Goal: Task Accomplishment & Management: Use online tool/utility

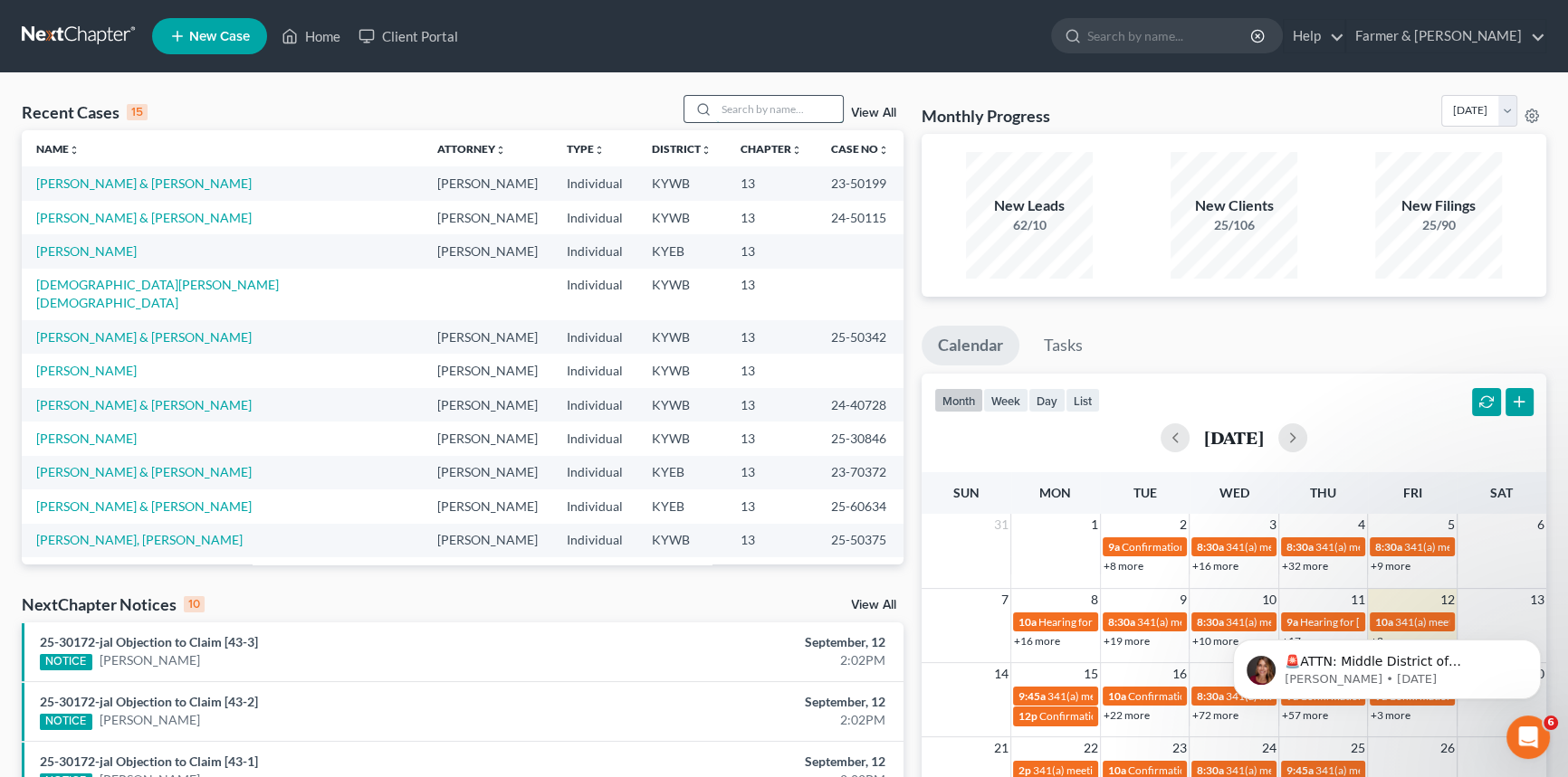
click at [781, 112] on input "search" at bounding box center [779, 109] width 127 height 26
type input "[PERSON_NAME]"
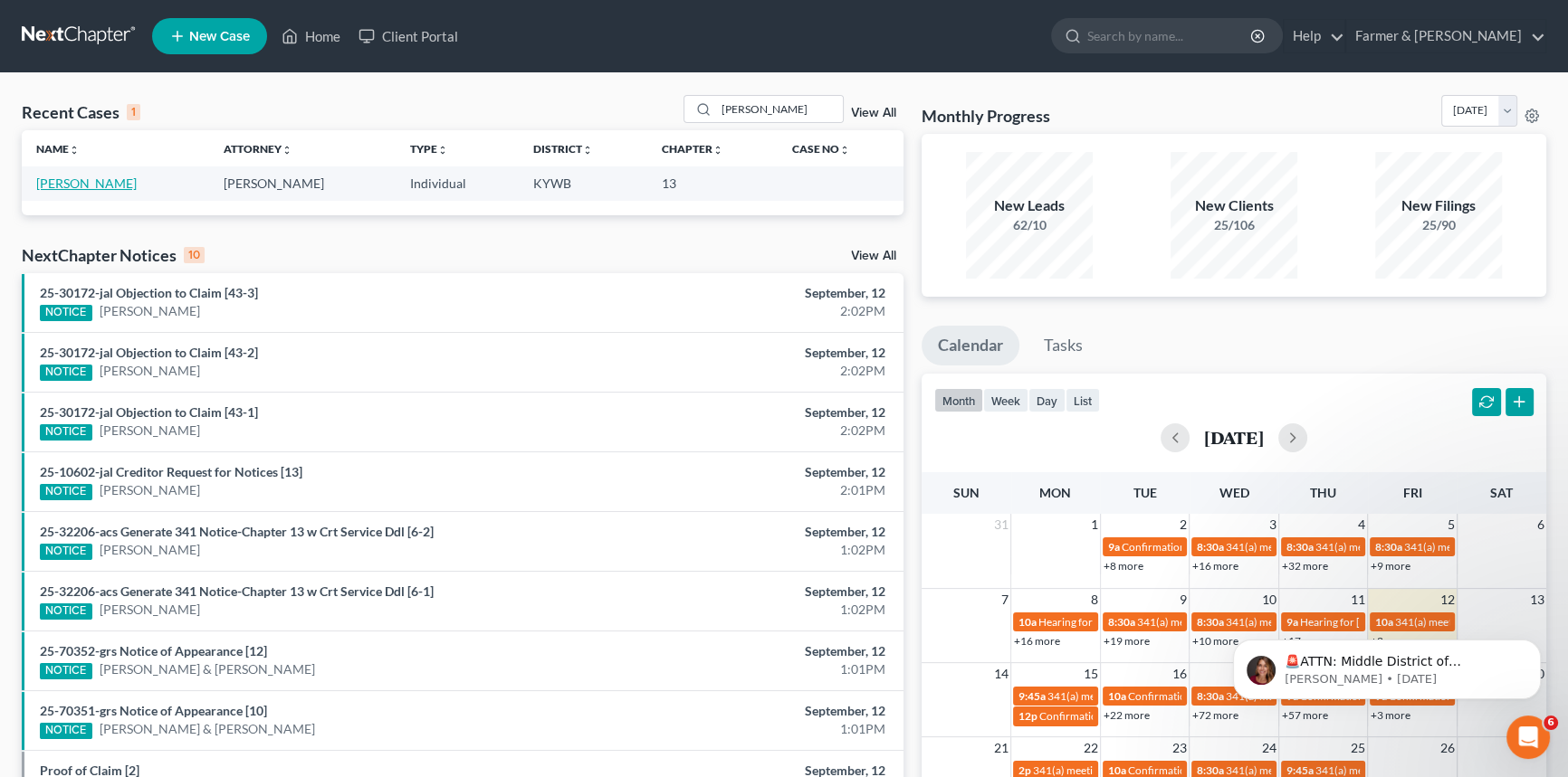
click at [78, 181] on link "[PERSON_NAME]" at bounding box center [87, 183] width 101 height 15
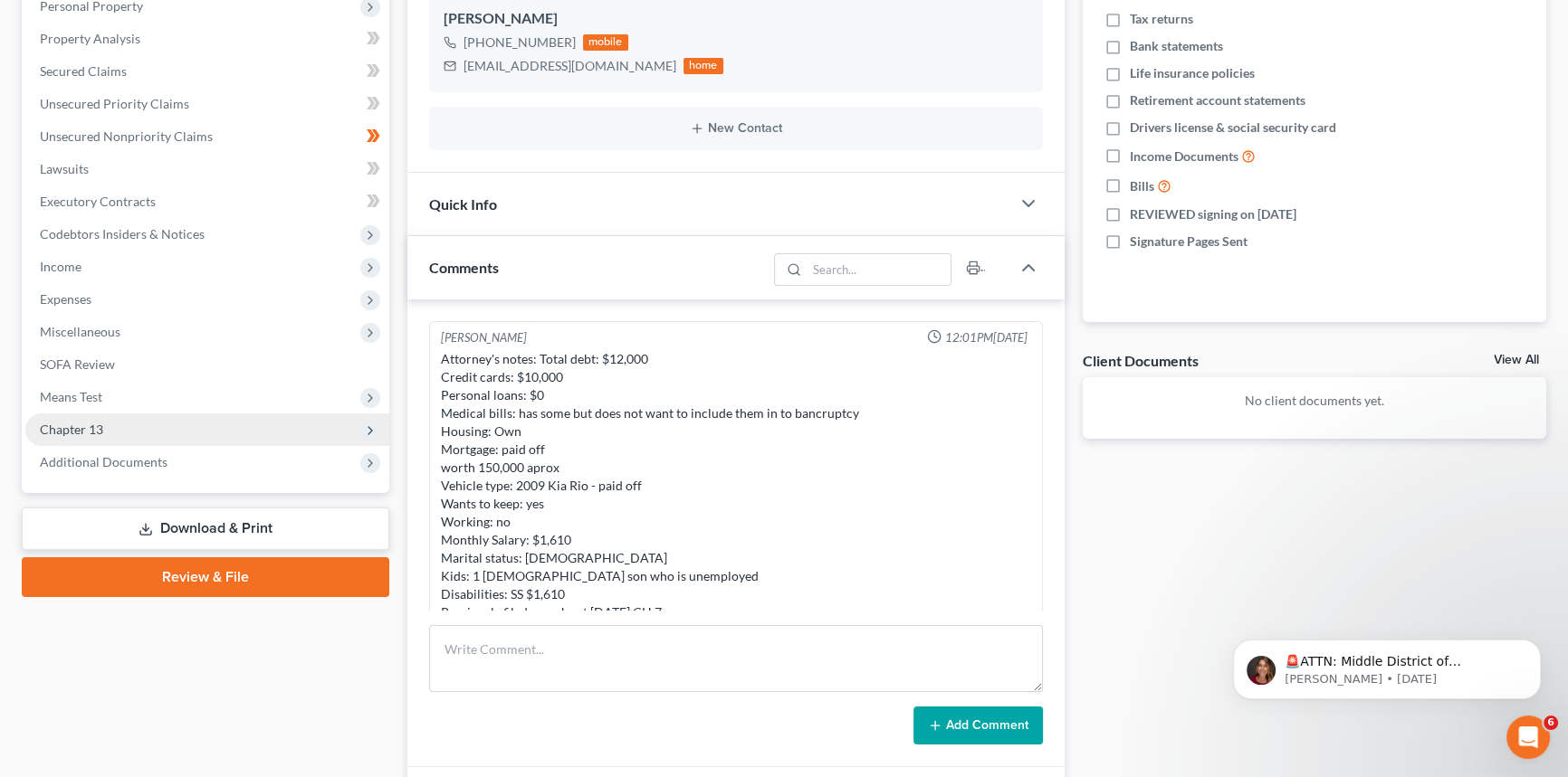
scroll to position [359, 0]
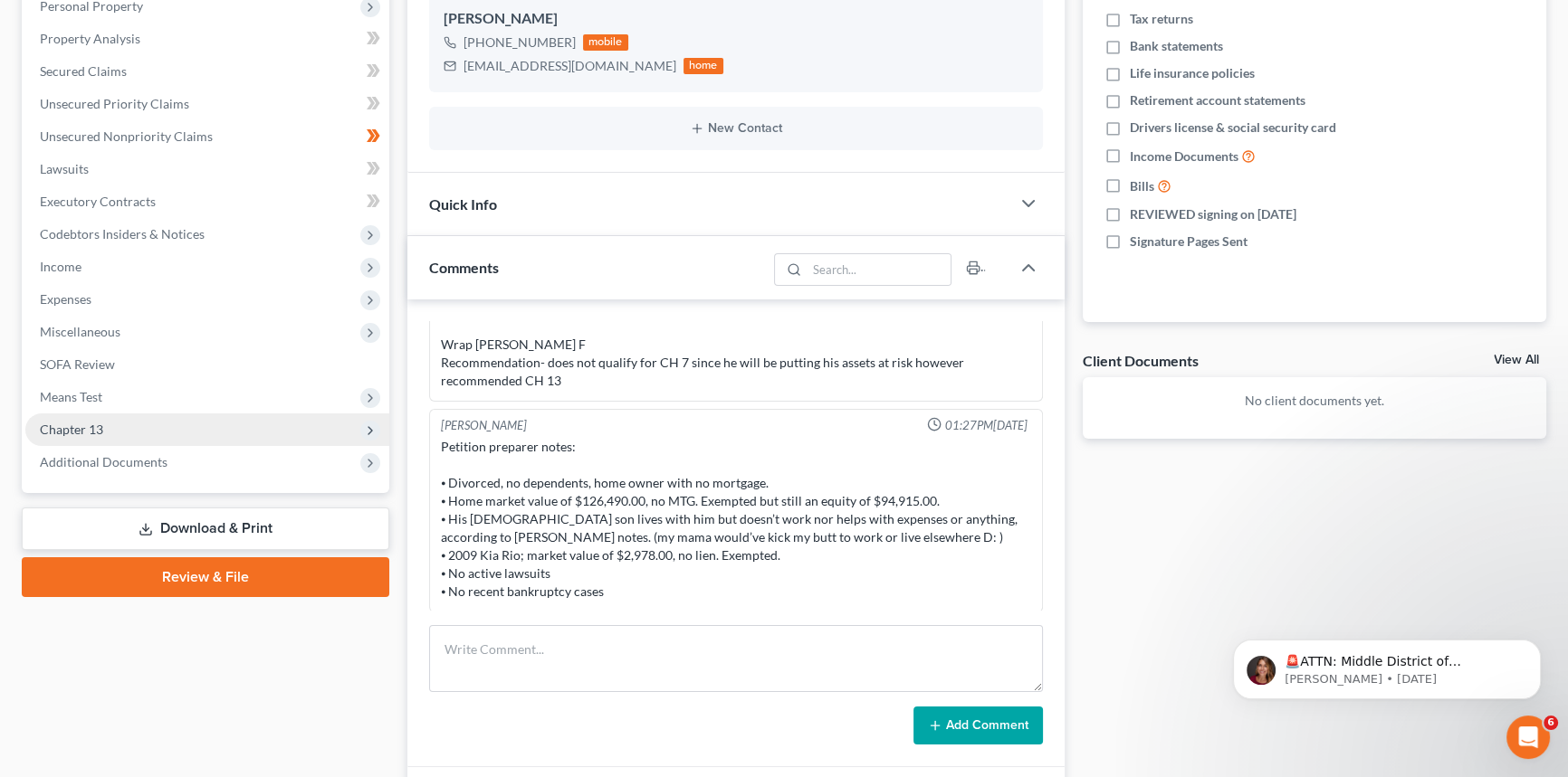
click at [151, 431] on span "Chapter 13" at bounding box center [207, 430] width 363 height 33
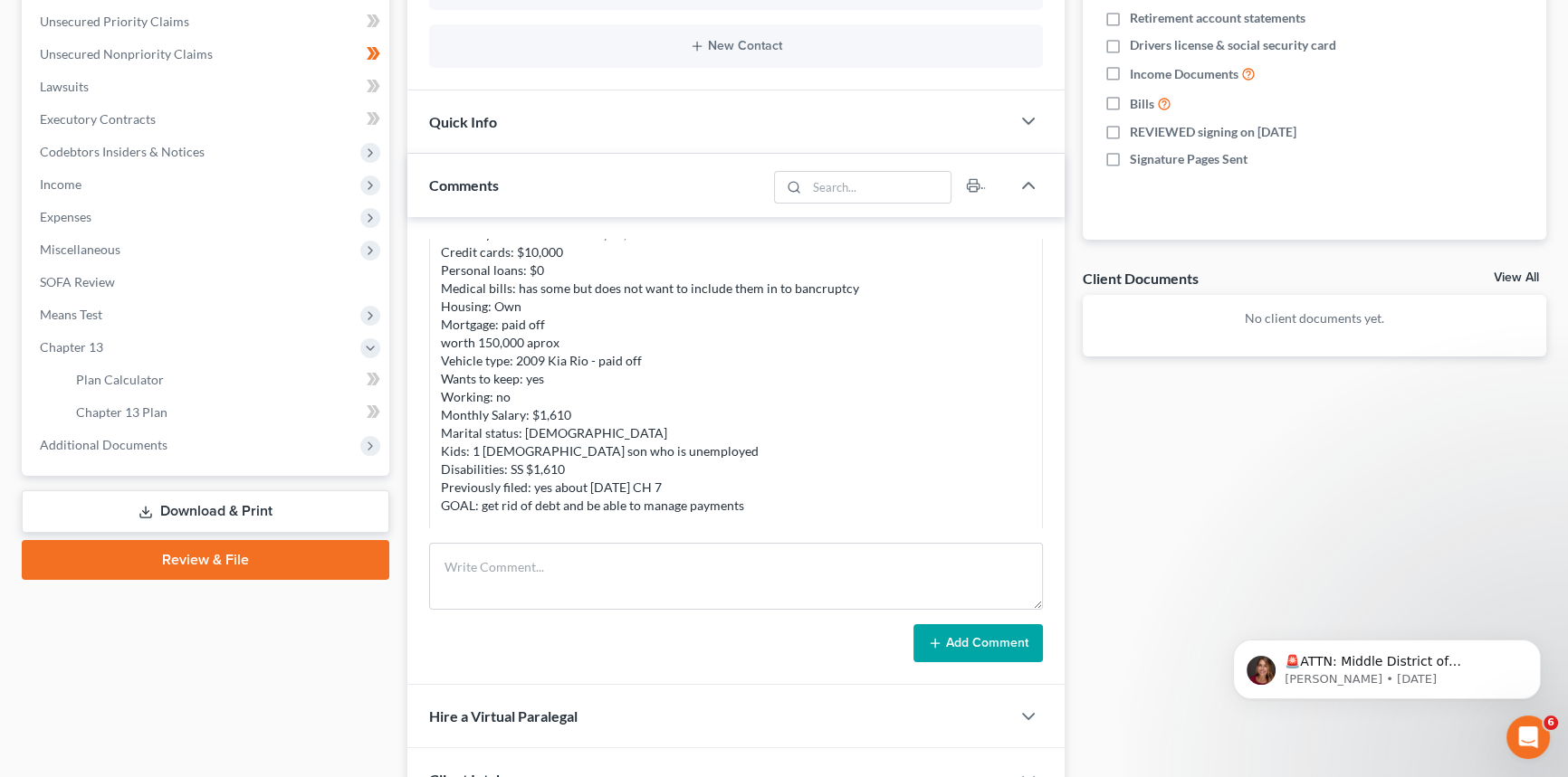
scroll to position [29, 0]
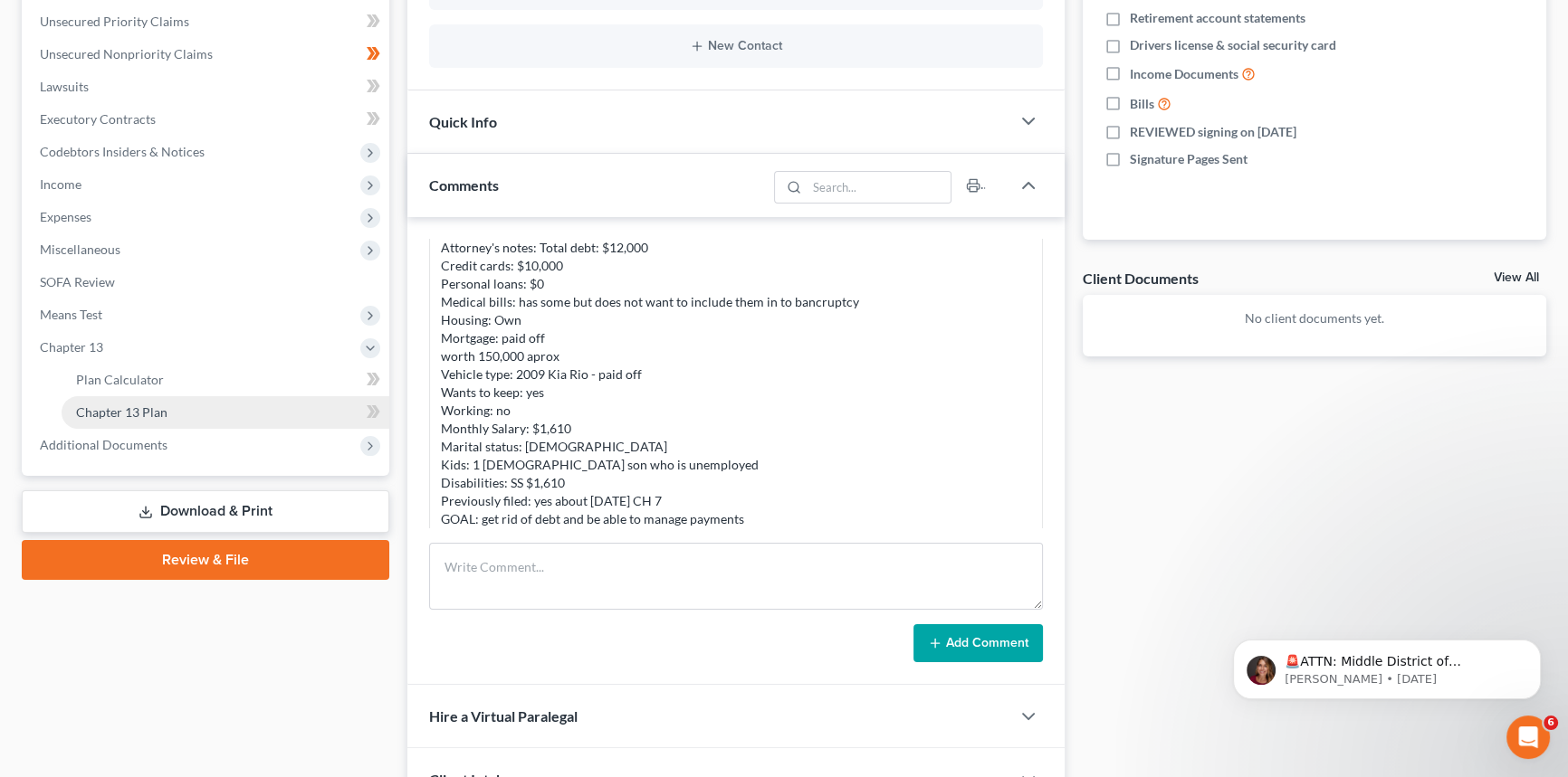
click at [131, 409] on span "Chapter 13 Plan" at bounding box center [121, 412] width 92 height 15
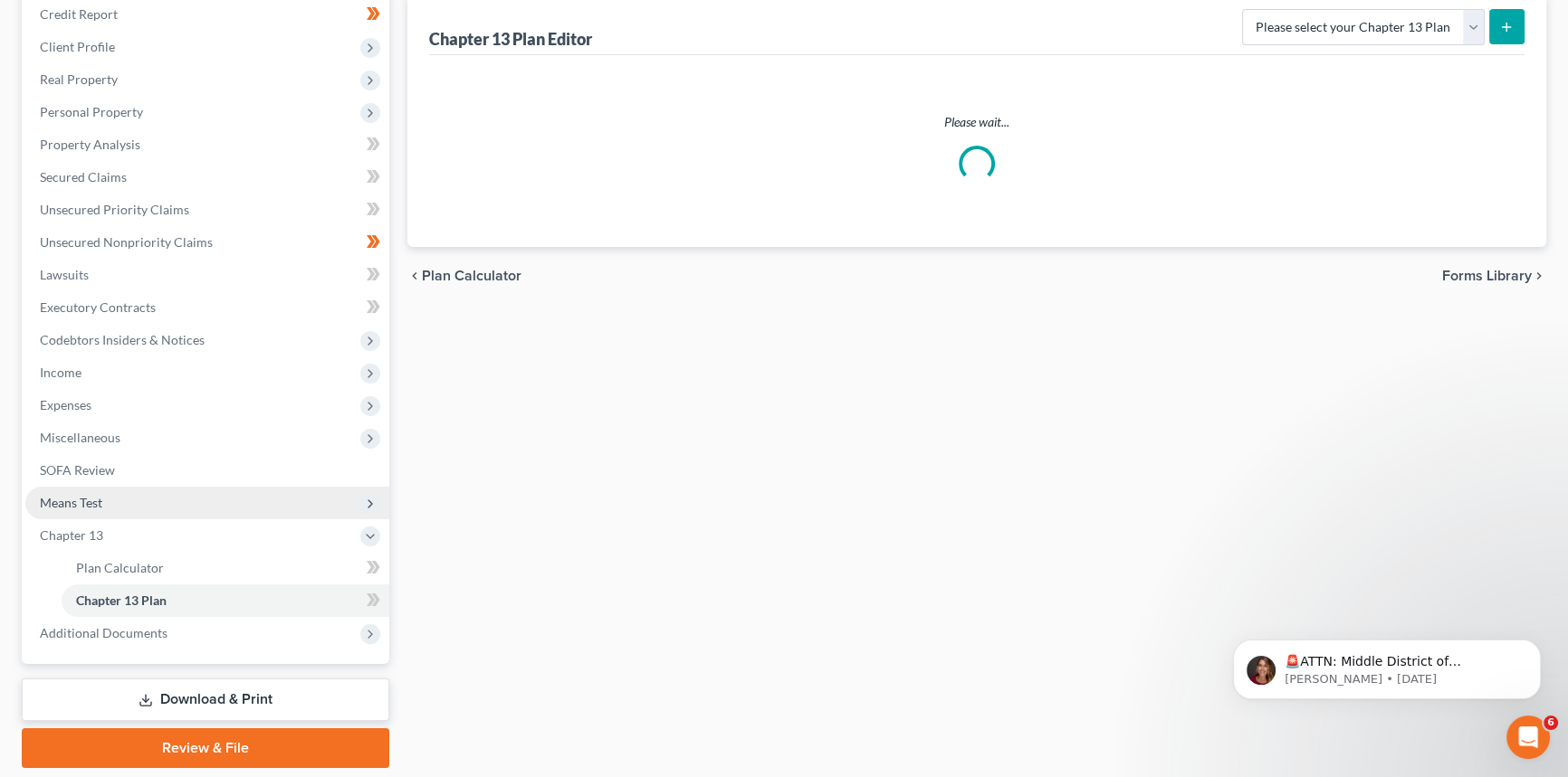
scroll to position [280, 0]
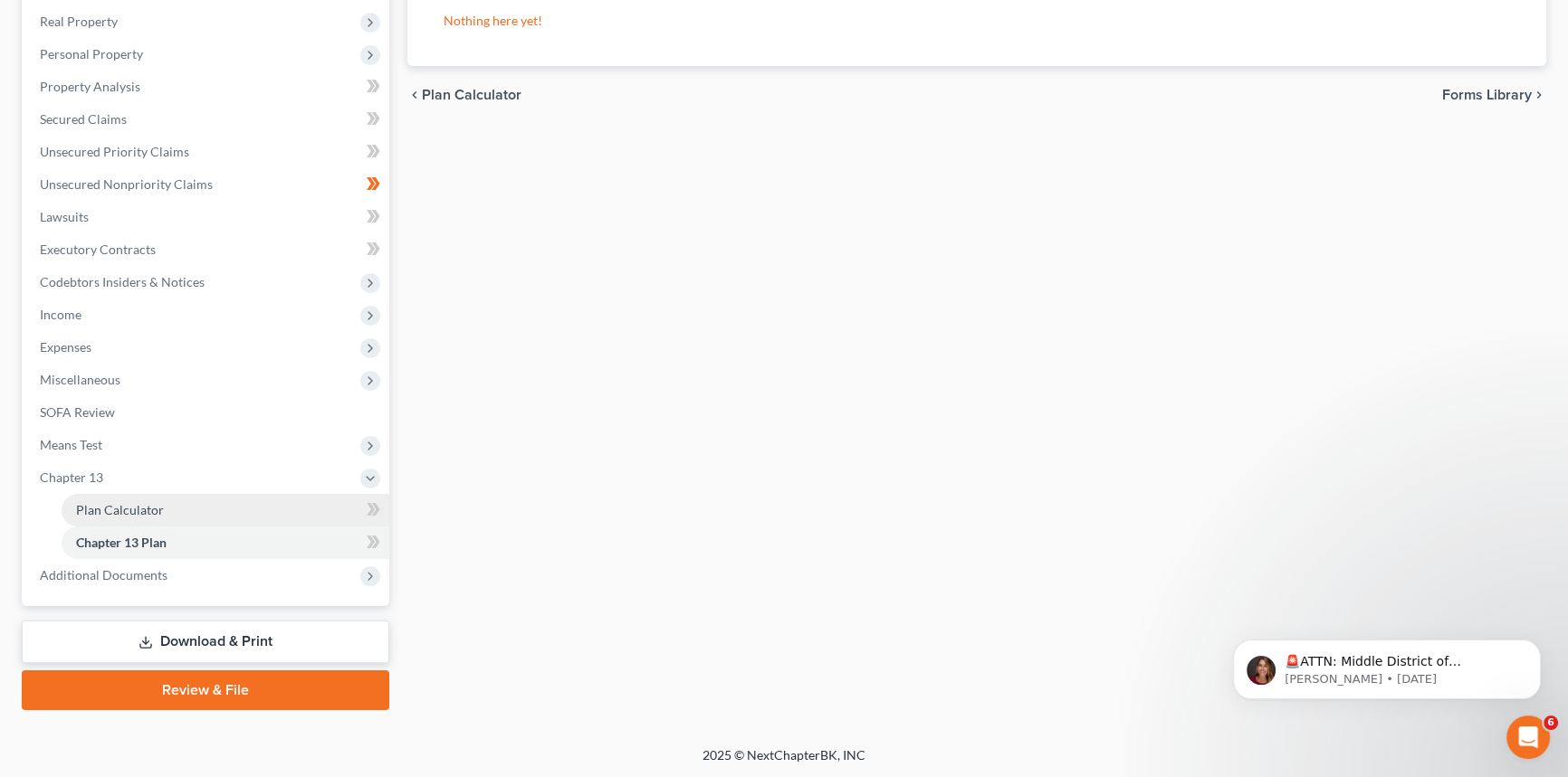
click at [127, 516] on link "Plan Calculator" at bounding box center [225, 510] width 328 height 33
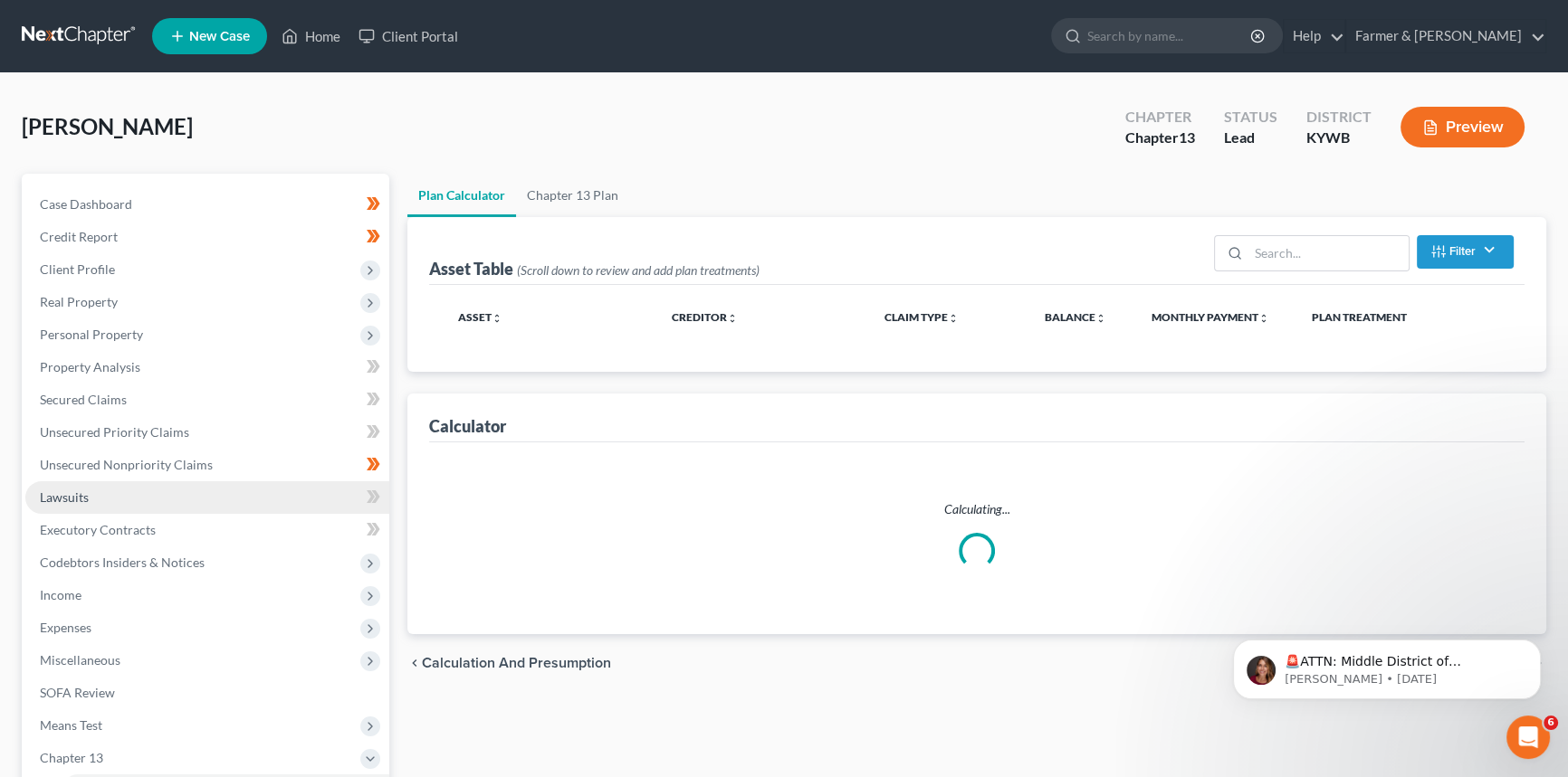
select select "59"
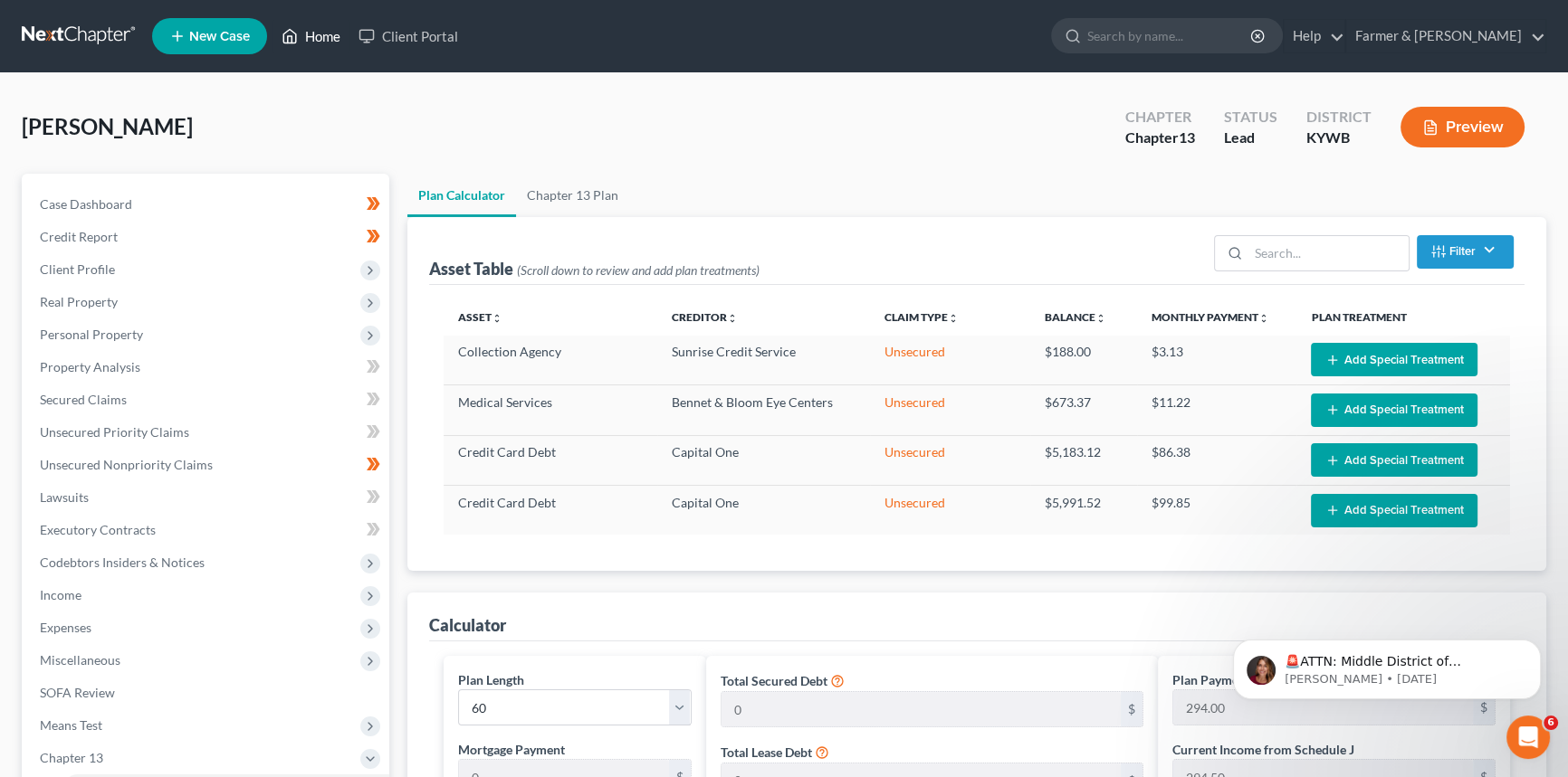
click at [333, 25] on link "Home" at bounding box center [311, 35] width 77 height 33
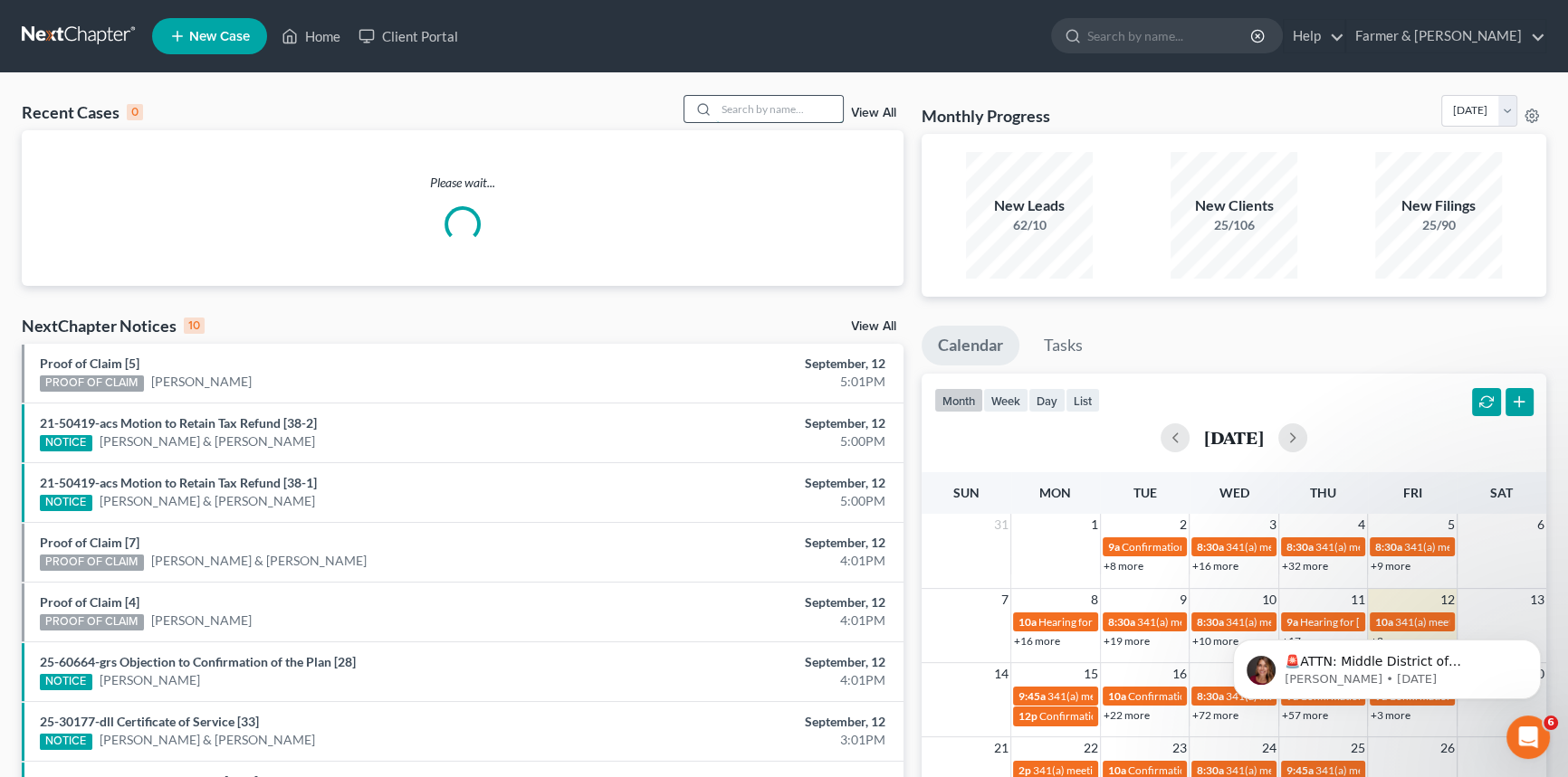
click at [750, 107] on input "search" at bounding box center [779, 109] width 127 height 26
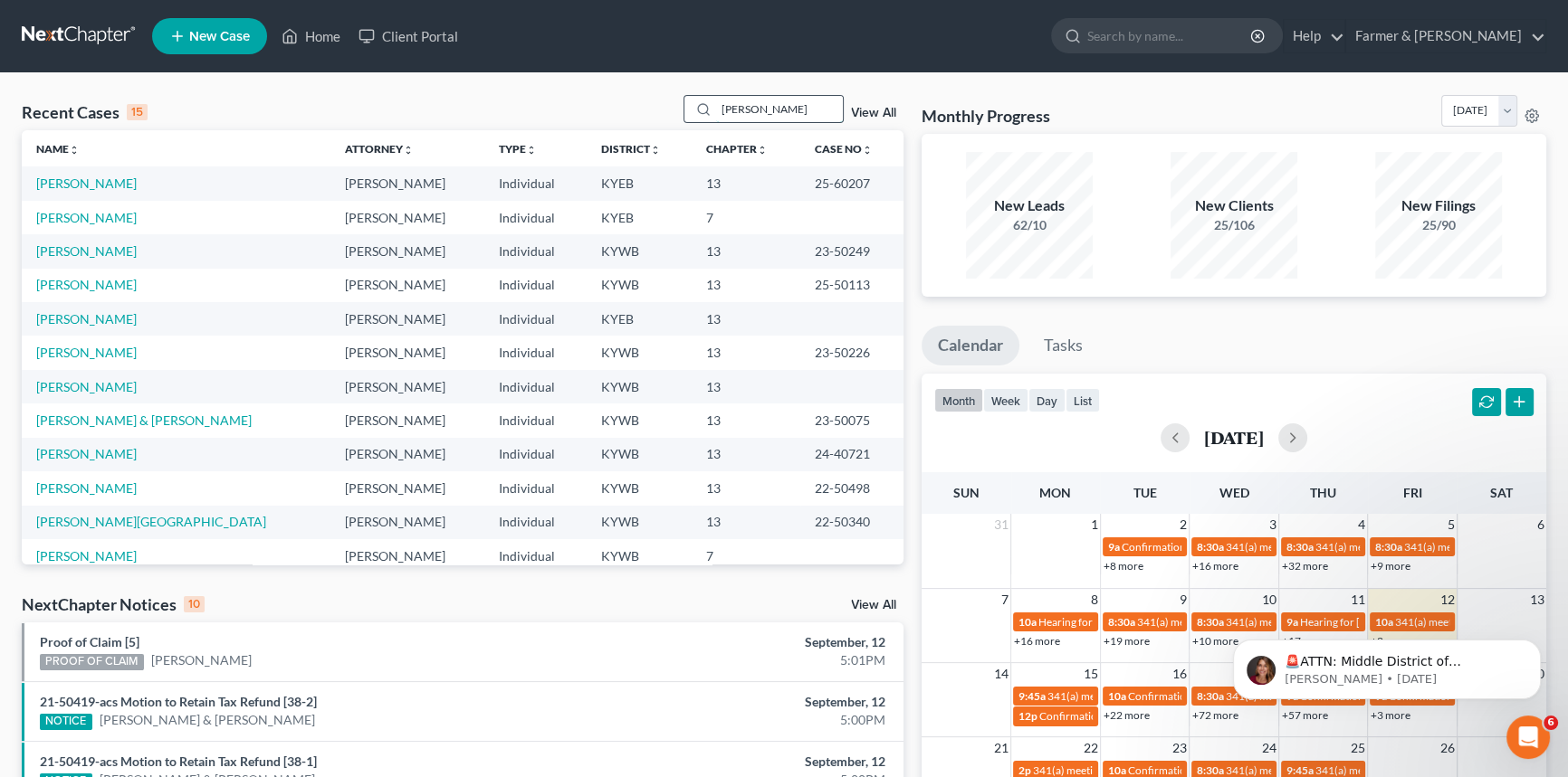
type input "[PERSON_NAME]"
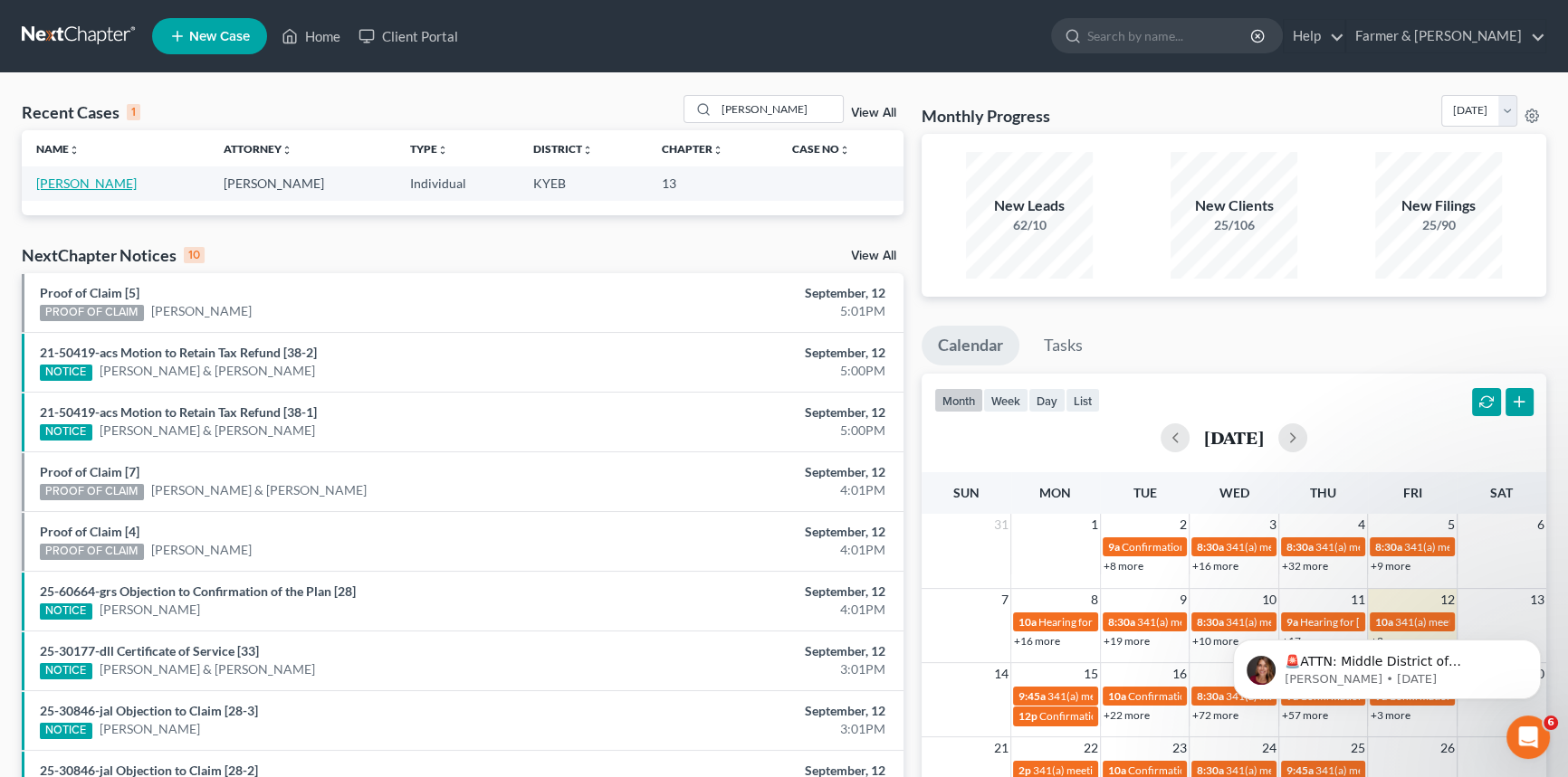
click at [94, 184] on link "[PERSON_NAME]" at bounding box center [87, 183] width 101 height 15
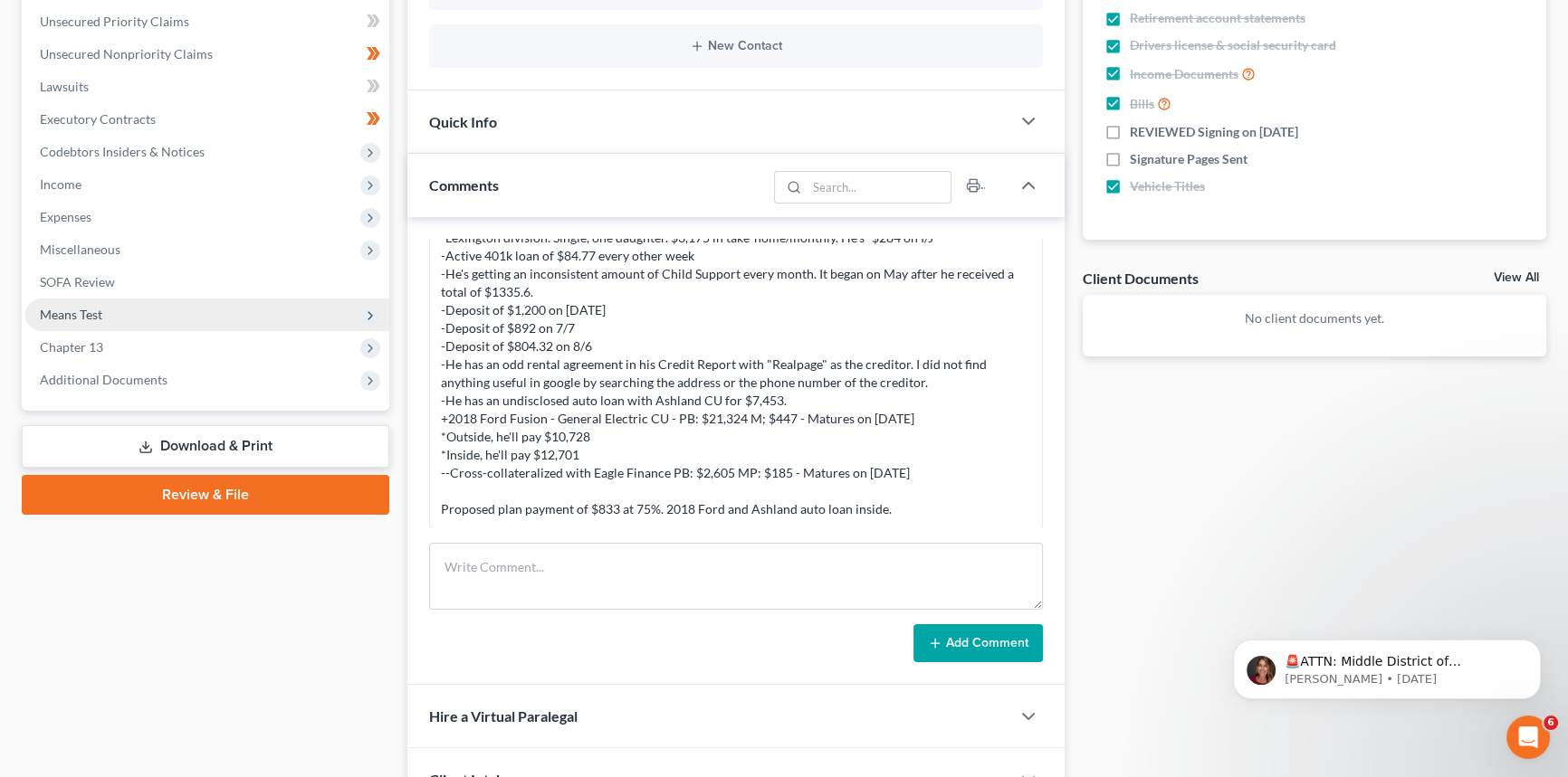
scroll to position [329, 0]
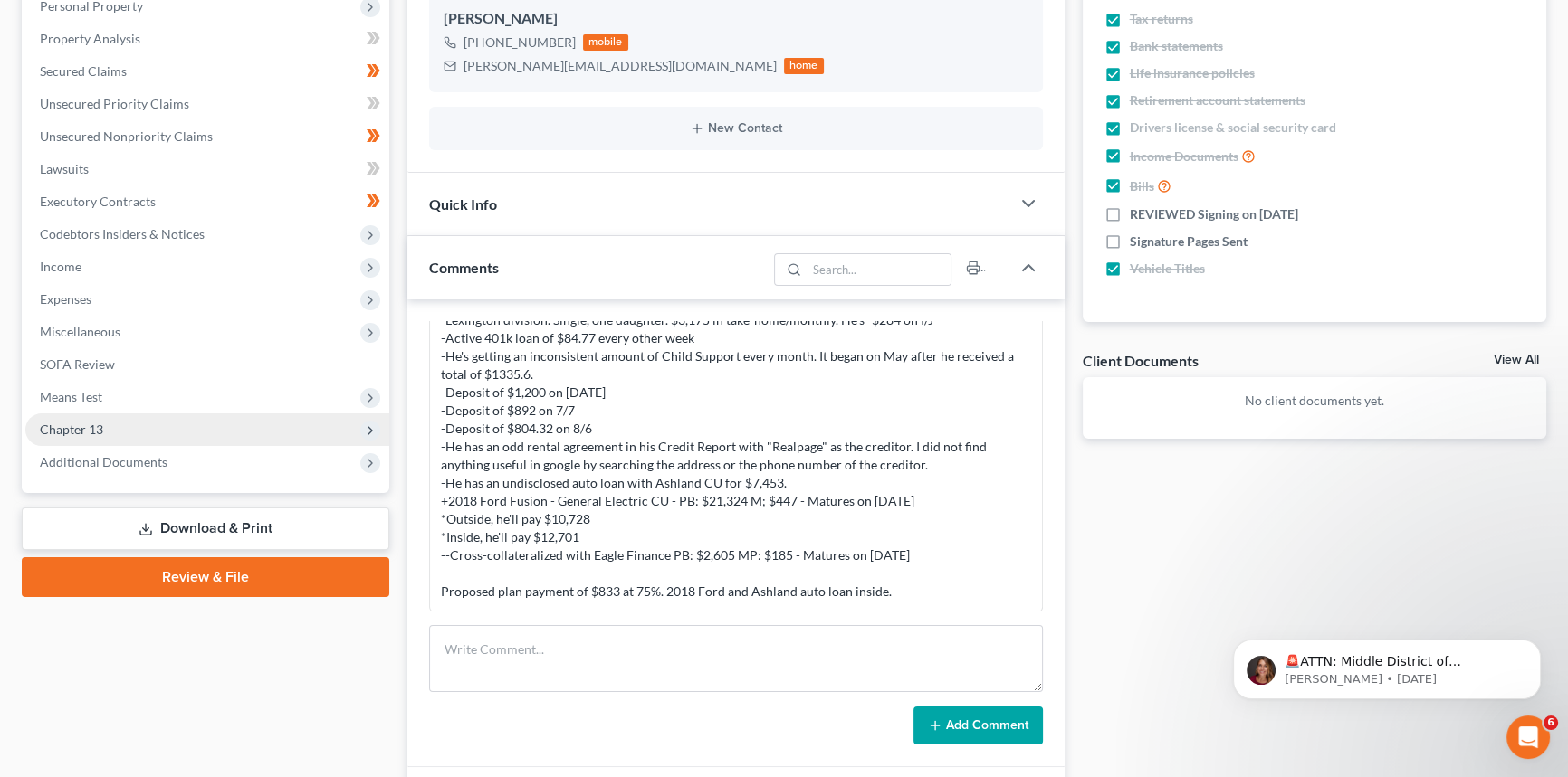
click at [110, 419] on span "Chapter 13" at bounding box center [207, 430] width 363 height 33
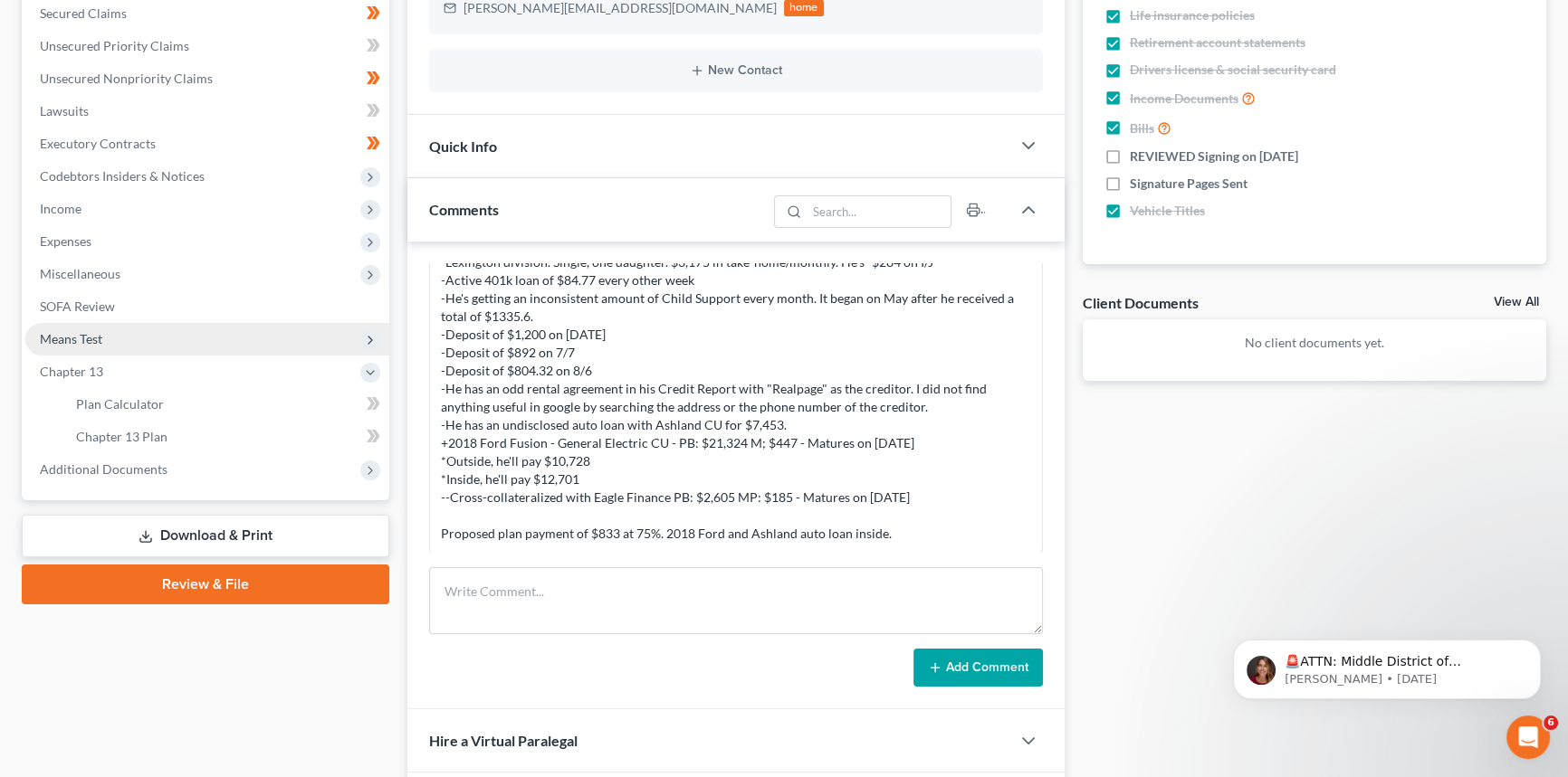
scroll to position [411, 0]
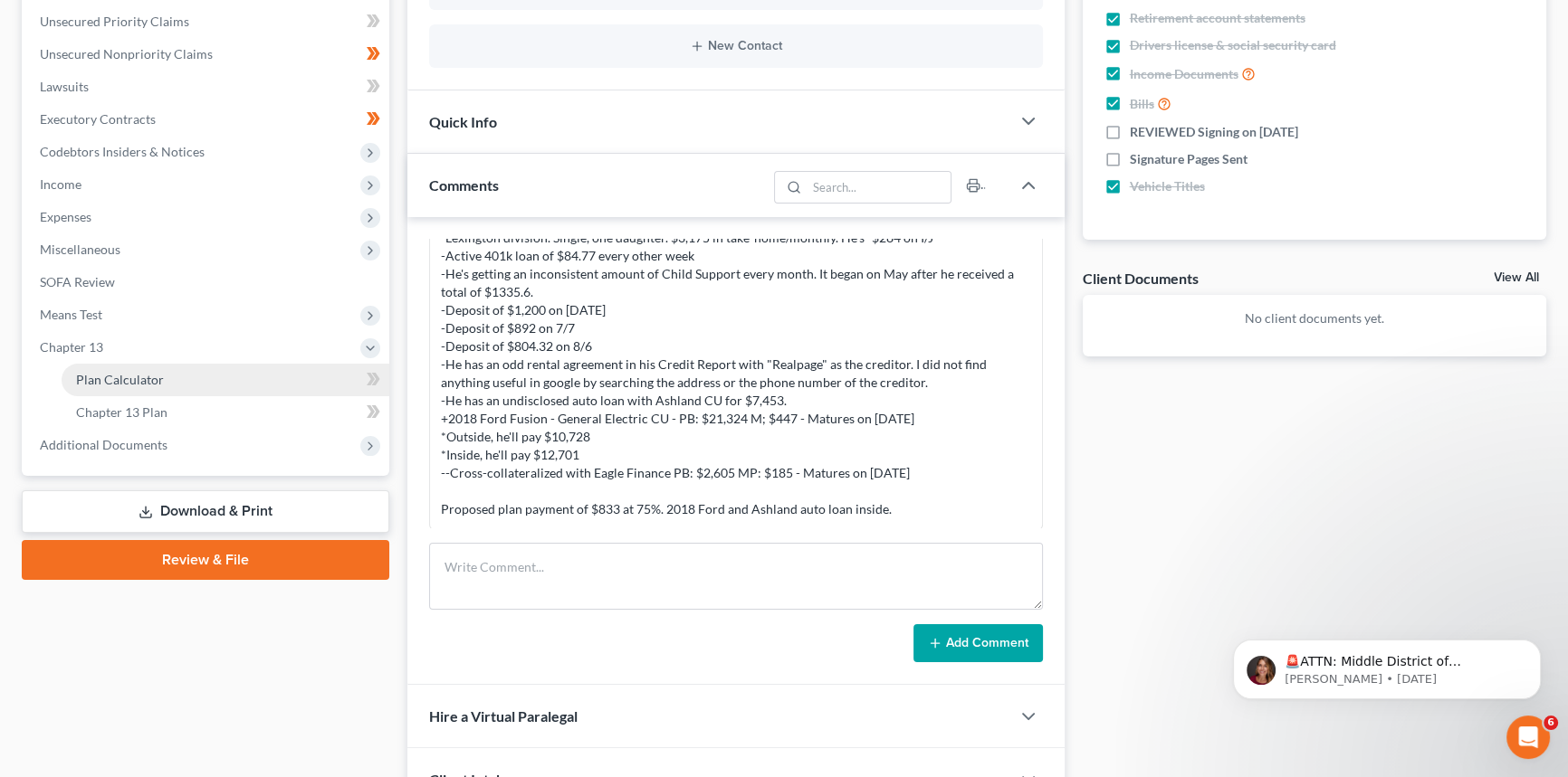
click at [121, 380] on span "Plan Calculator" at bounding box center [120, 379] width 88 height 15
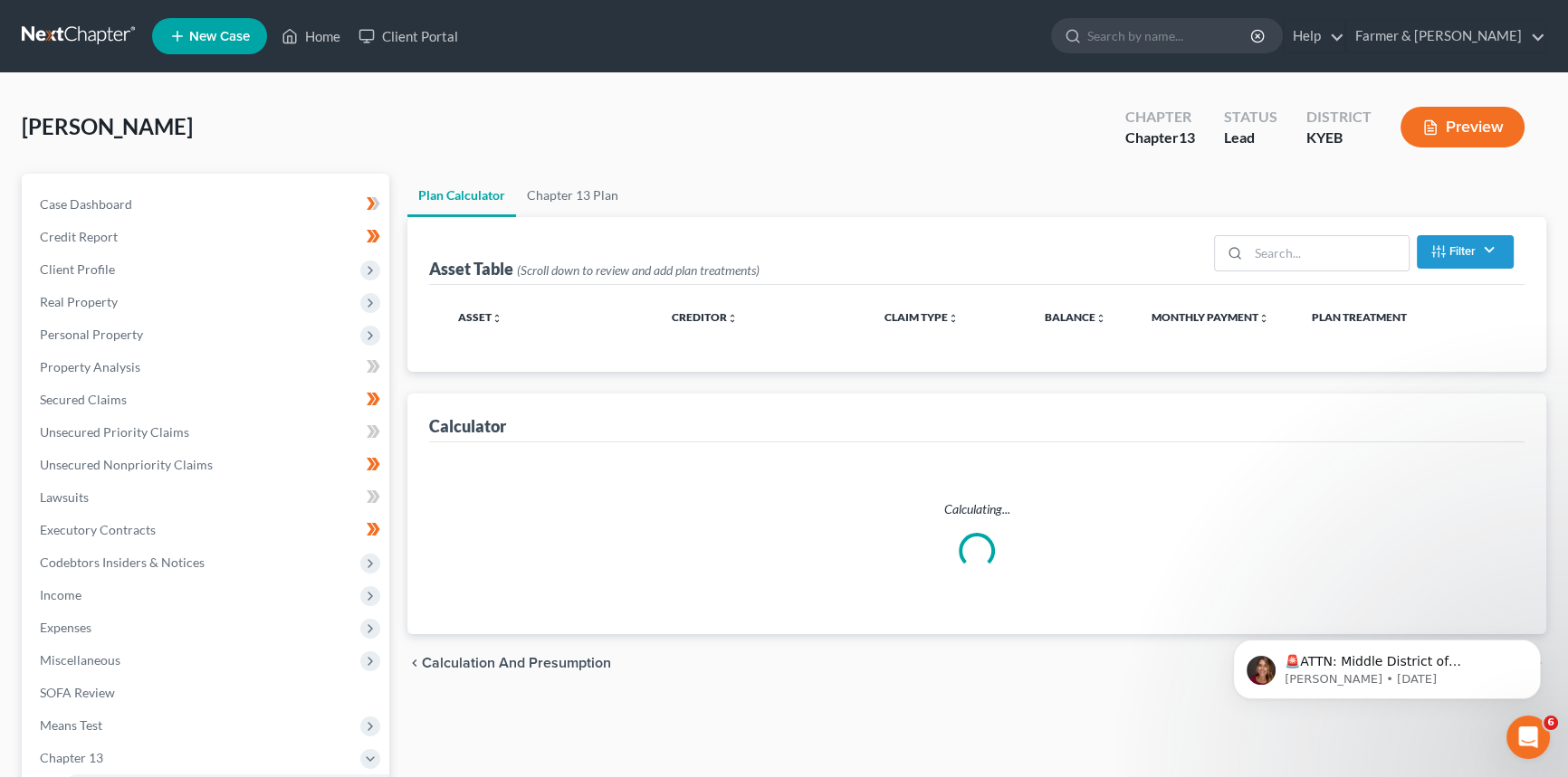
select select "35"
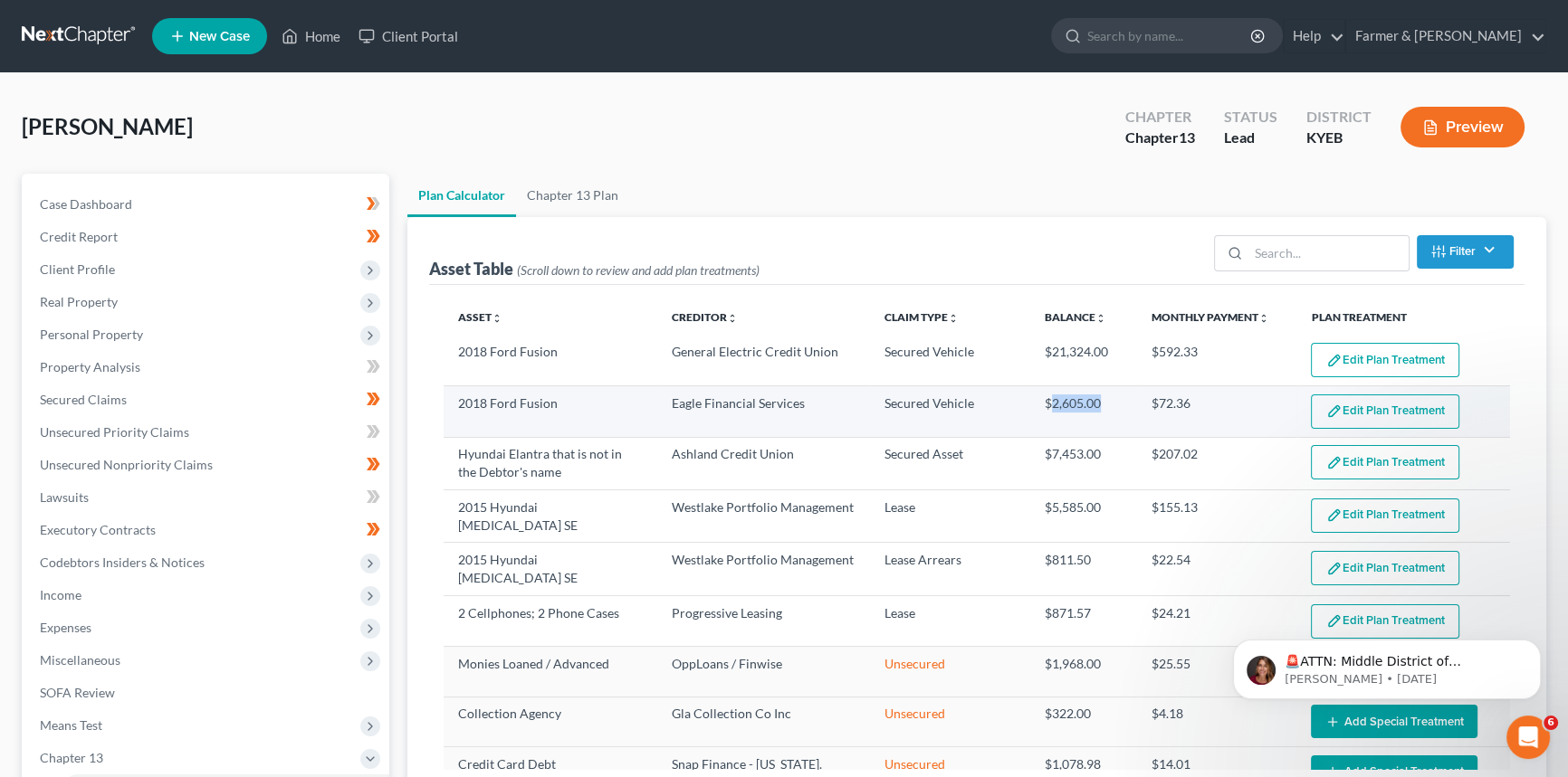
drag, startPoint x: 1042, startPoint y: 403, endPoint x: 1106, endPoint y: 405, distance: 64.0
click at [1106, 405] on td "$2,605.00" at bounding box center [1084, 412] width 107 height 50
click at [811, 404] on td "Eagle Financial Services" at bounding box center [763, 412] width 214 height 50
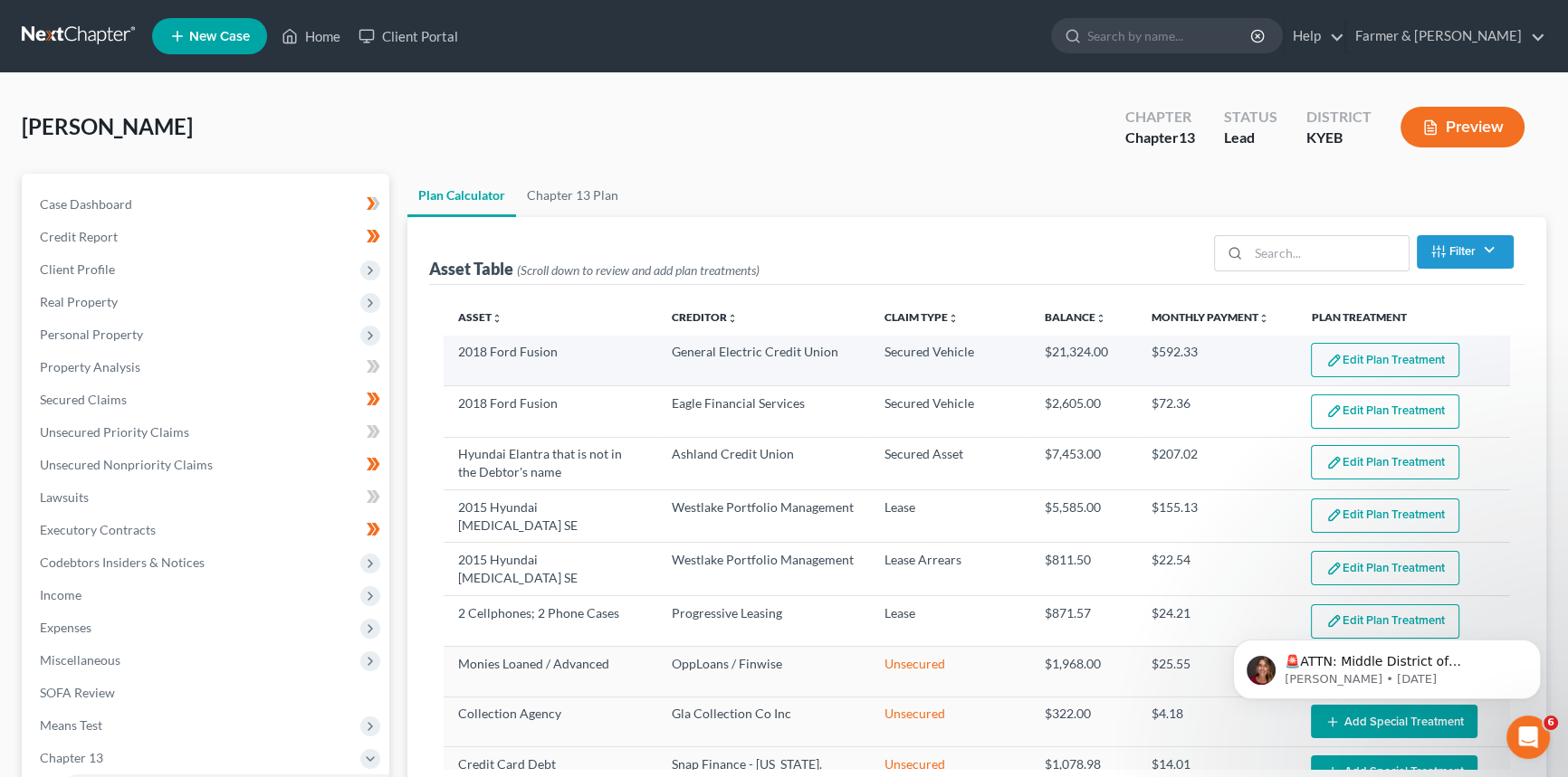
click at [566, 370] on td "2018 Ford Fusion" at bounding box center [550, 360] width 214 height 50
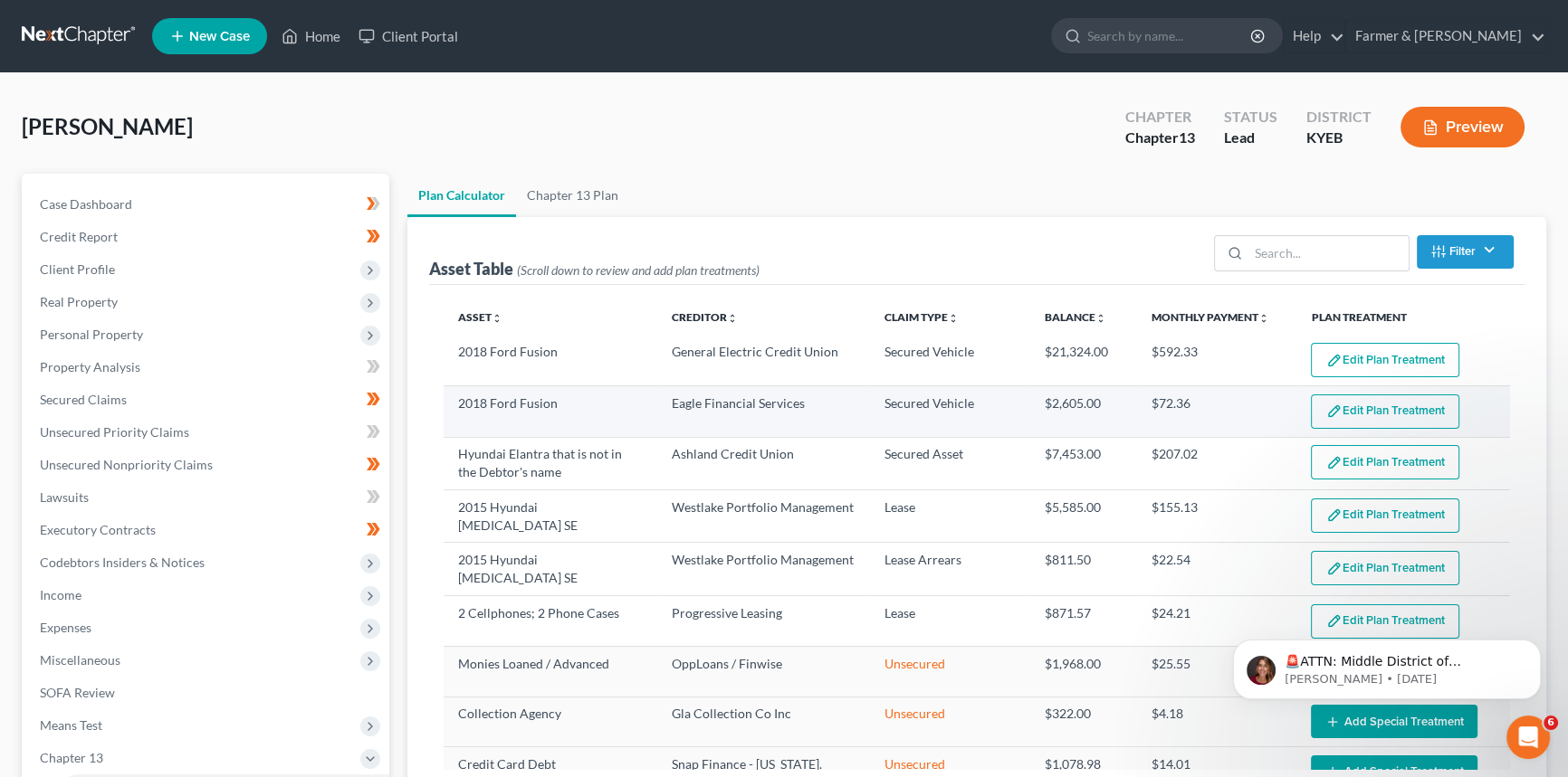
click at [1006, 405] on td "Secured Vehicle" at bounding box center [949, 412] width 160 height 50
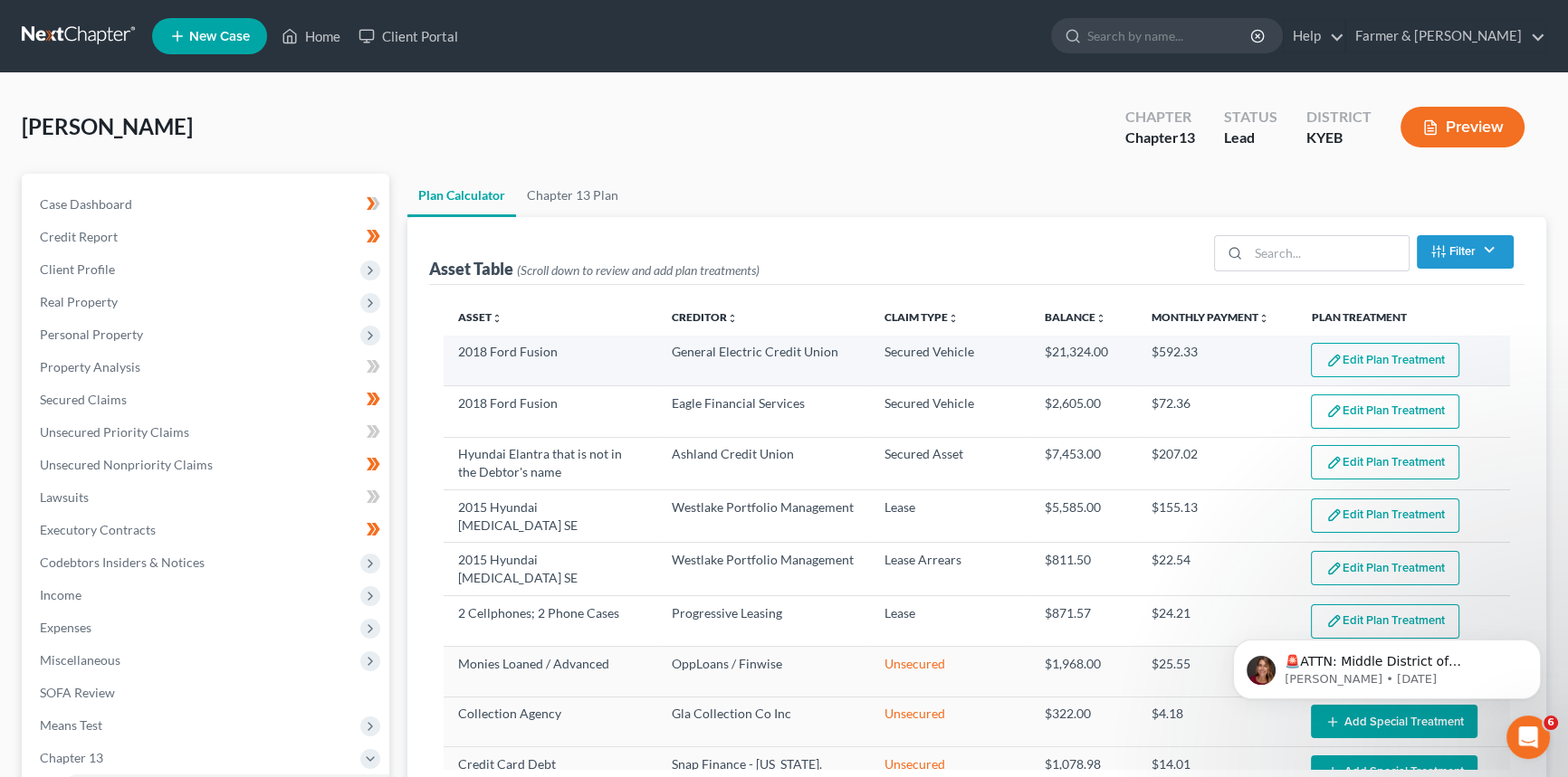
click at [525, 365] on td "2018 Ford Fusion" at bounding box center [550, 360] width 214 height 50
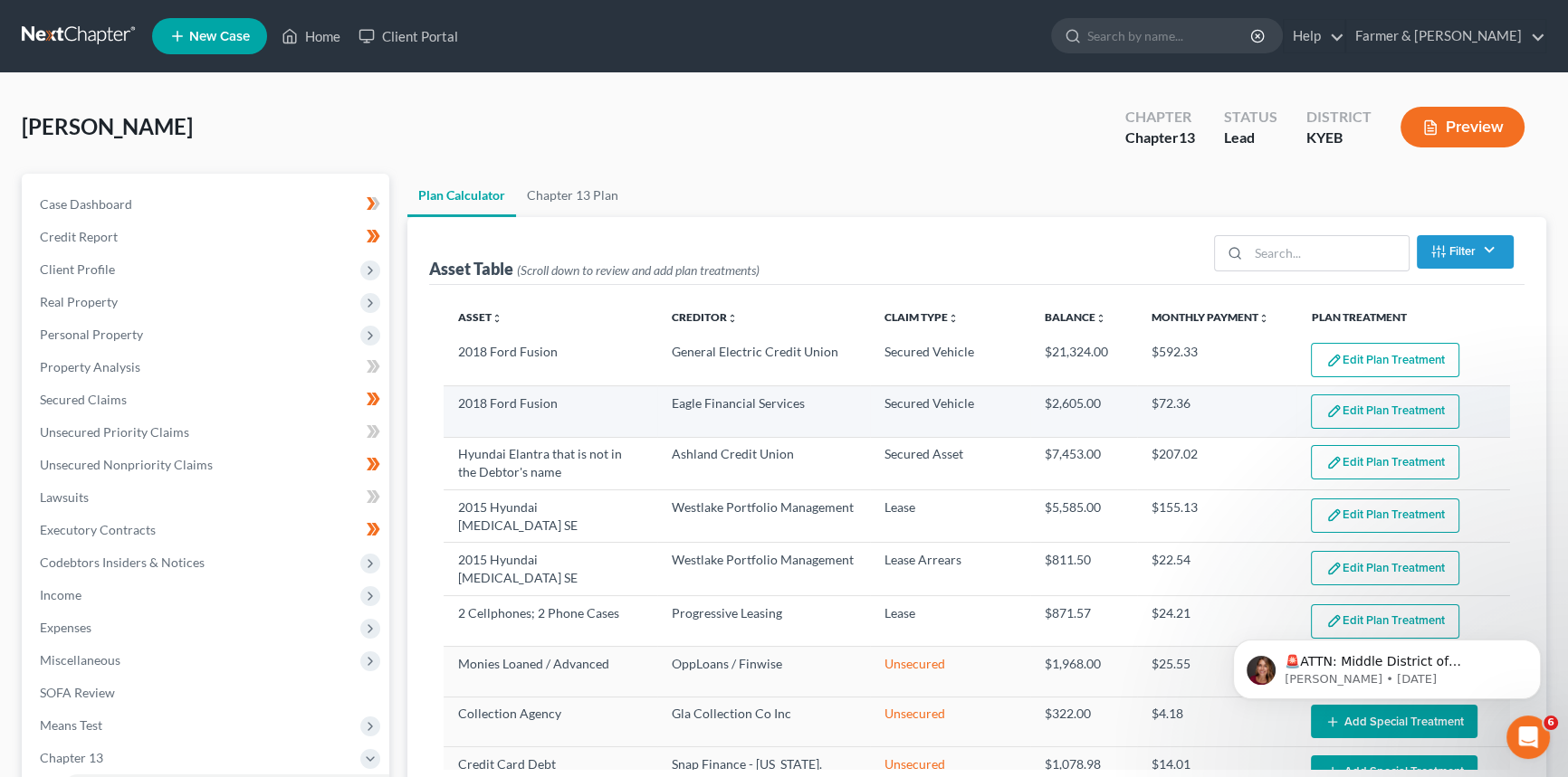
click at [530, 417] on td "2018 Ford Fusion" at bounding box center [550, 412] width 214 height 50
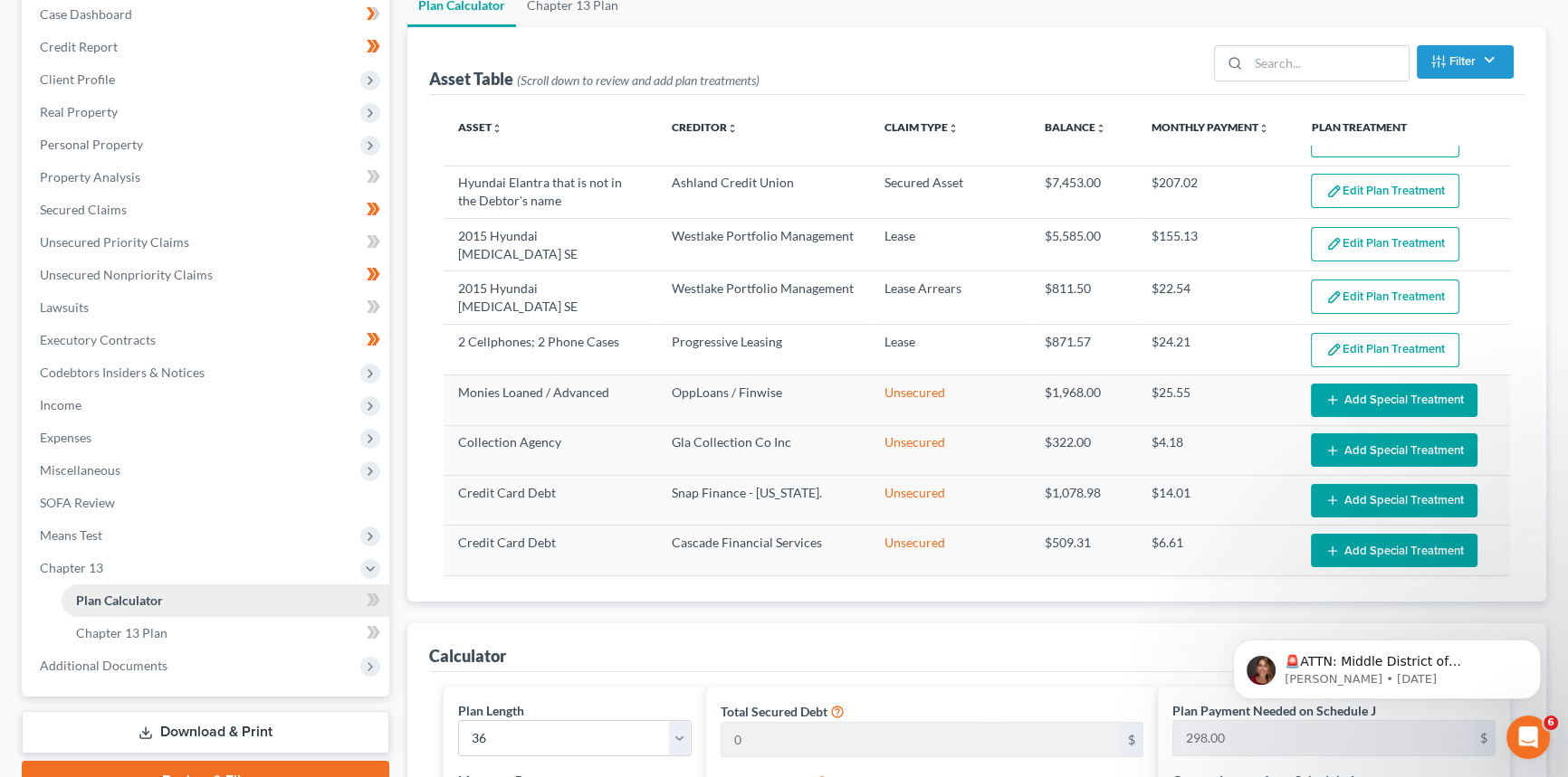
scroll to position [247, 0]
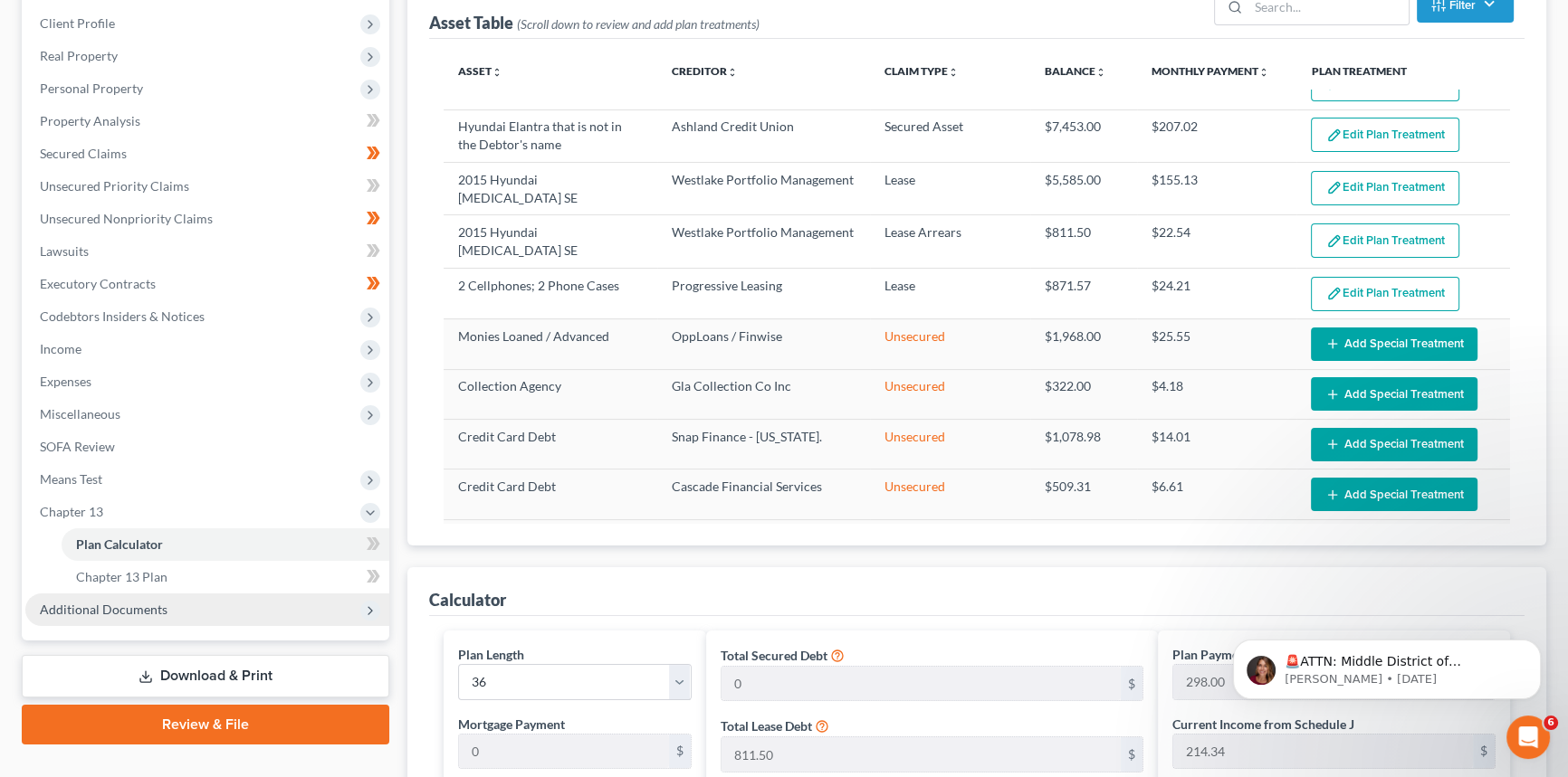
click at [135, 607] on span "Additional Documents" at bounding box center [104, 609] width 128 height 15
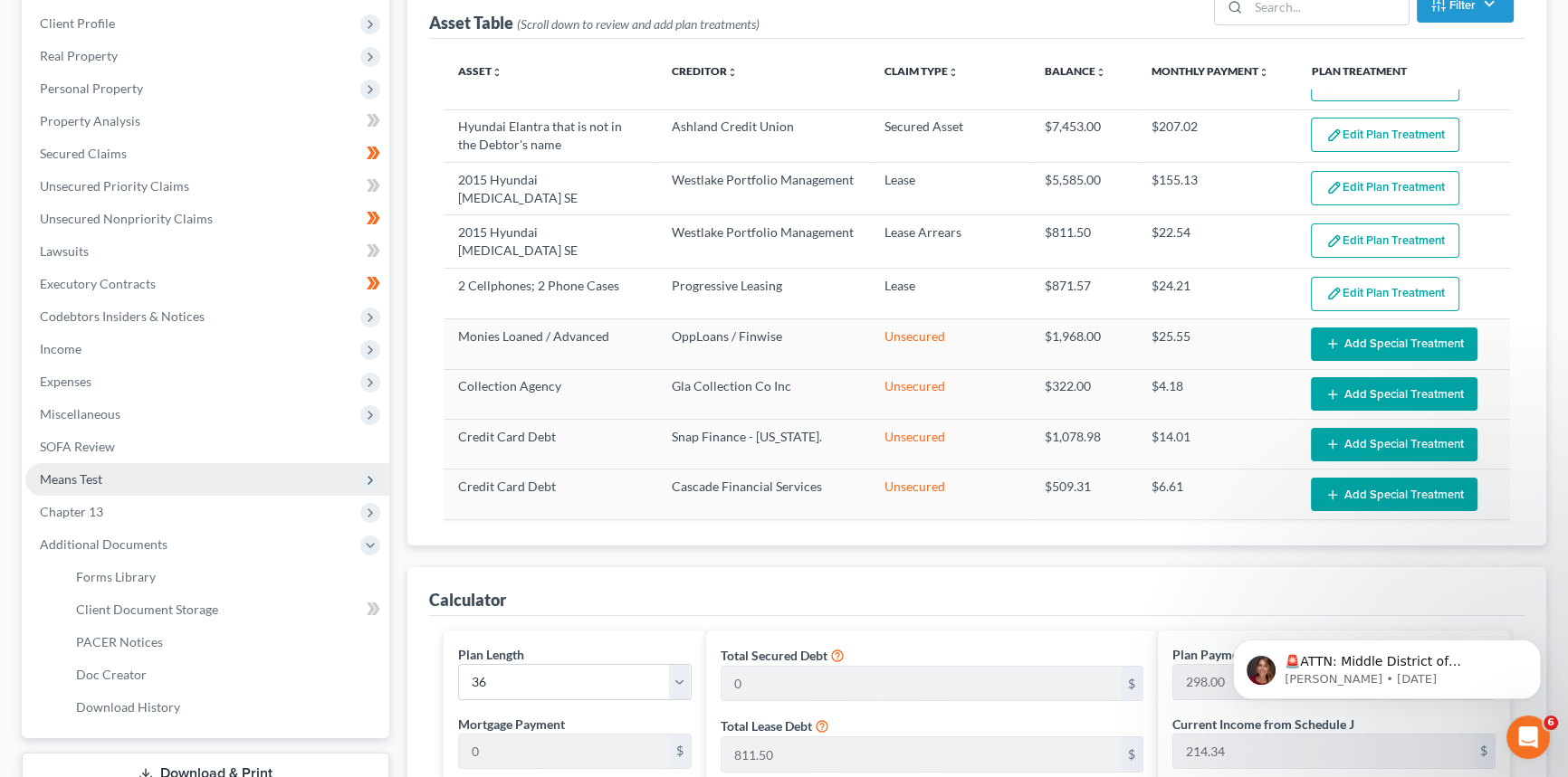
click at [91, 476] on span "Means Test" at bounding box center [71, 479] width 63 height 15
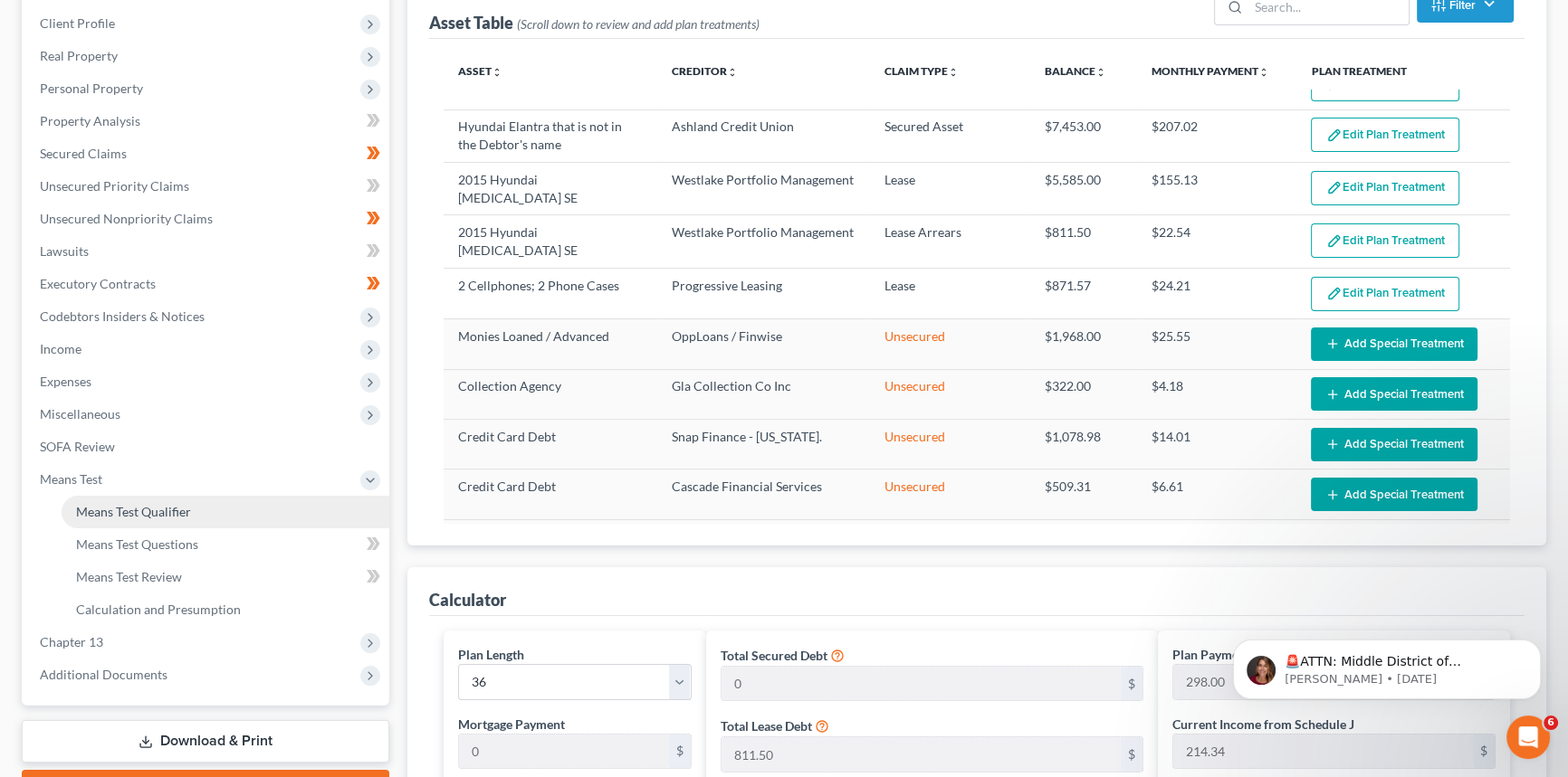
click at [160, 514] on span "Means Test Qualifier" at bounding box center [133, 512] width 115 height 15
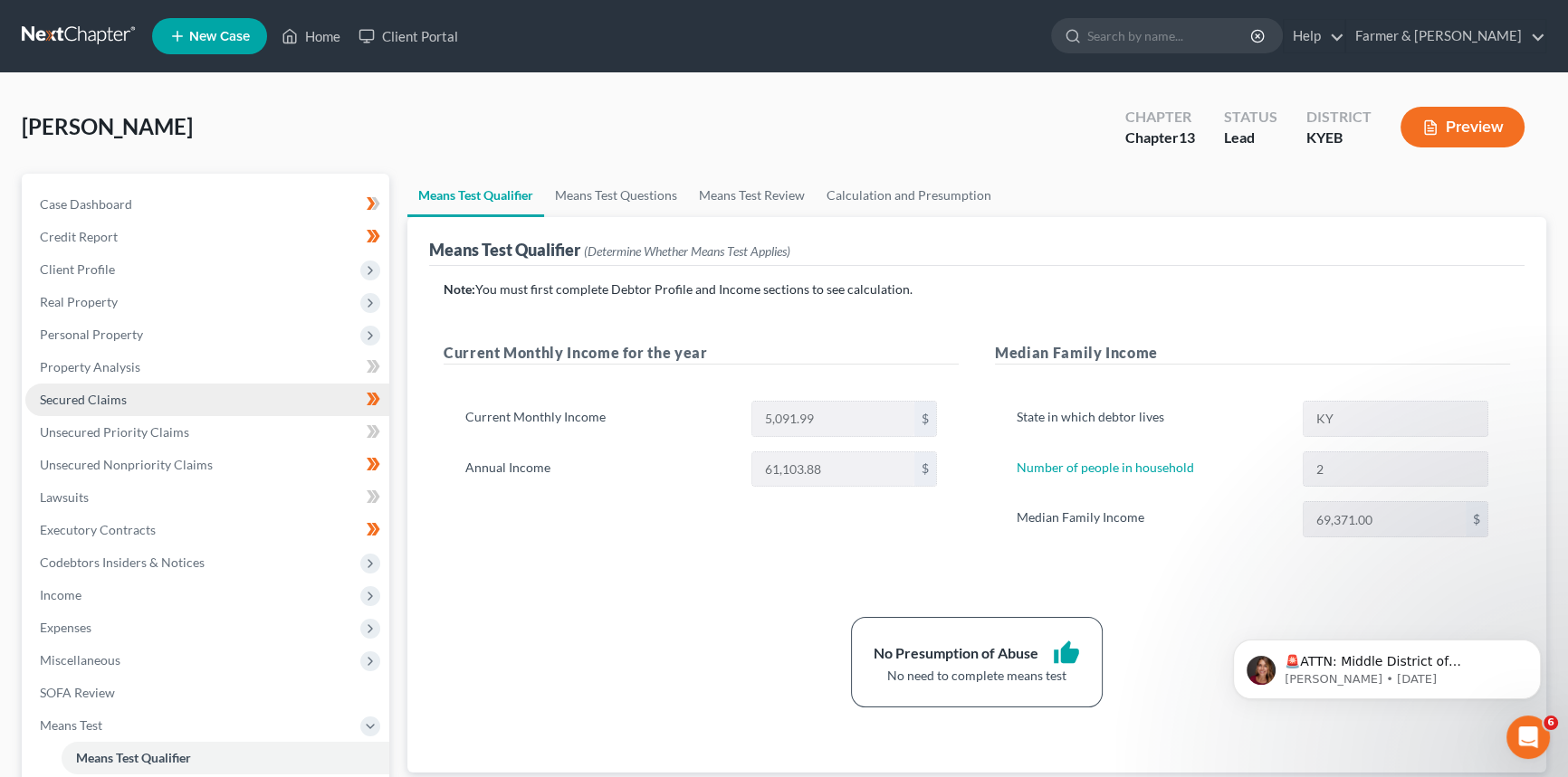
click at [102, 401] on span "Secured Claims" at bounding box center [83, 400] width 87 height 15
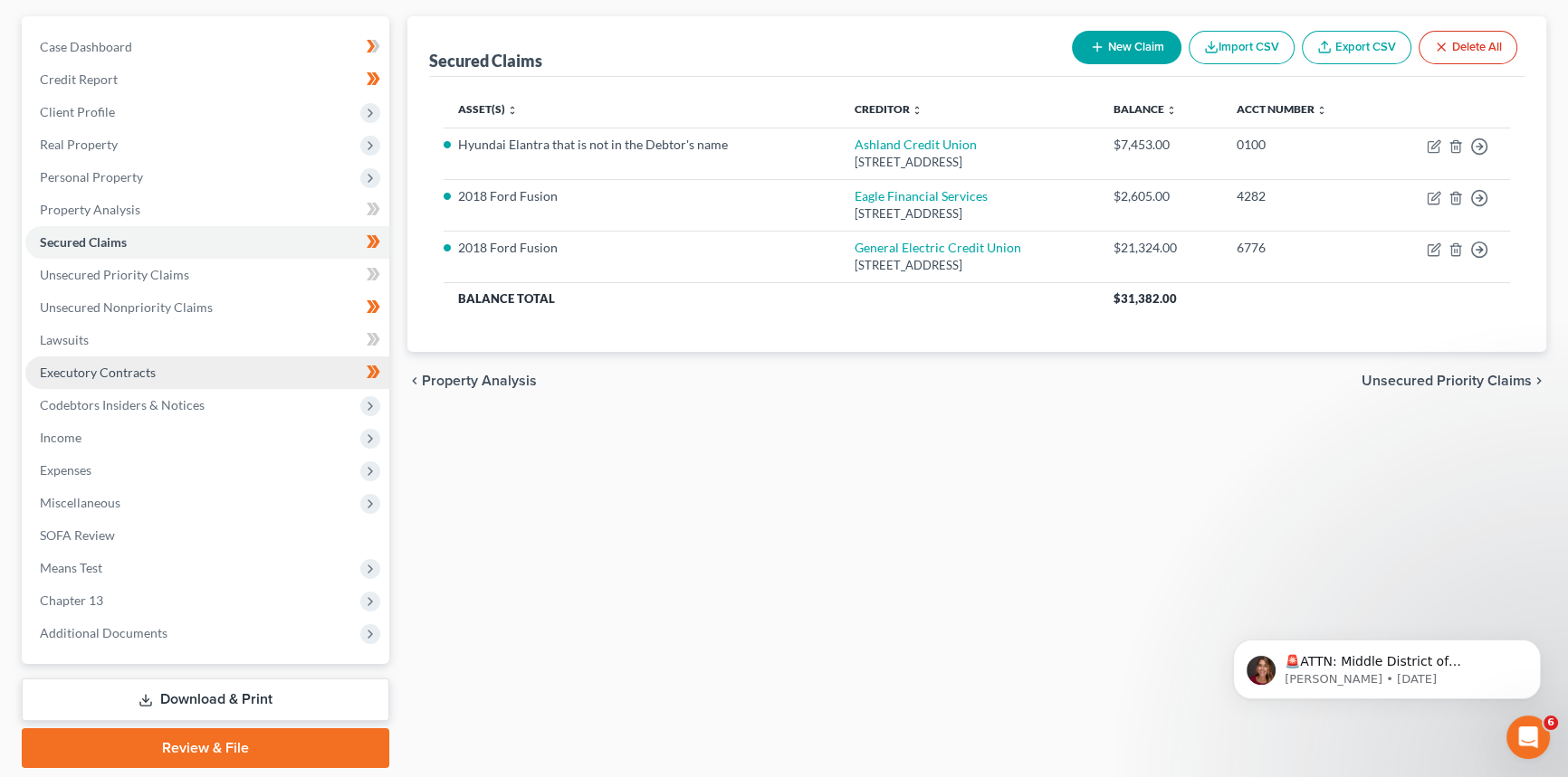
scroll to position [163, 0]
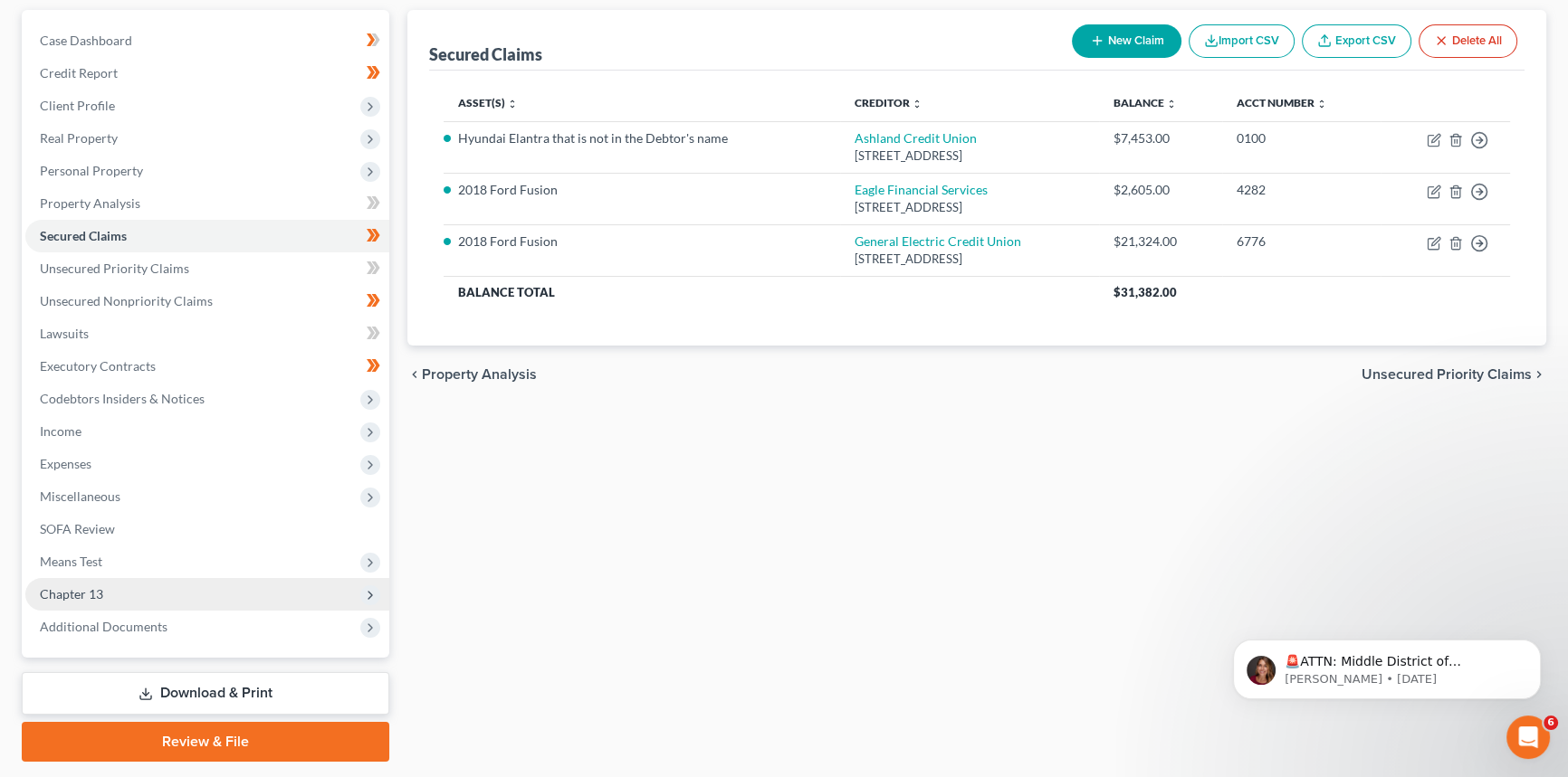
click at [89, 593] on span "Chapter 13" at bounding box center [72, 594] width 64 height 15
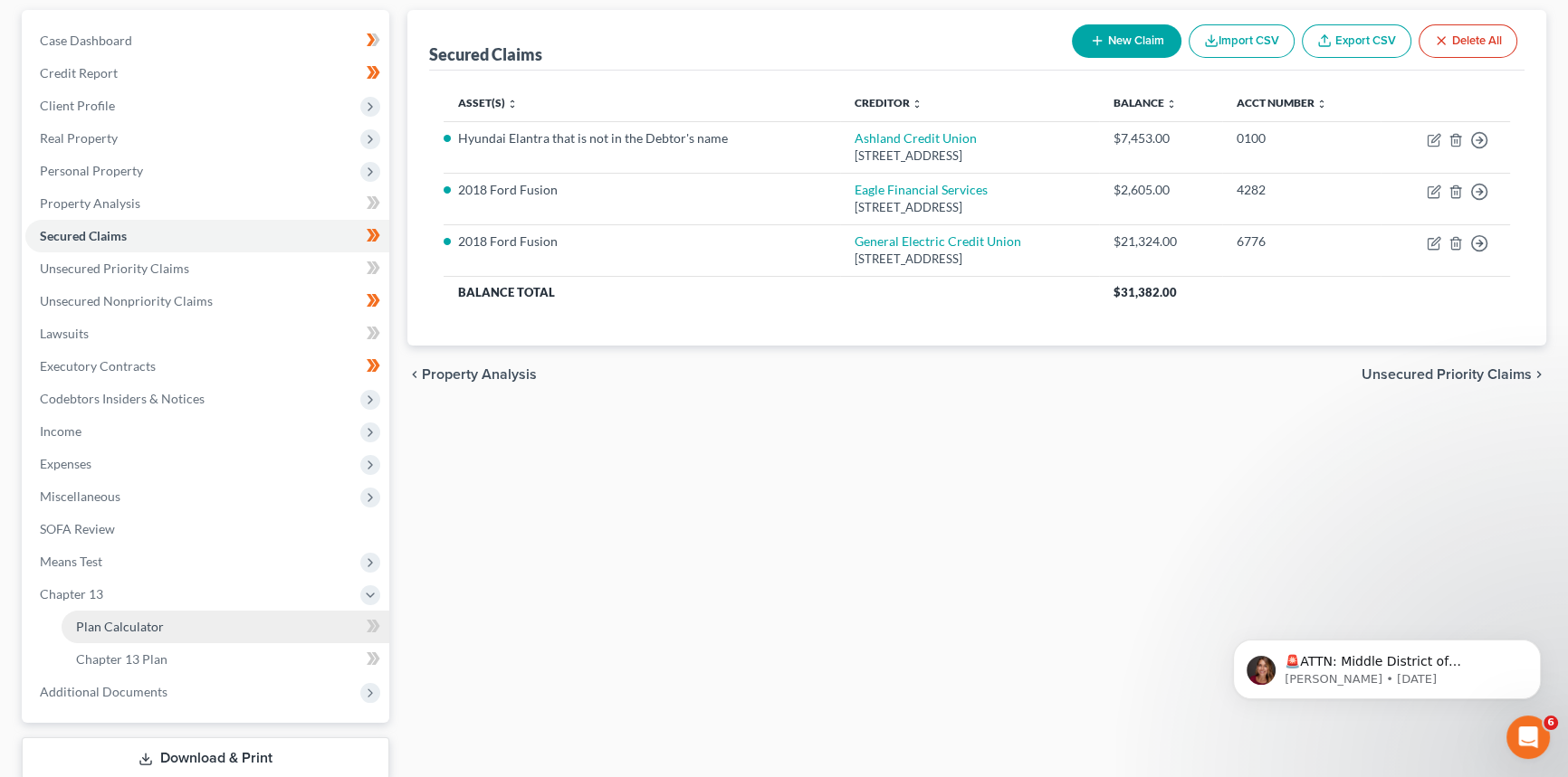
click at [138, 626] on span "Plan Calculator" at bounding box center [120, 627] width 88 height 15
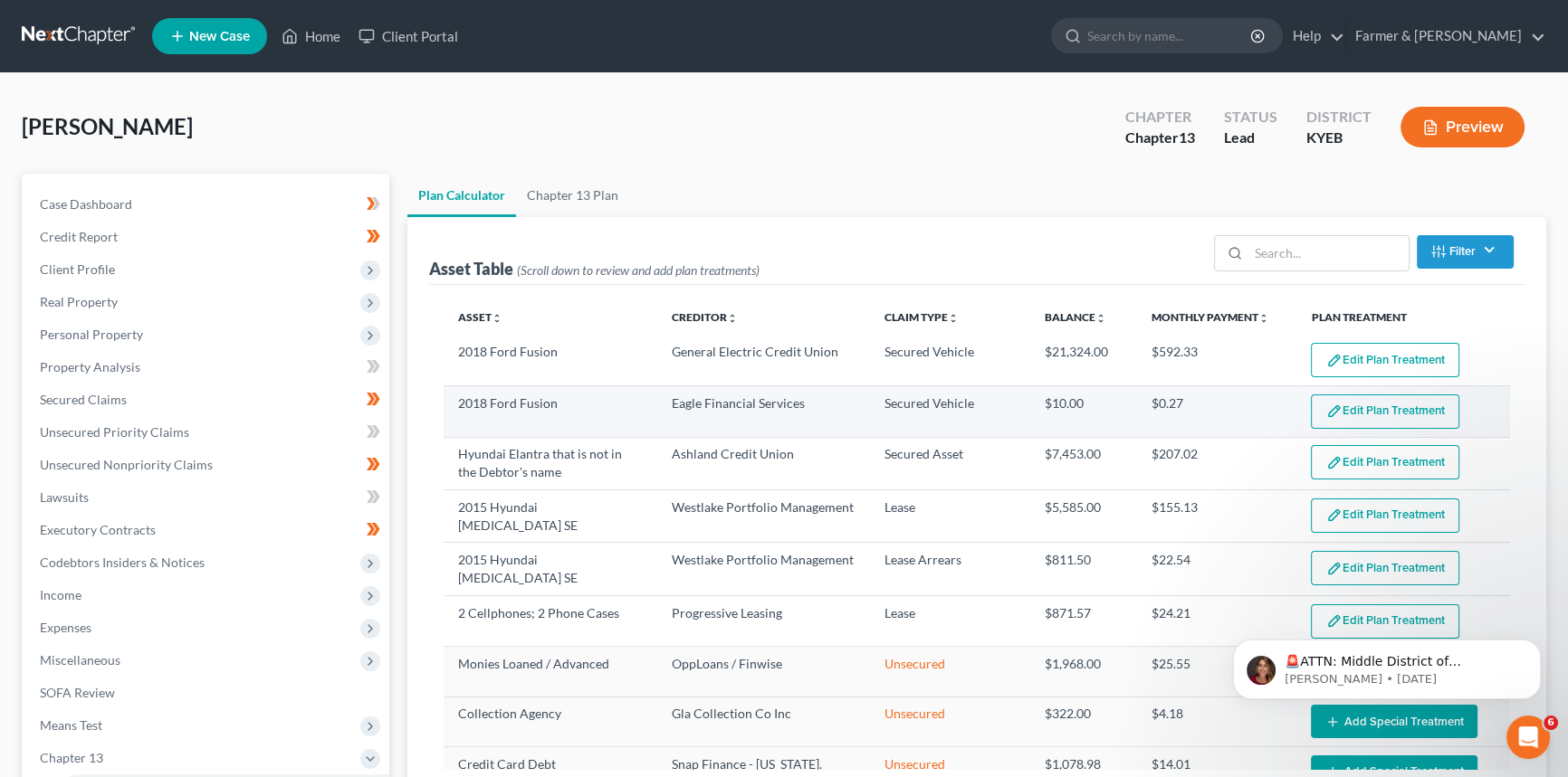
select select "35"
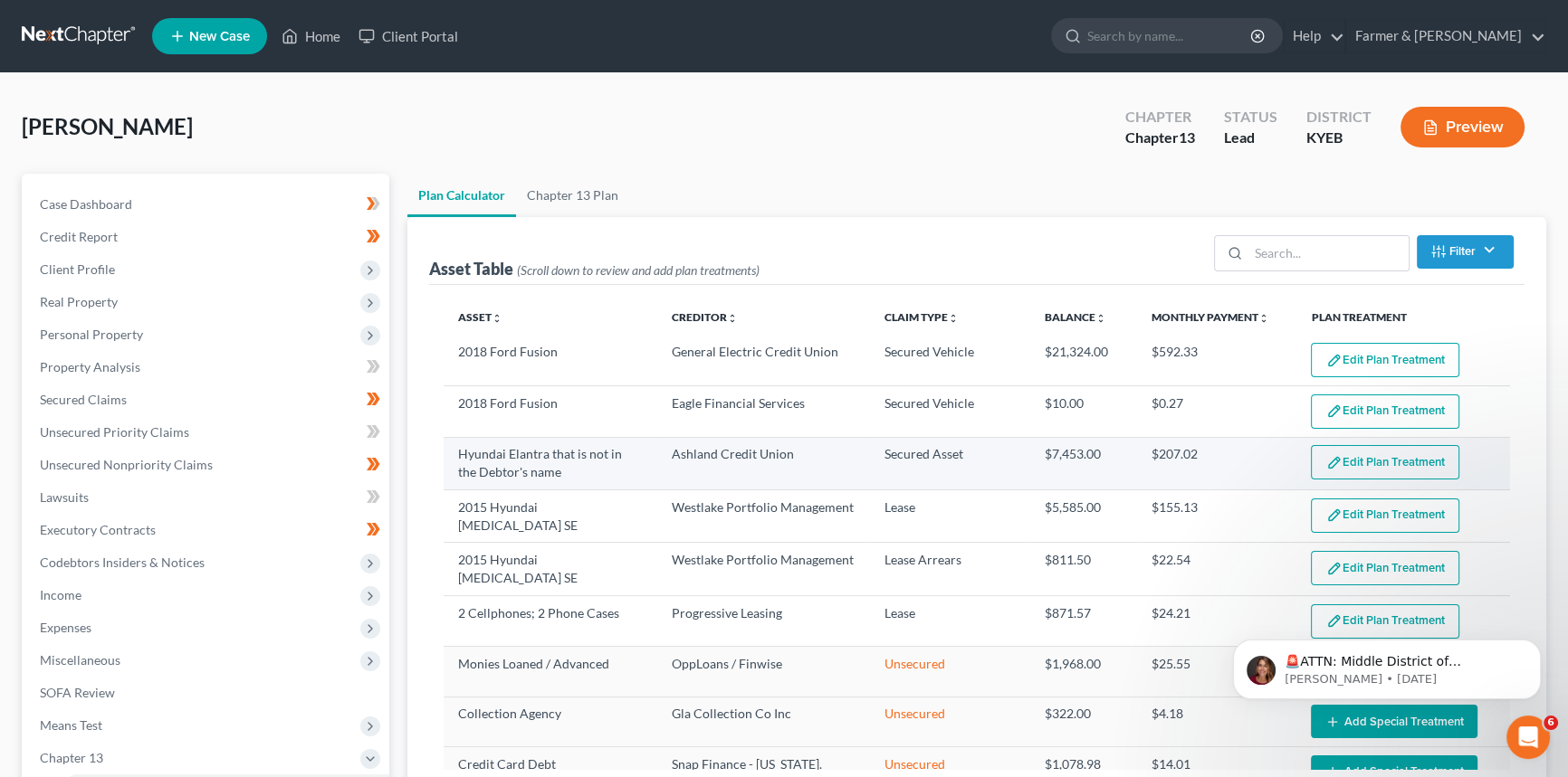
drag, startPoint x: 742, startPoint y: 510, endPoint x: 768, endPoint y: 484, distance: 36.8
click at [742, 510] on td "Westlake Portfolio Management" at bounding box center [763, 516] width 214 height 52
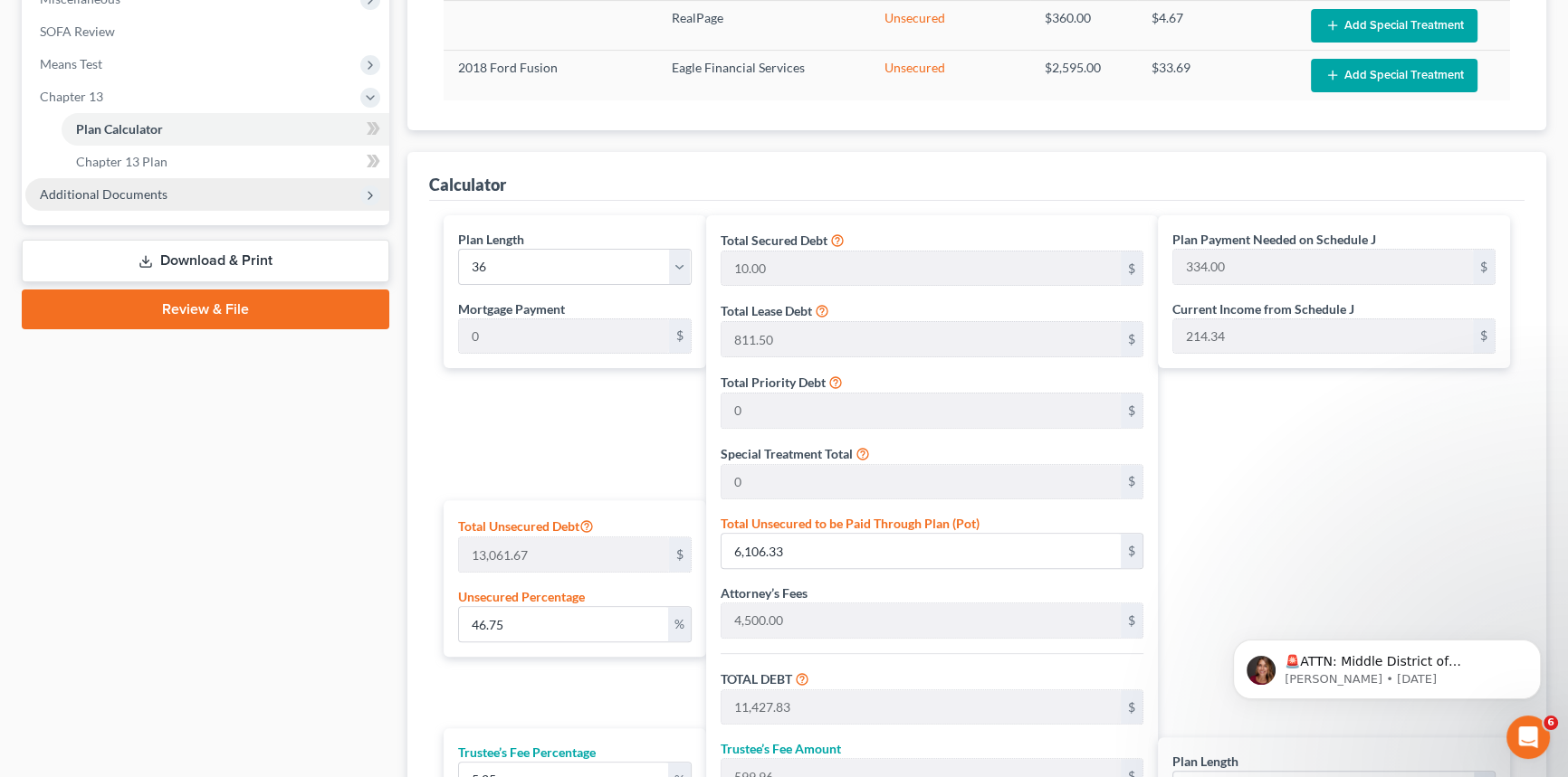
scroll to position [567, 0]
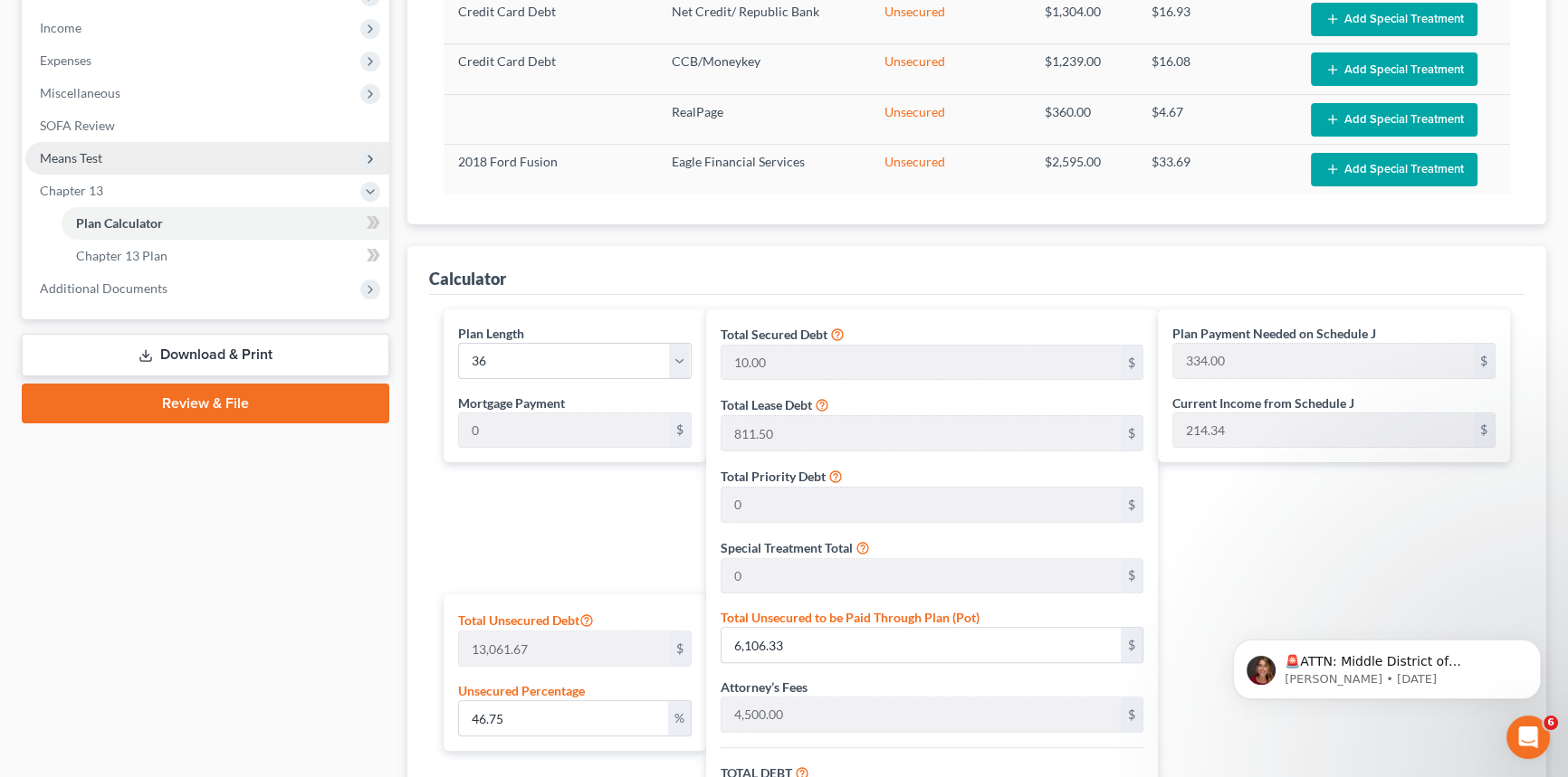
click at [76, 151] on span "Means Test" at bounding box center [71, 158] width 63 height 15
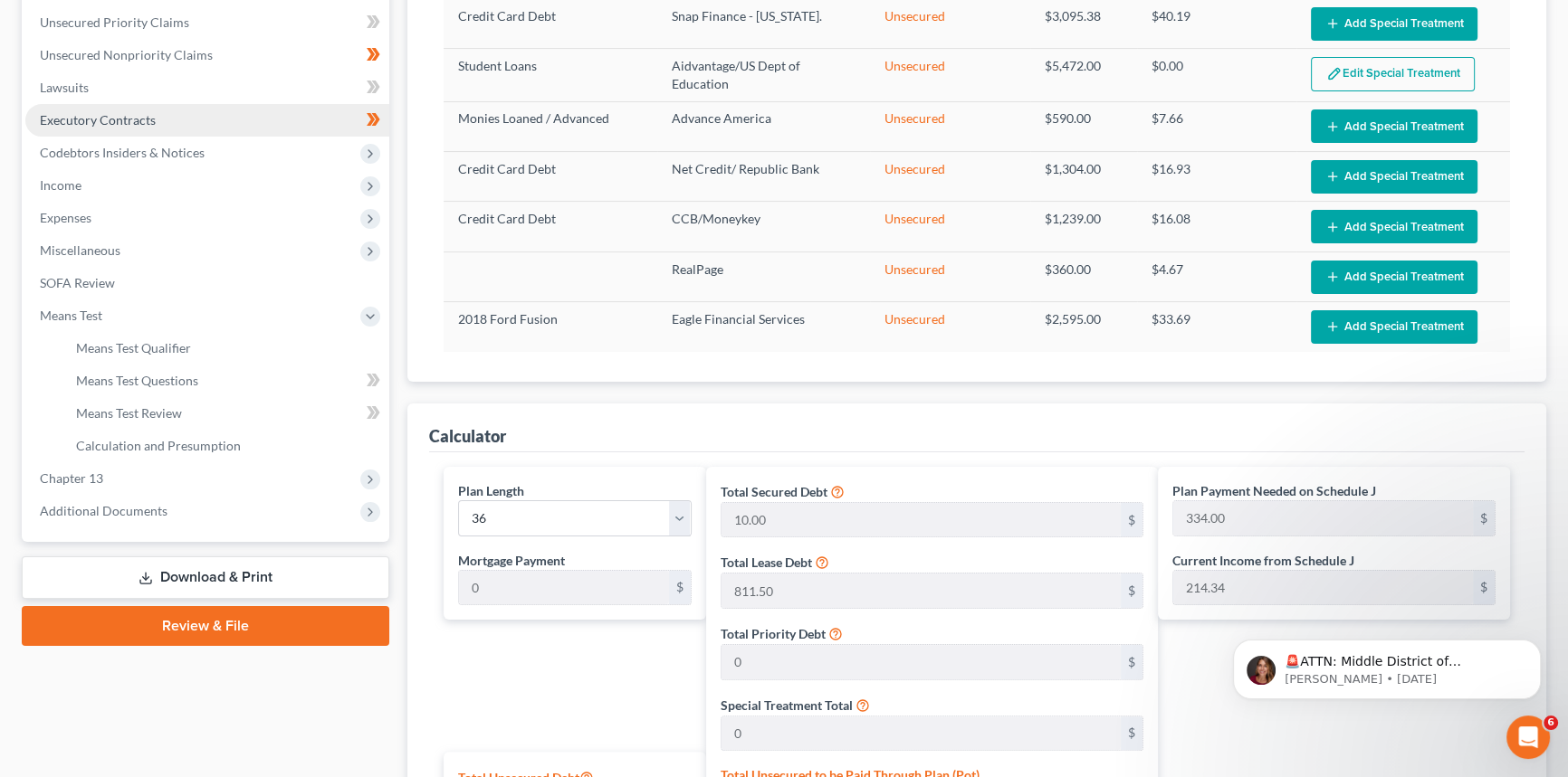
scroll to position [403, 0]
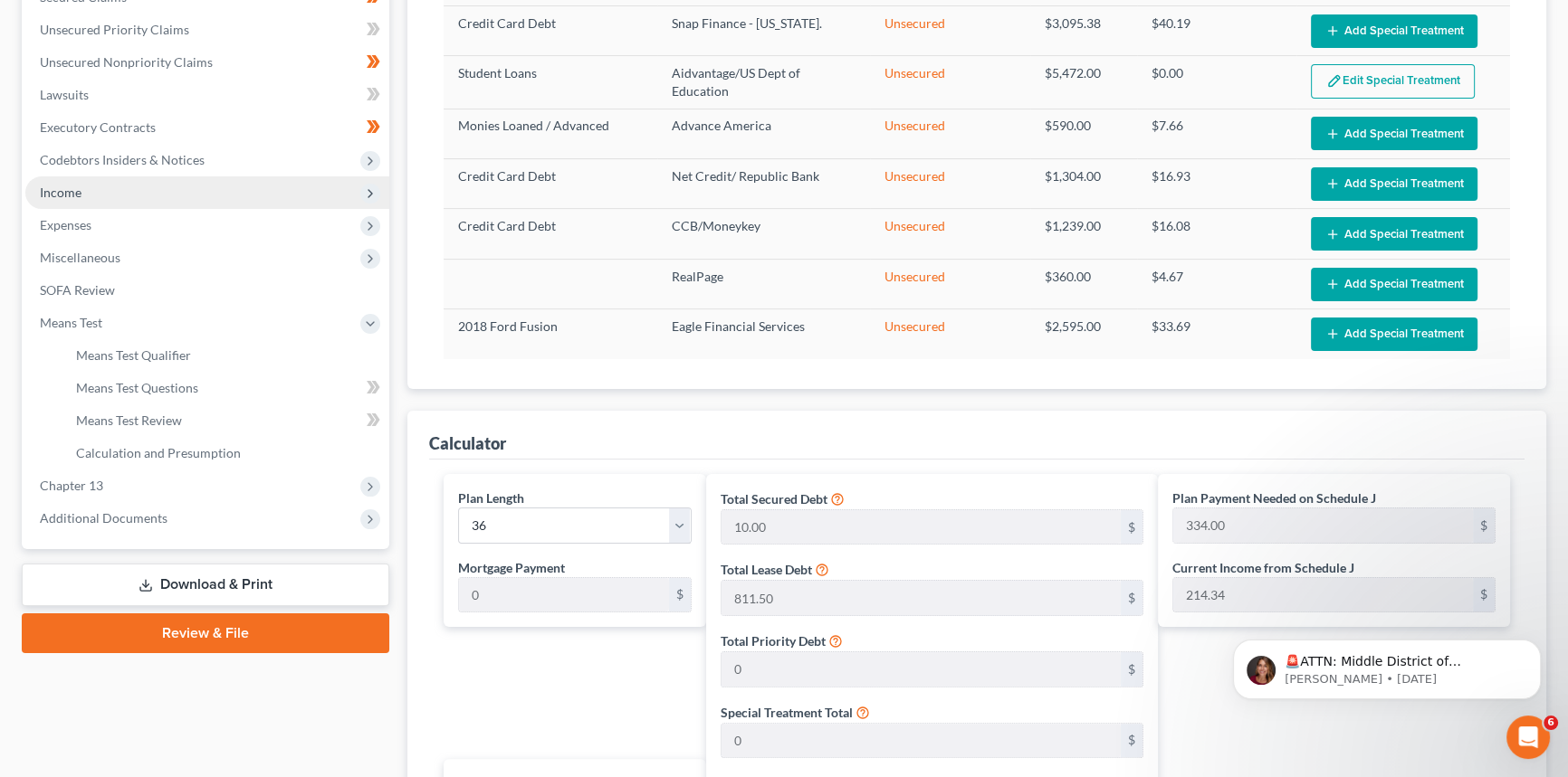
click at [99, 188] on span "Income" at bounding box center [207, 192] width 363 height 33
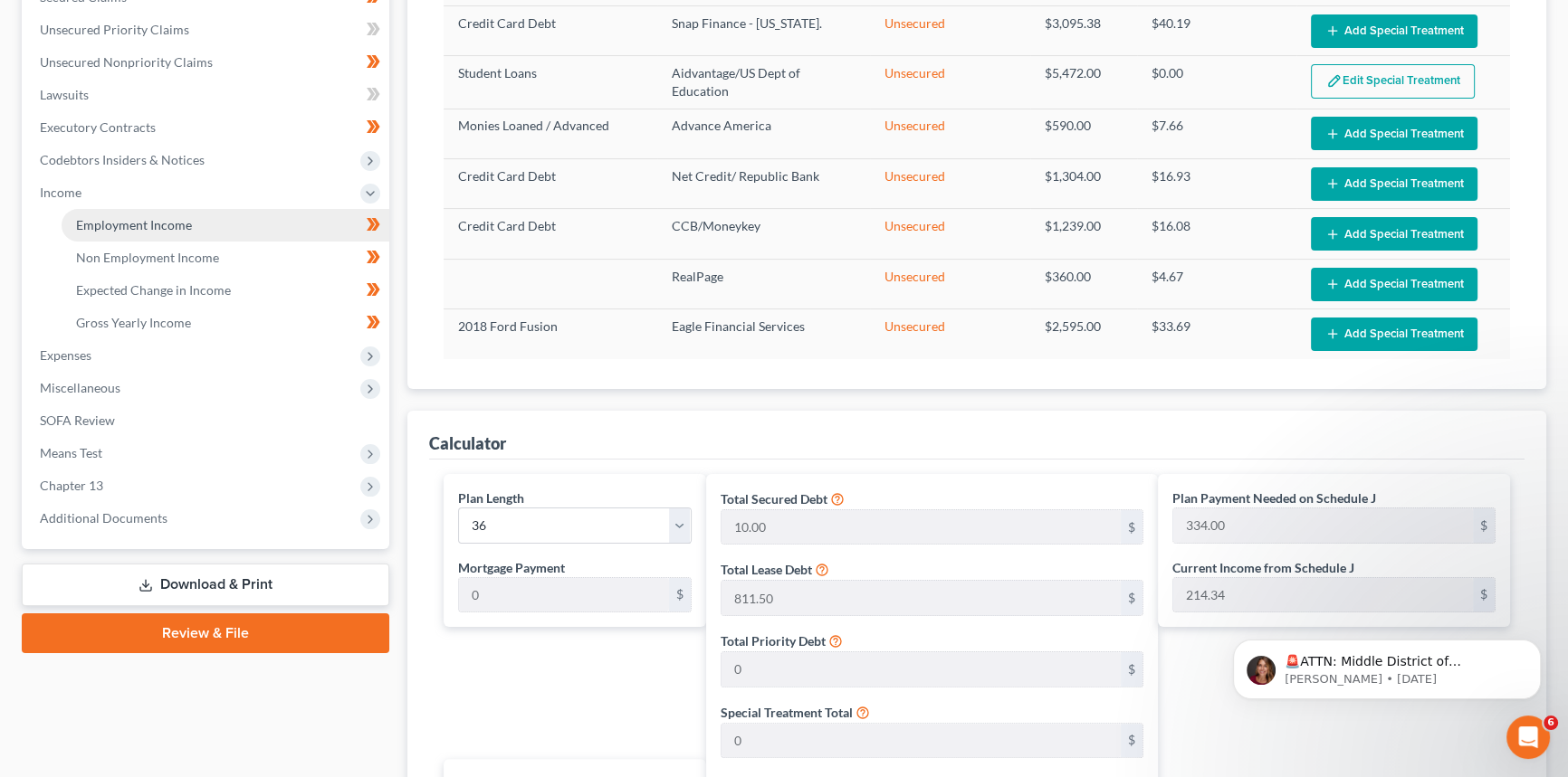
click at [102, 219] on span "Employment Income" at bounding box center [134, 225] width 116 height 15
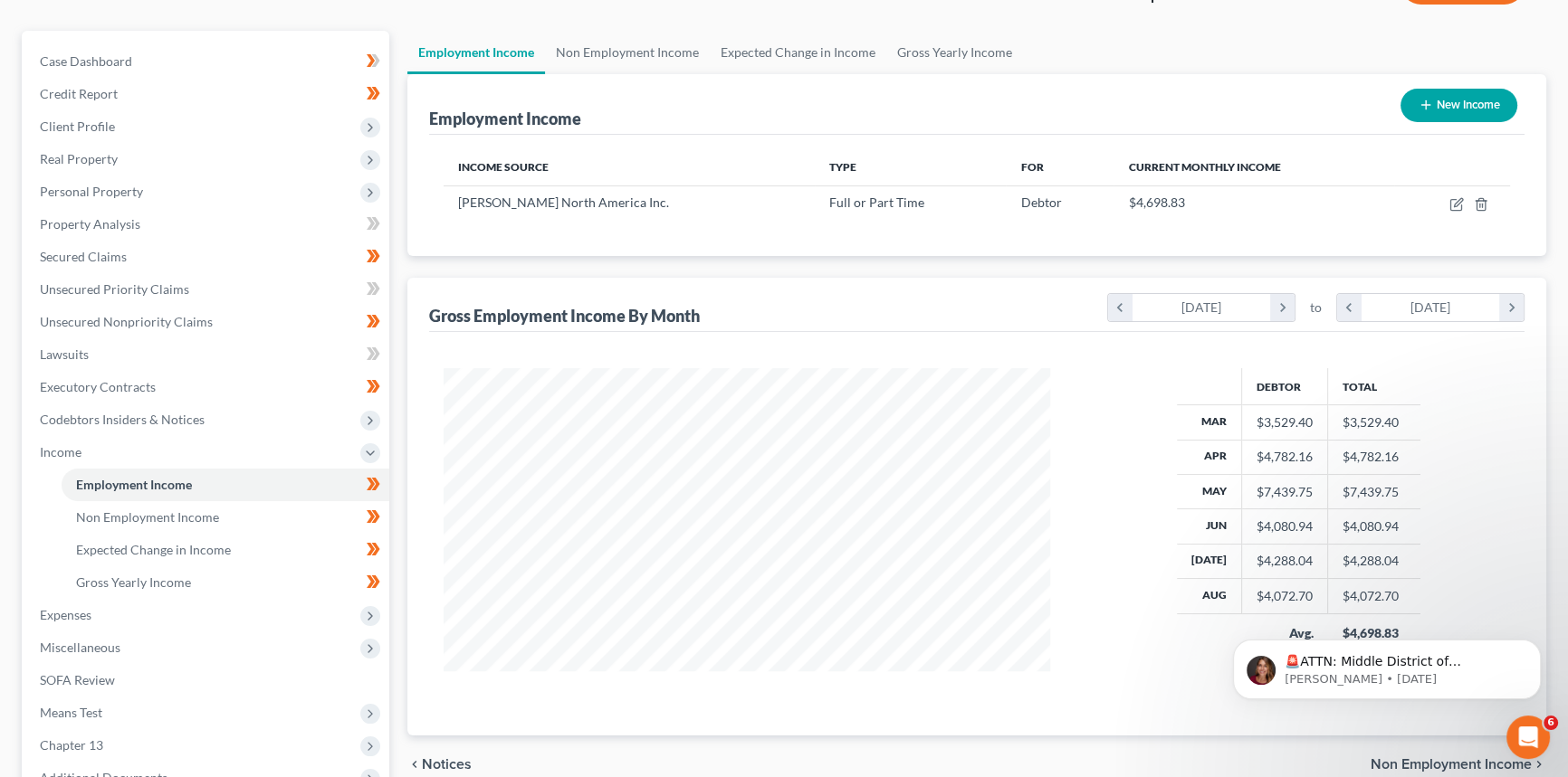
scroll to position [345, 0]
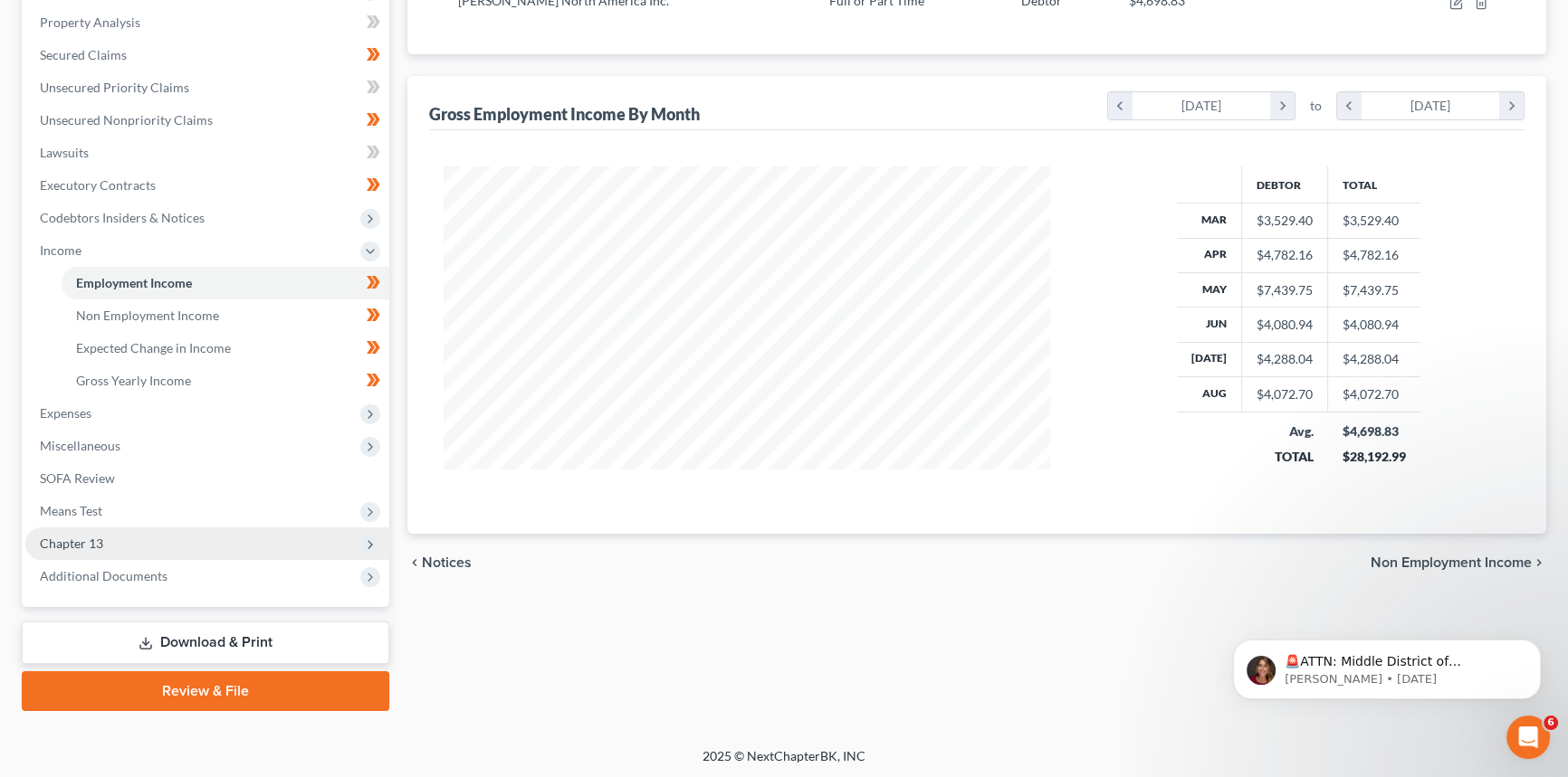
click at [91, 537] on span "Chapter 13" at bounding box center [72, 544] width 64 height 15
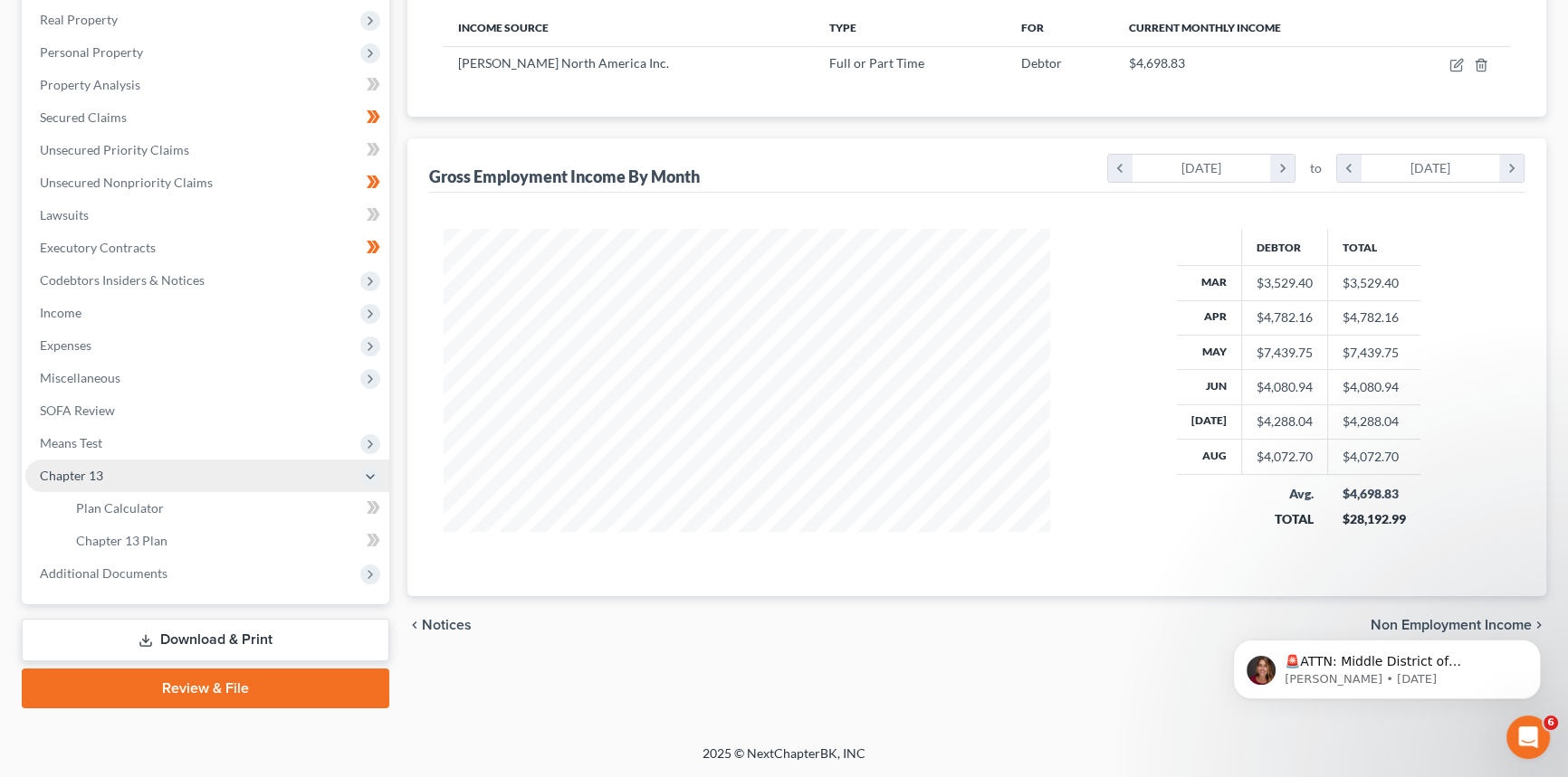
scroll to position [280, 0]
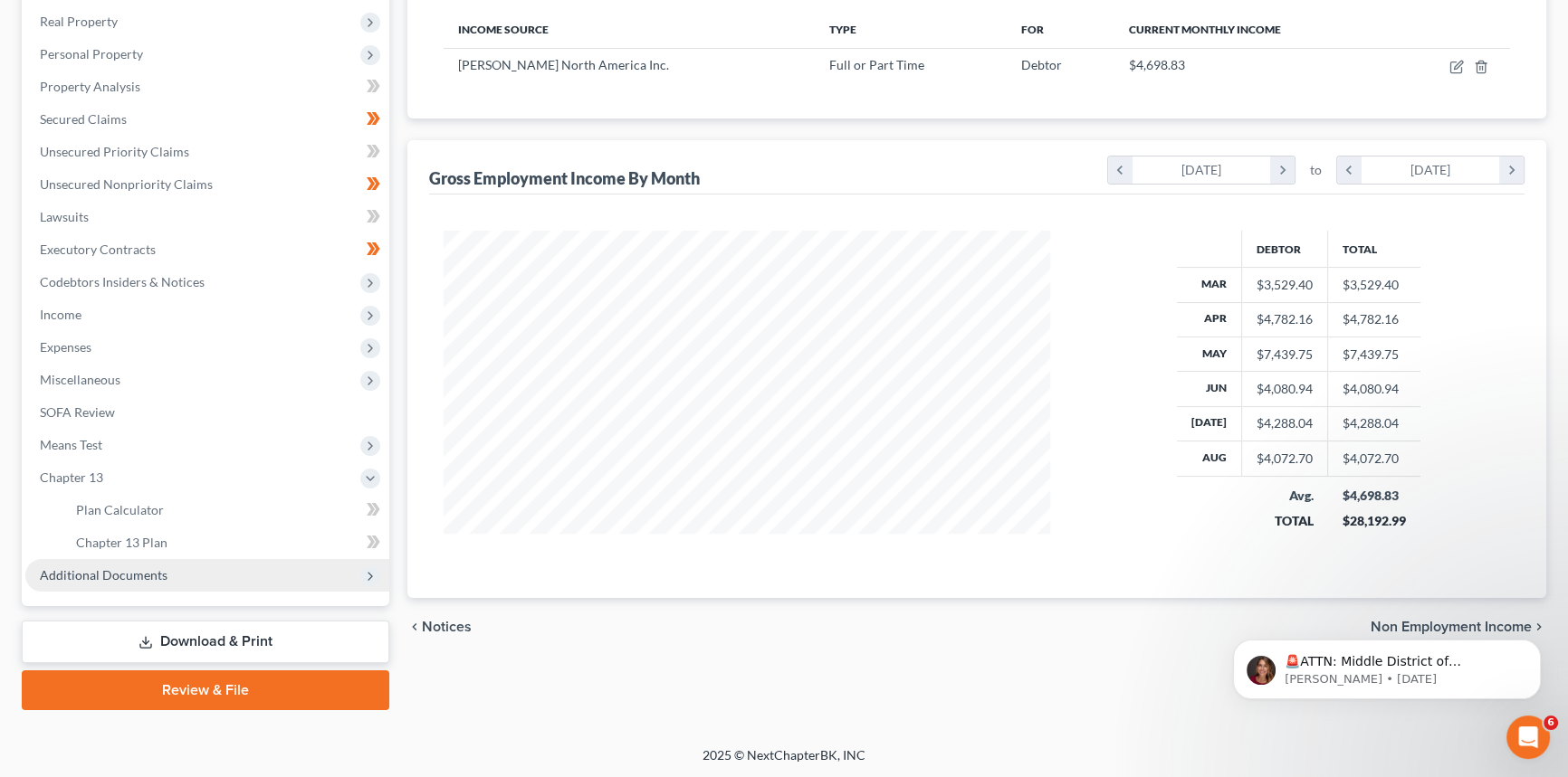
click at [117, 567] on span "Additional Documents" at bounding box center [104, 574] width 128 height 15
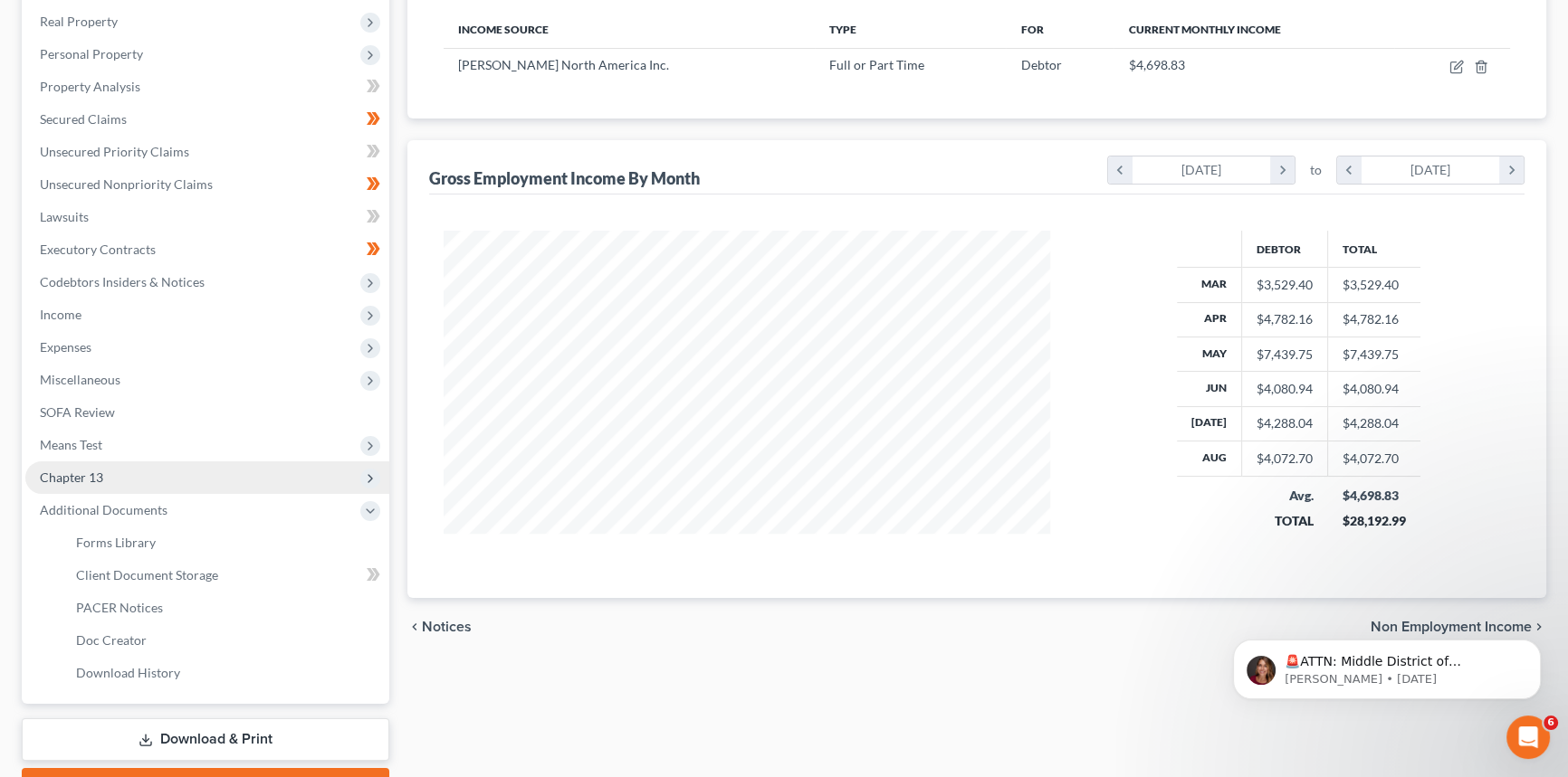
drag, startPoint x: 121, startPoint y: 540, endPoint x: 107, endPoint y: 471, distance: 70.4
click at [121, 540] on ul "Case Dashboard Payments Invoices Payments Payments Credit Report Client Profile" at bounding box center [207, 298] width 363 height 782
click at [105, 473] on span "Chapter 13" at bounding box center [207, 477] width 363 height 33
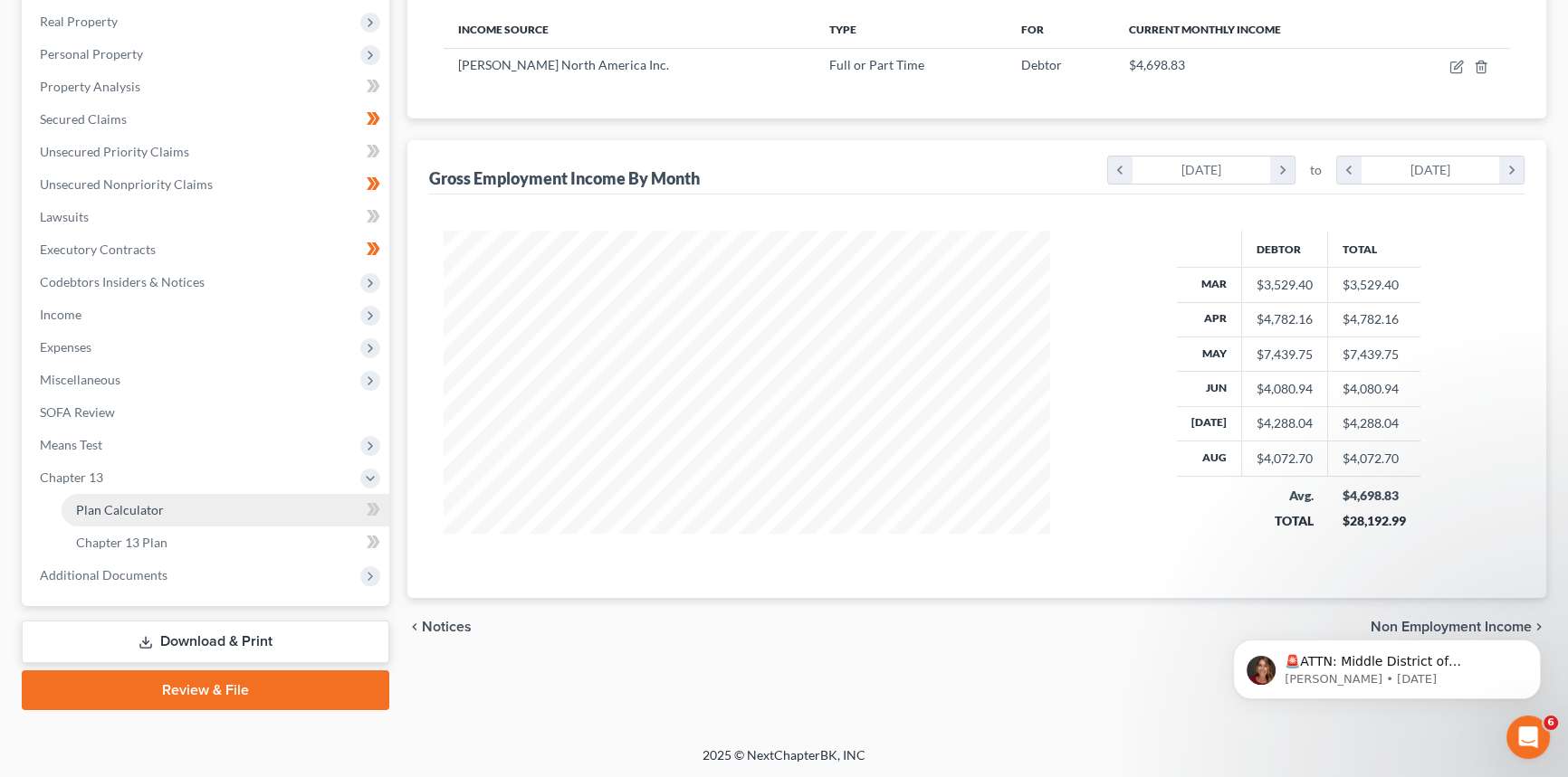
click at [135, 503] on span "Plan Calculator" at bounding box center [120, 510] width 88 height 15
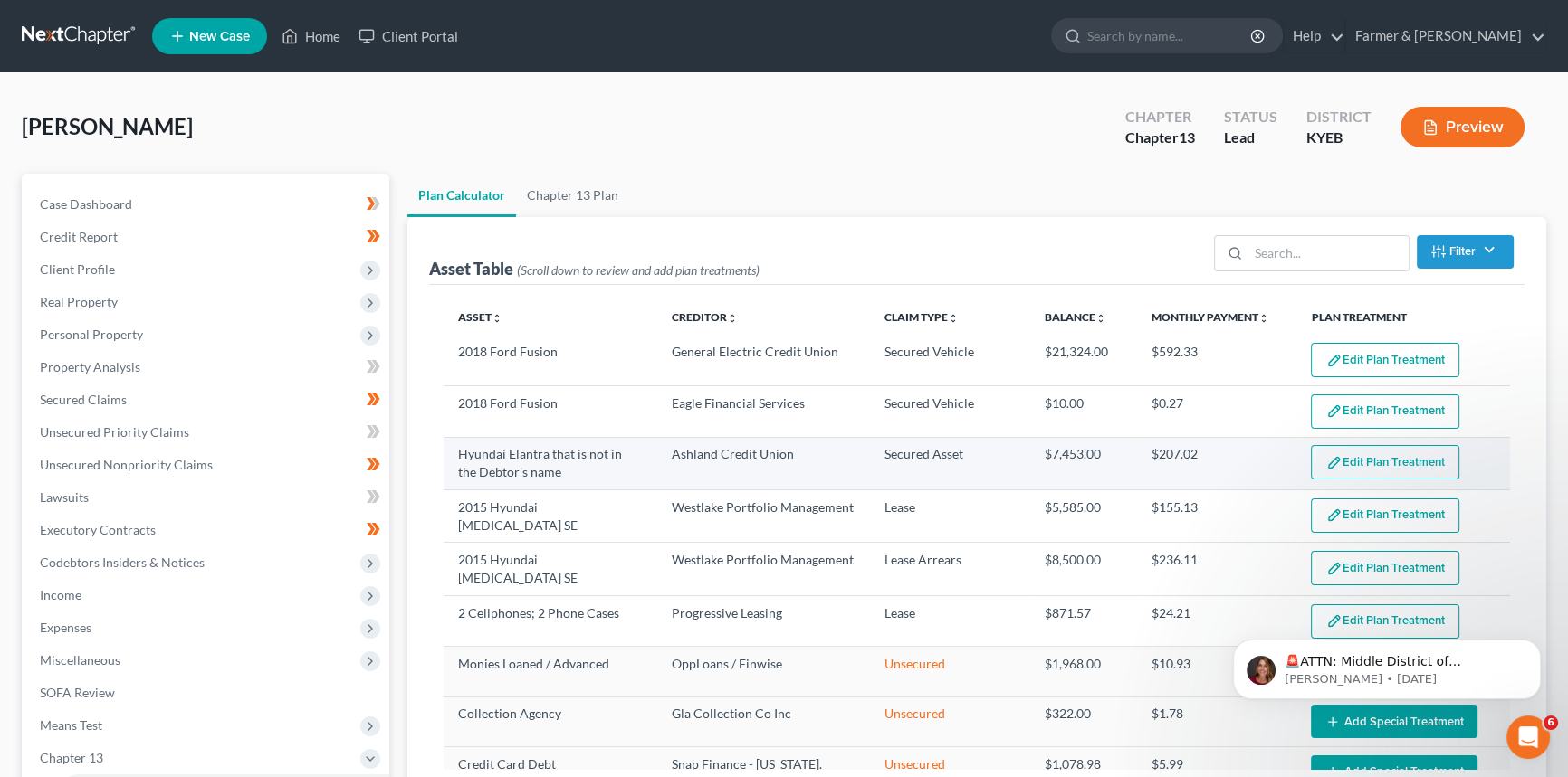
select select "35"
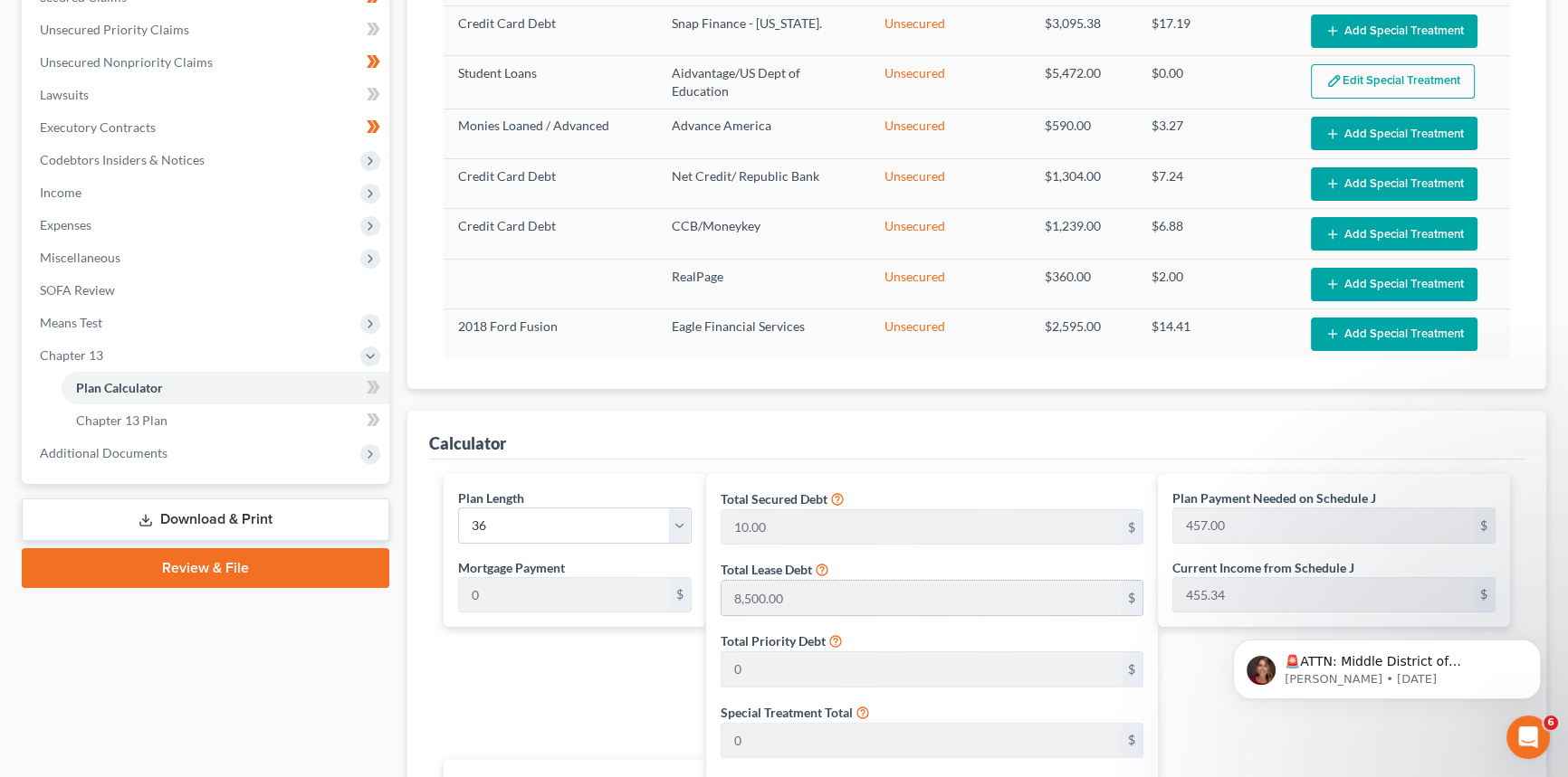
scroll to position [814, 0]
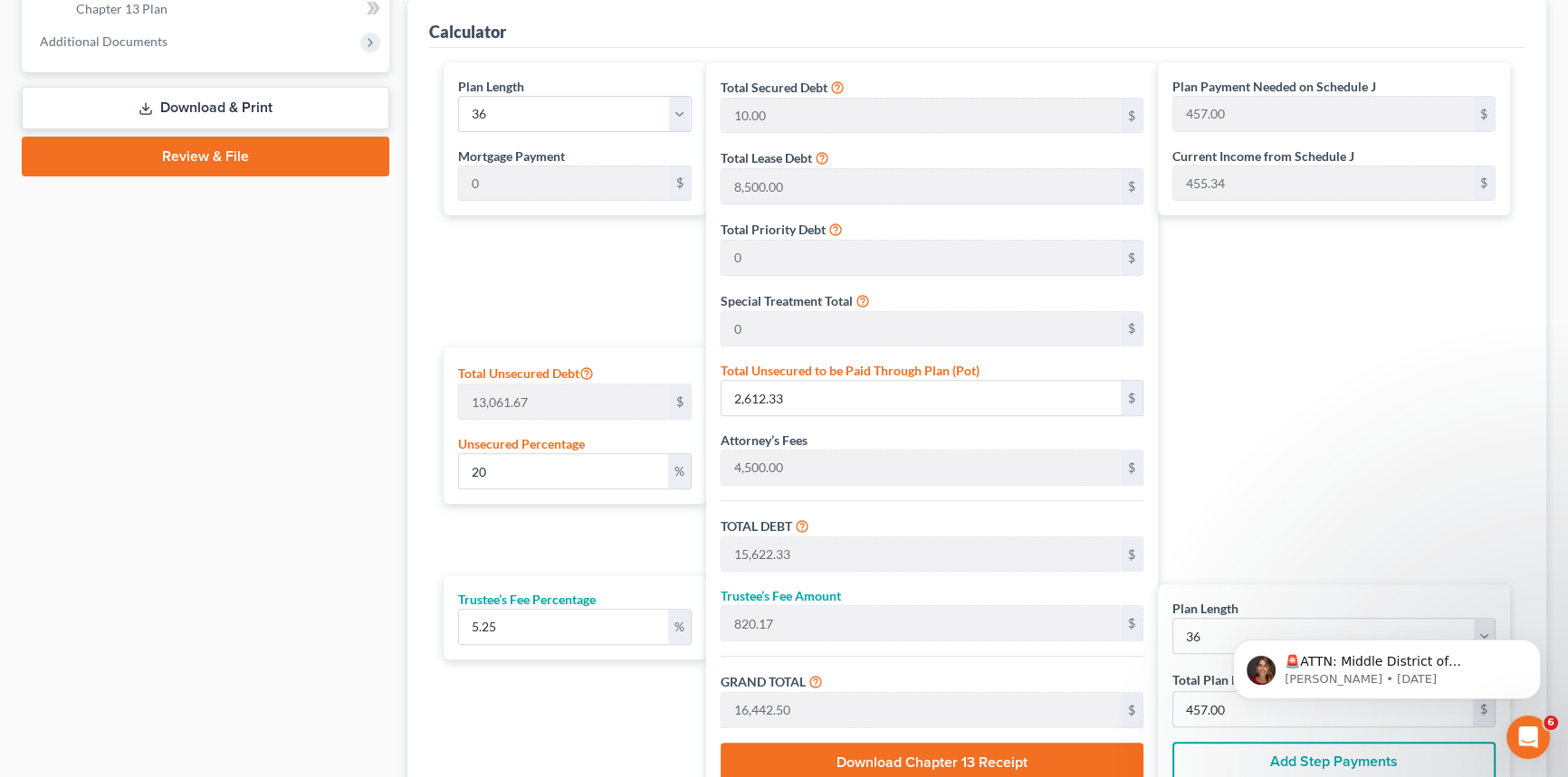
click at [537, 303] on div "Plan Length 1 2 3 4 5 6 7 8 9 10 11 12 13 14 15 16 17 18 19 20 21 22 23 24 25 2…" at bounding box center [570, 430] width 272 height 735
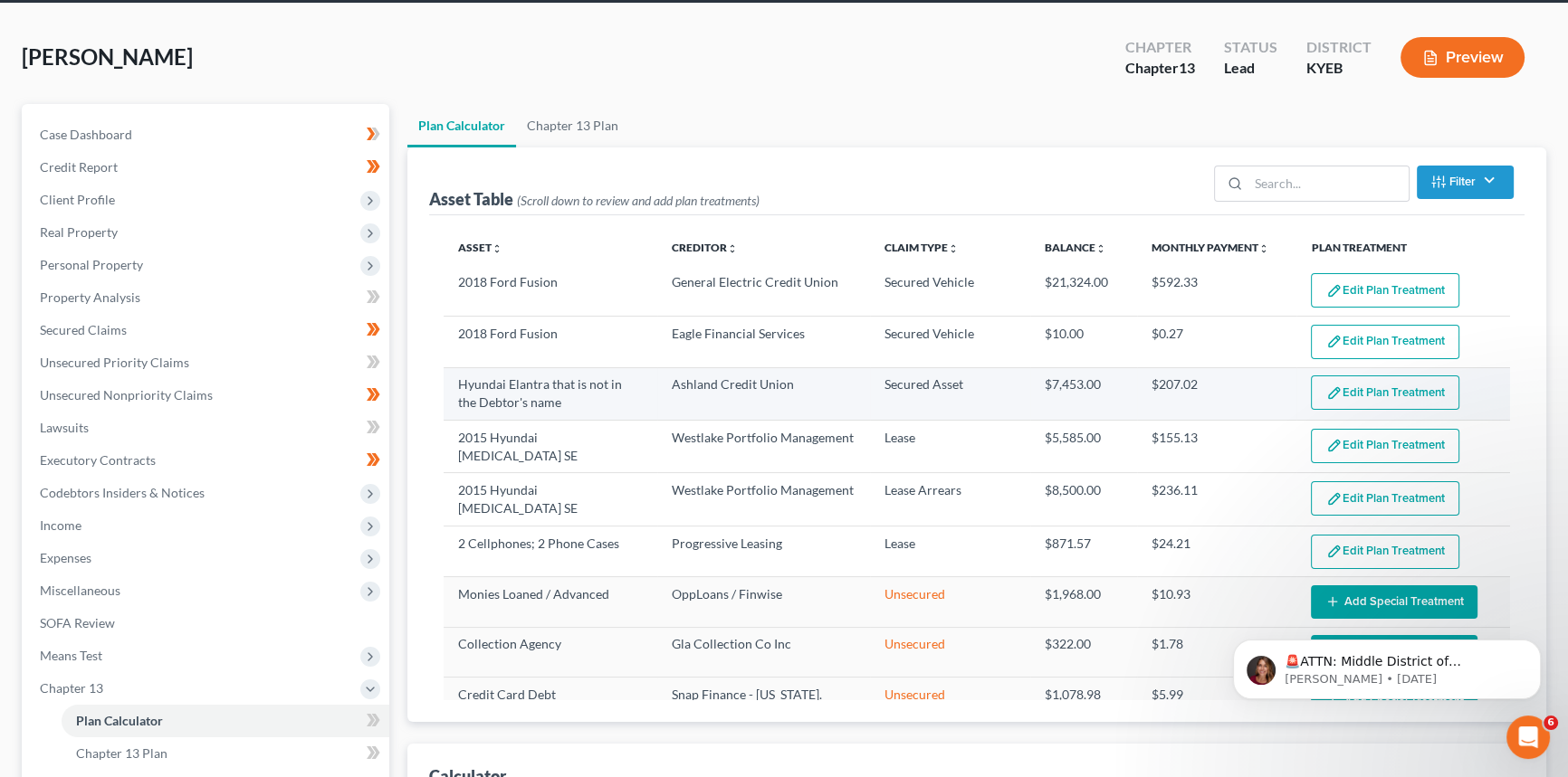
scroll to position [0, 0]
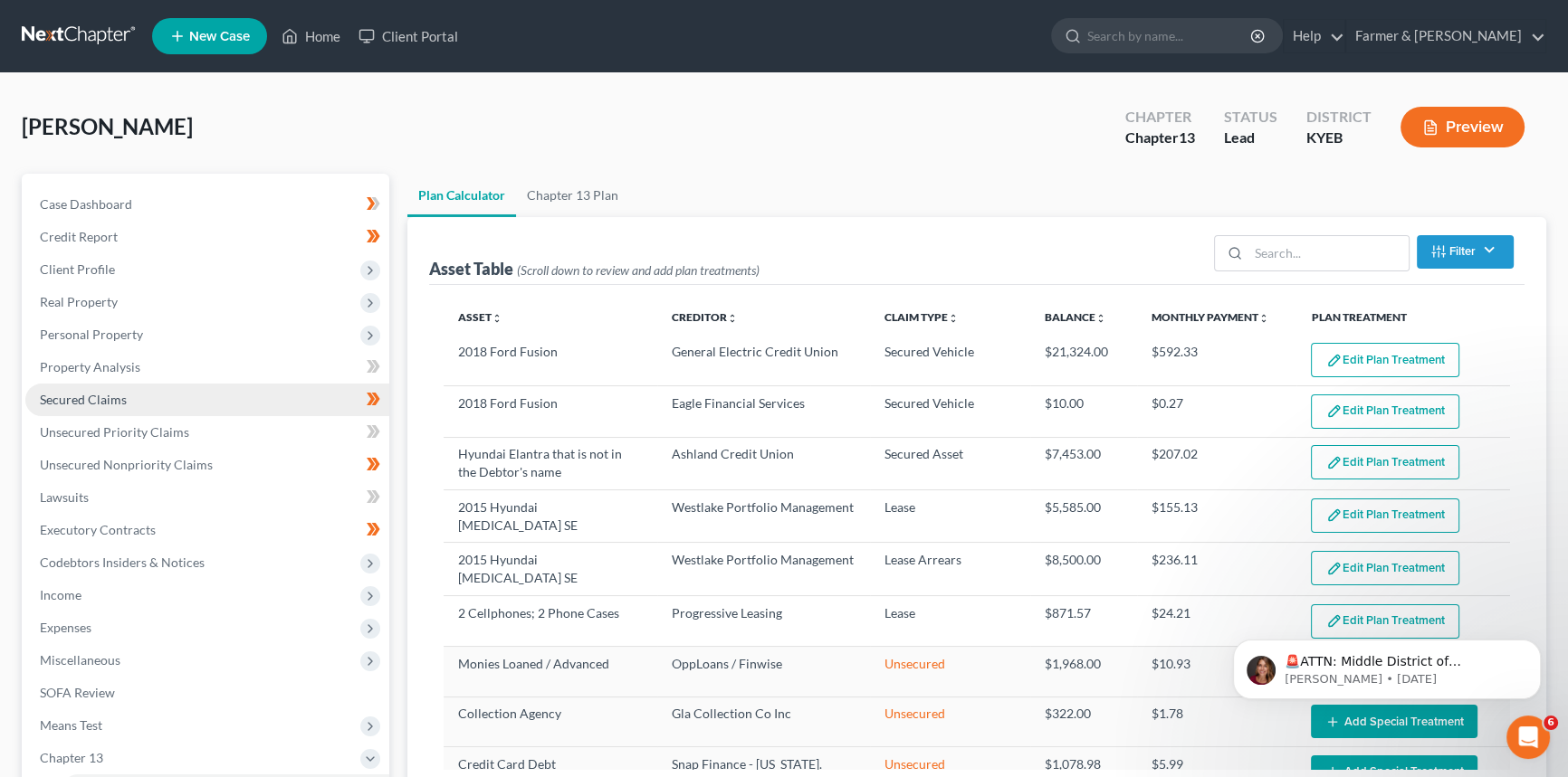
click at [96, 403] on span "Secured Claims" at bounding box center [83, 400] width 87 height 15
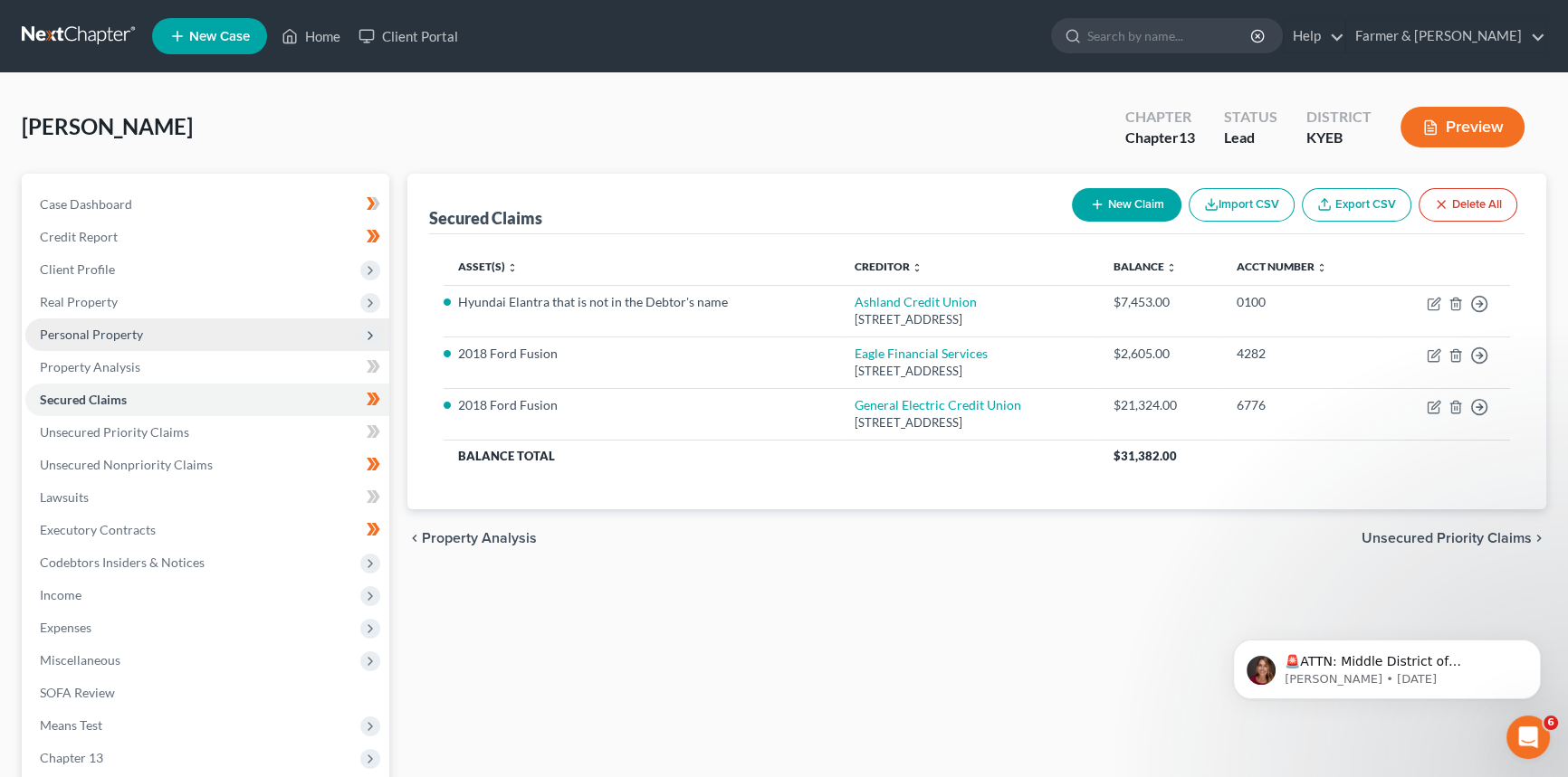
click at [102, 331] on span "Personal Property" at bounding box center [92, 334] width 103 height 15
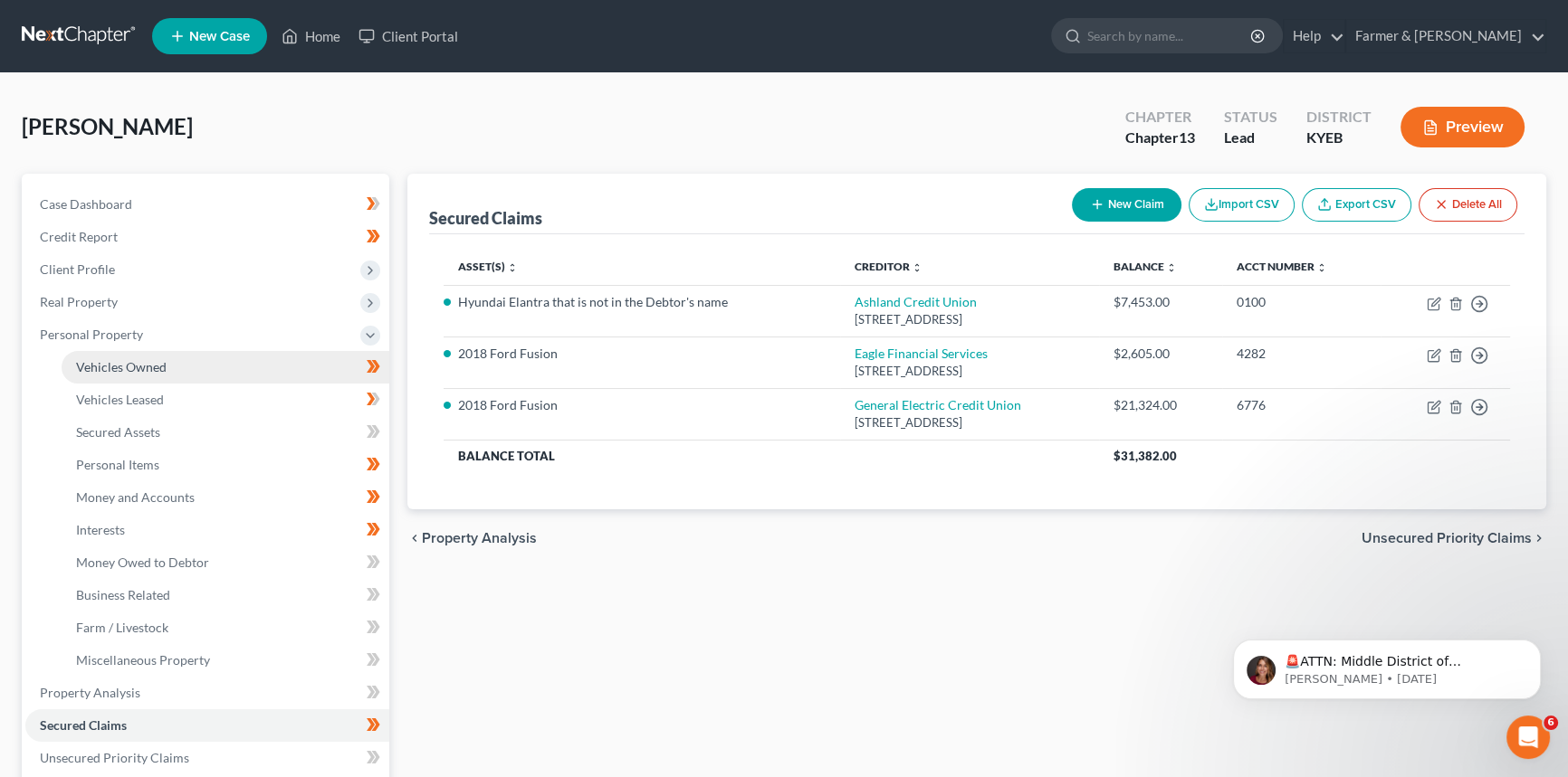
click at [100, 364] on span "Vehicles Owned" at bounding box center [121, 367] width 91 height 15
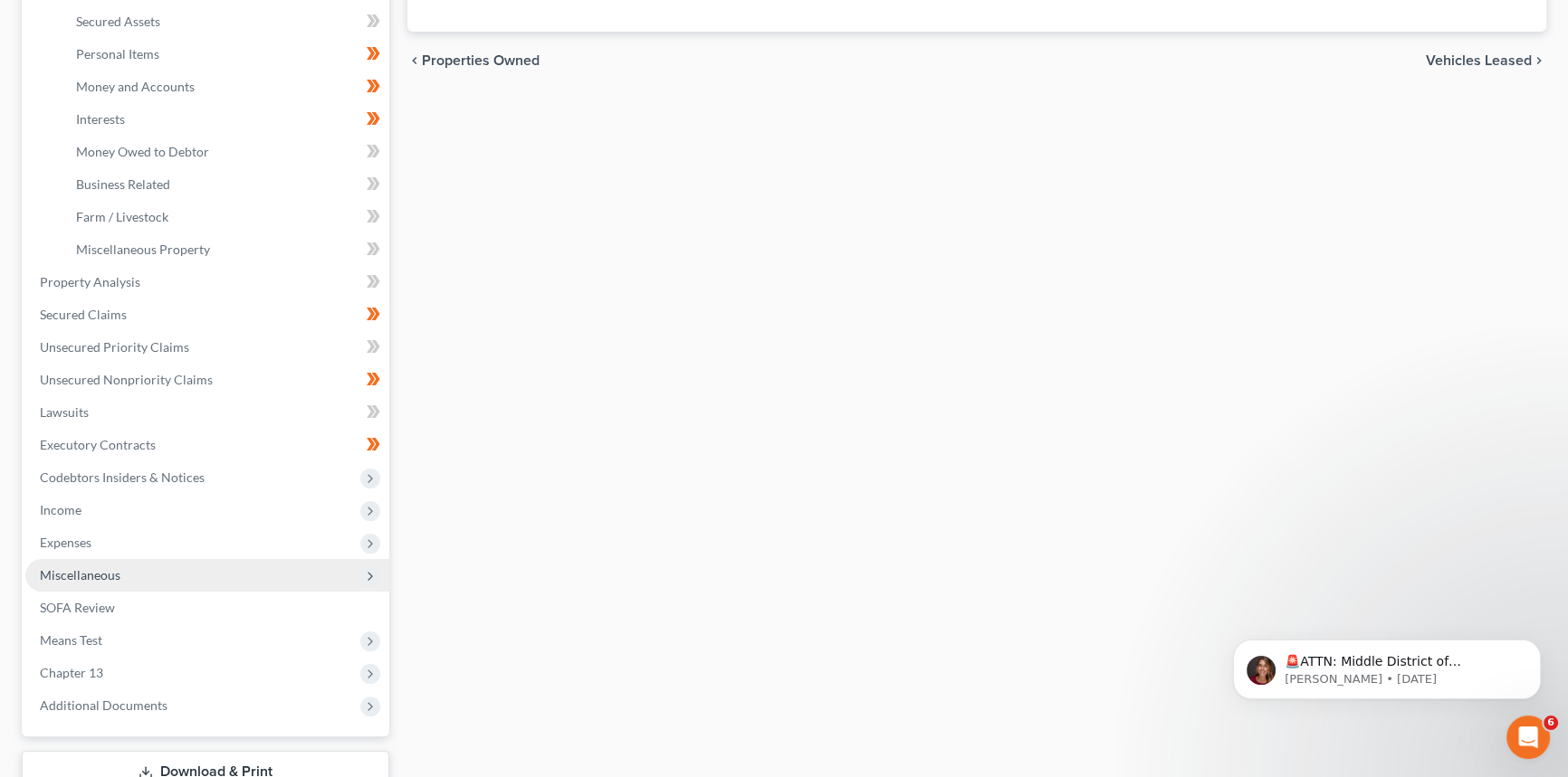
scroll to position [493, 0]
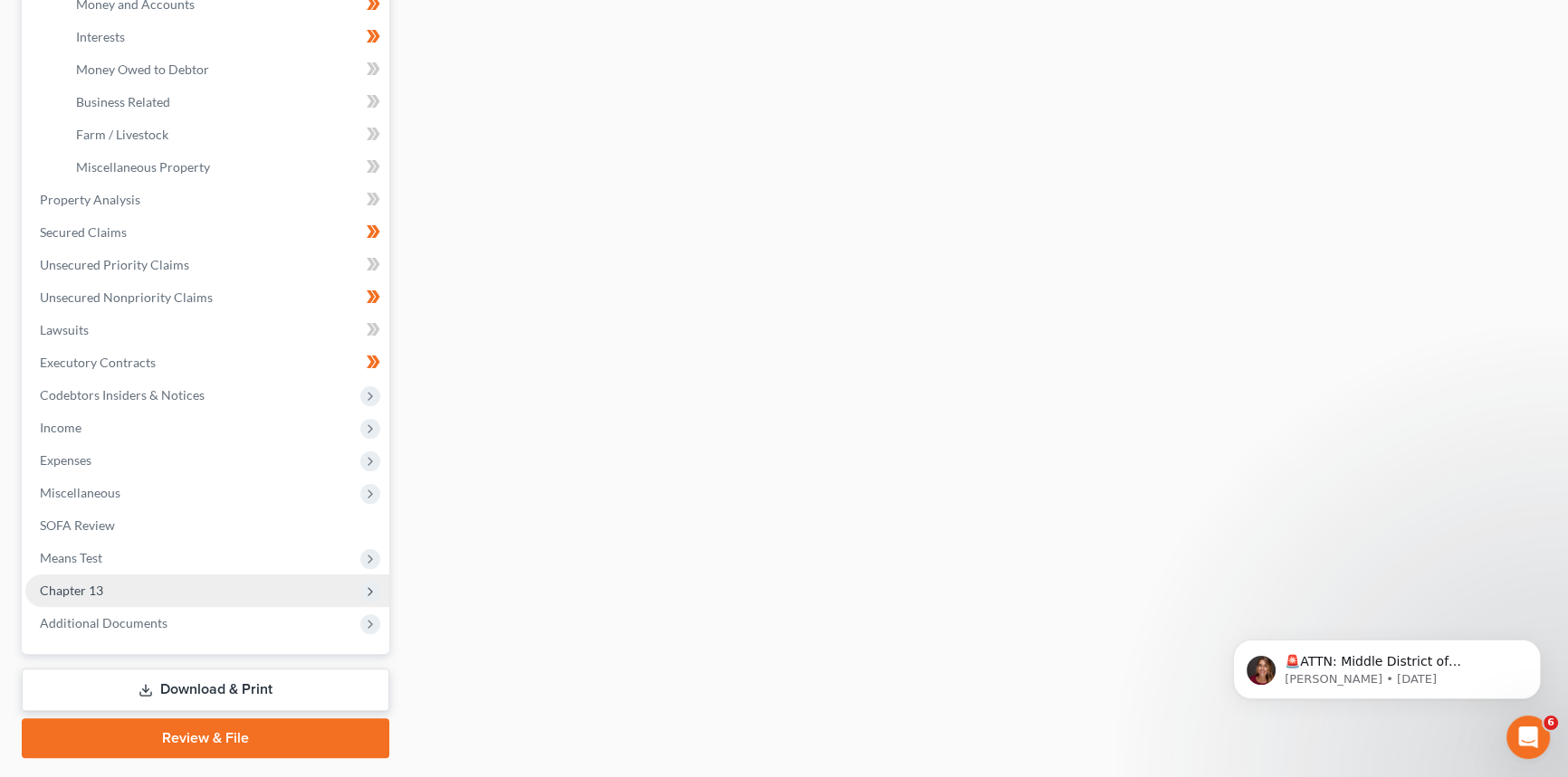
click at [106, 588] on span "Chapter 13" at bounding box center [207, 590] width 363 height 33
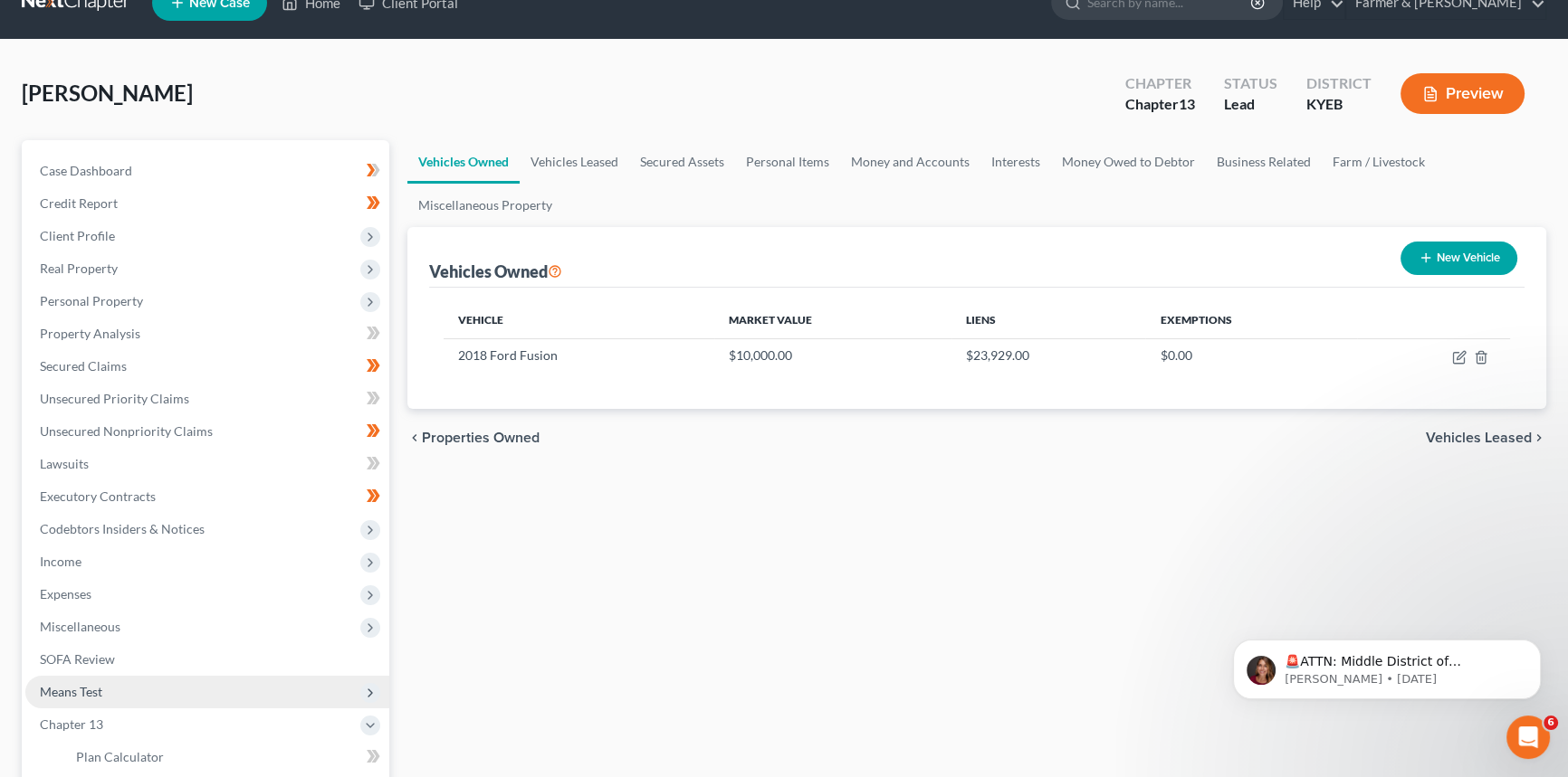
scroll to position [280, 0]
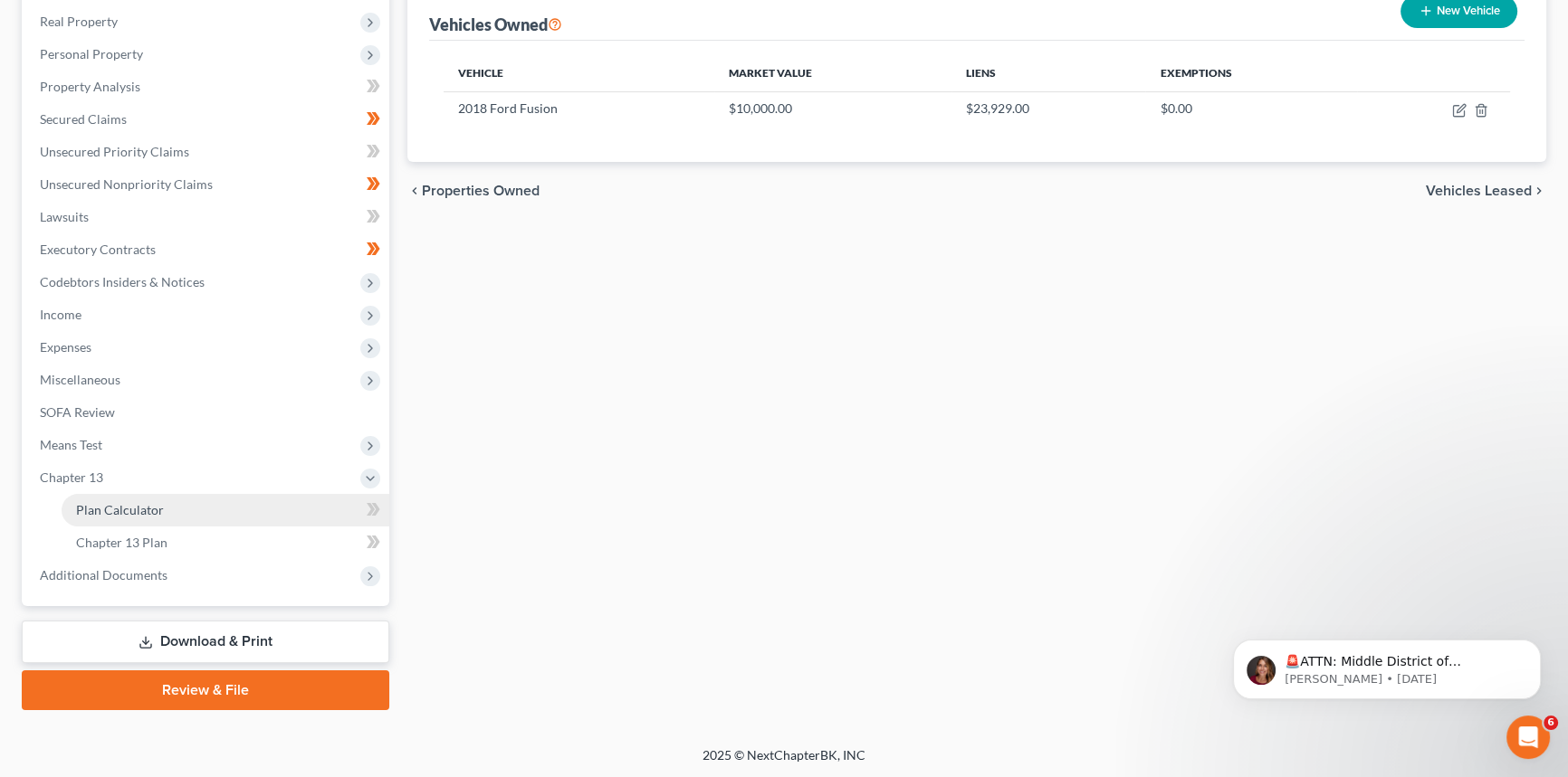
click at [119, 519] on link "Plan Calculator" at bounding box center [225, 510] width 328 height 33
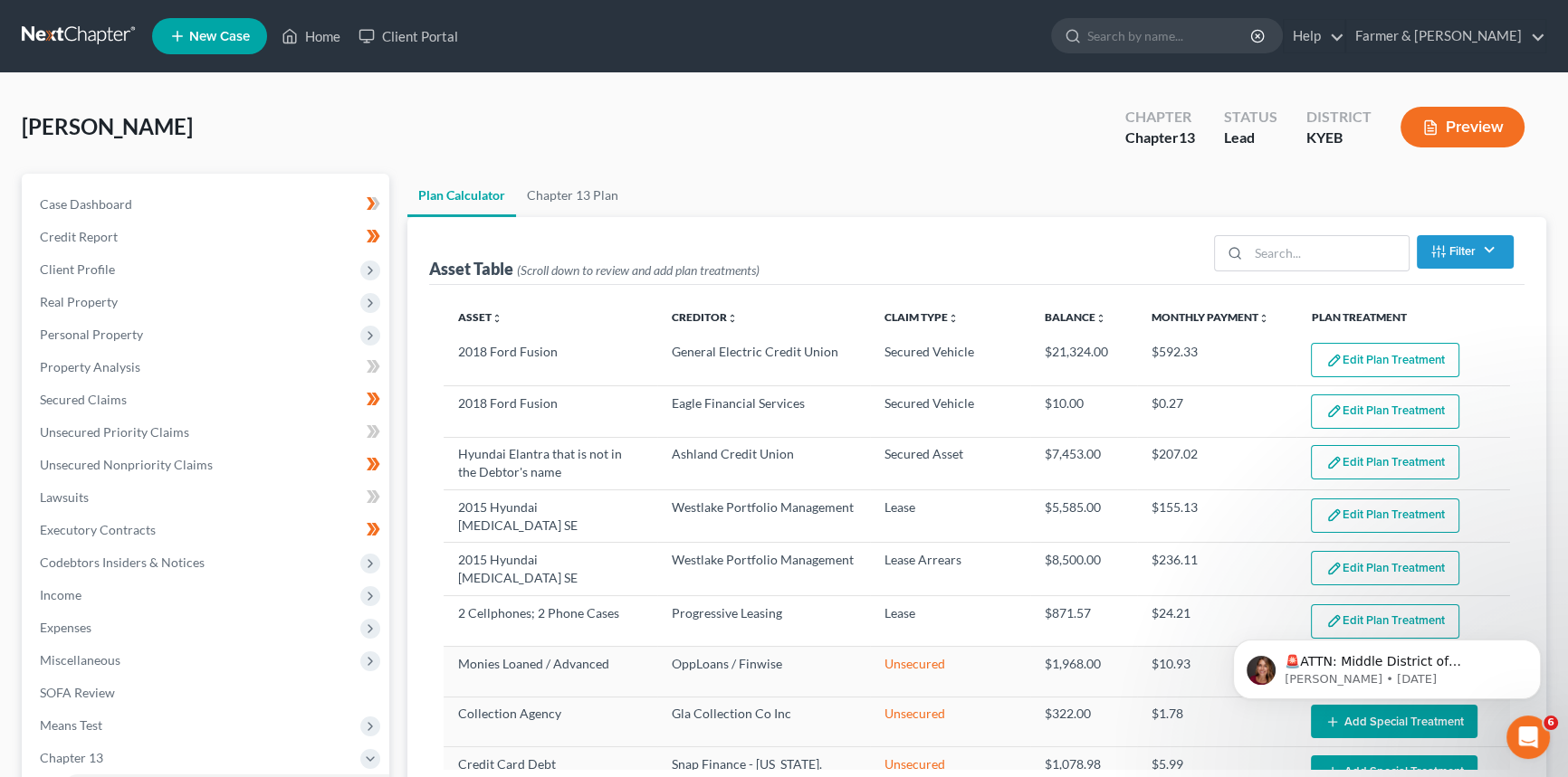
select select "35"
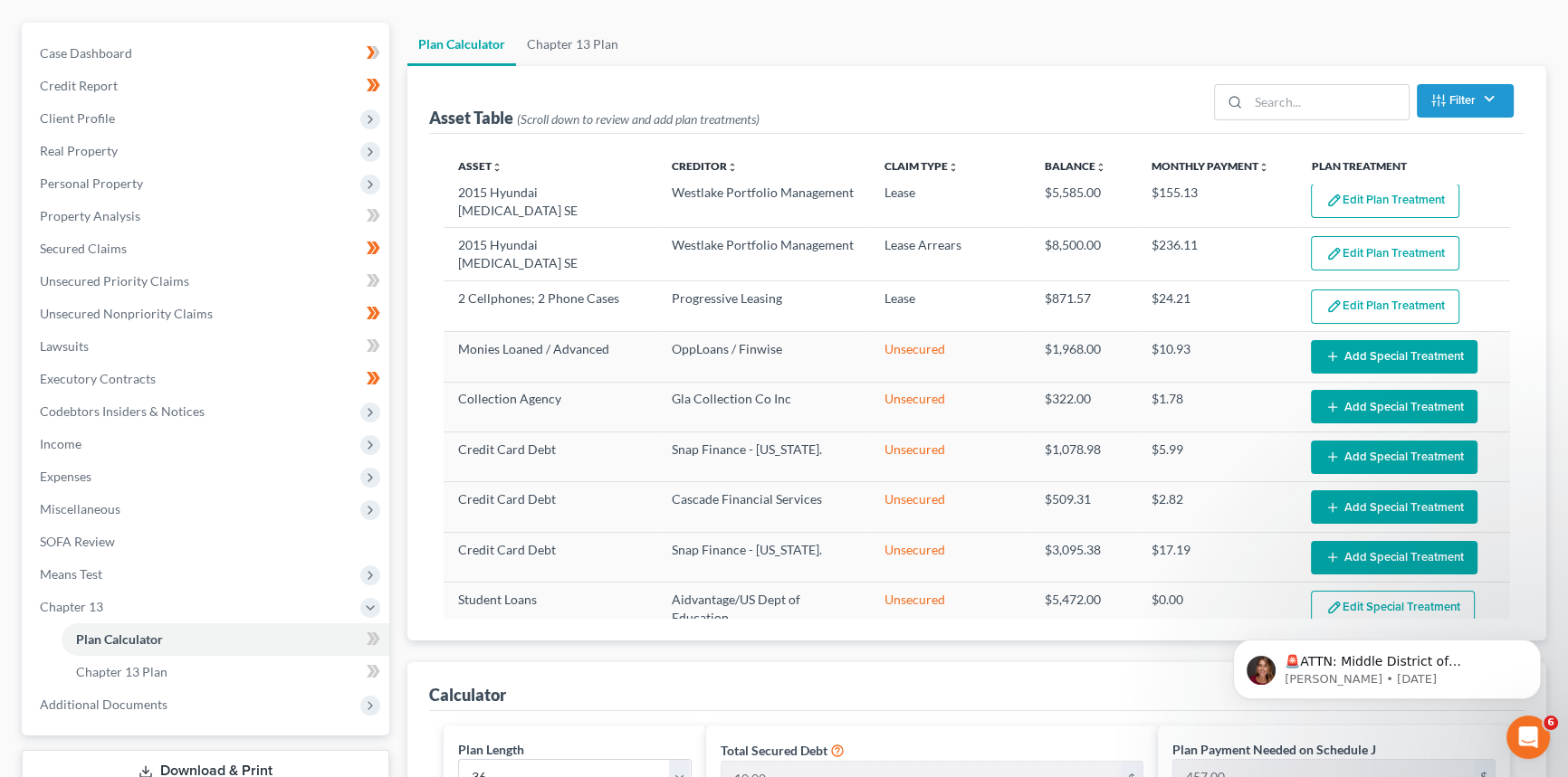
scroll to position [329, 0]
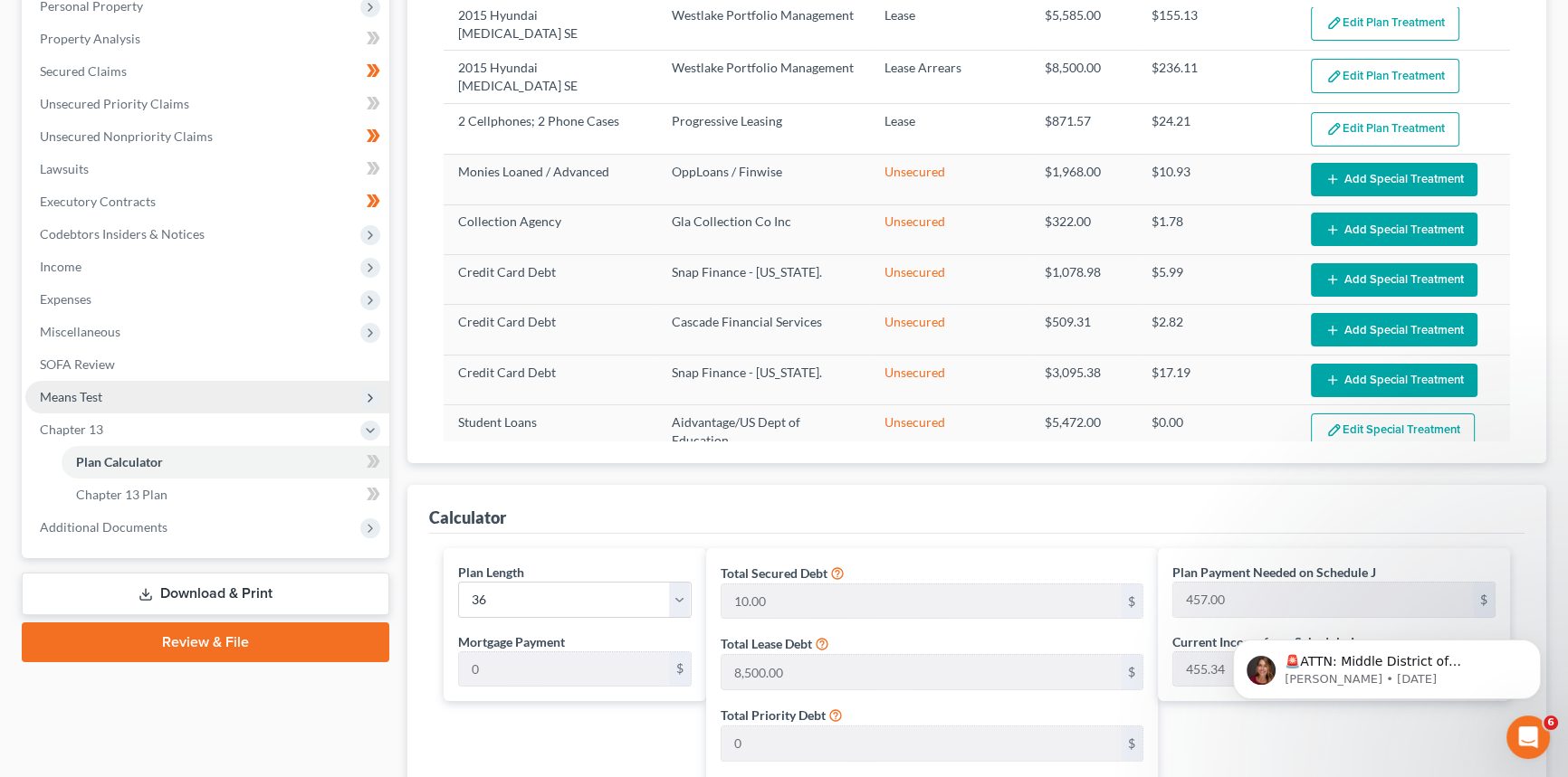
click at [76, 396] on span "Means Test" at bounding box center [71, 397] width 63 height 15
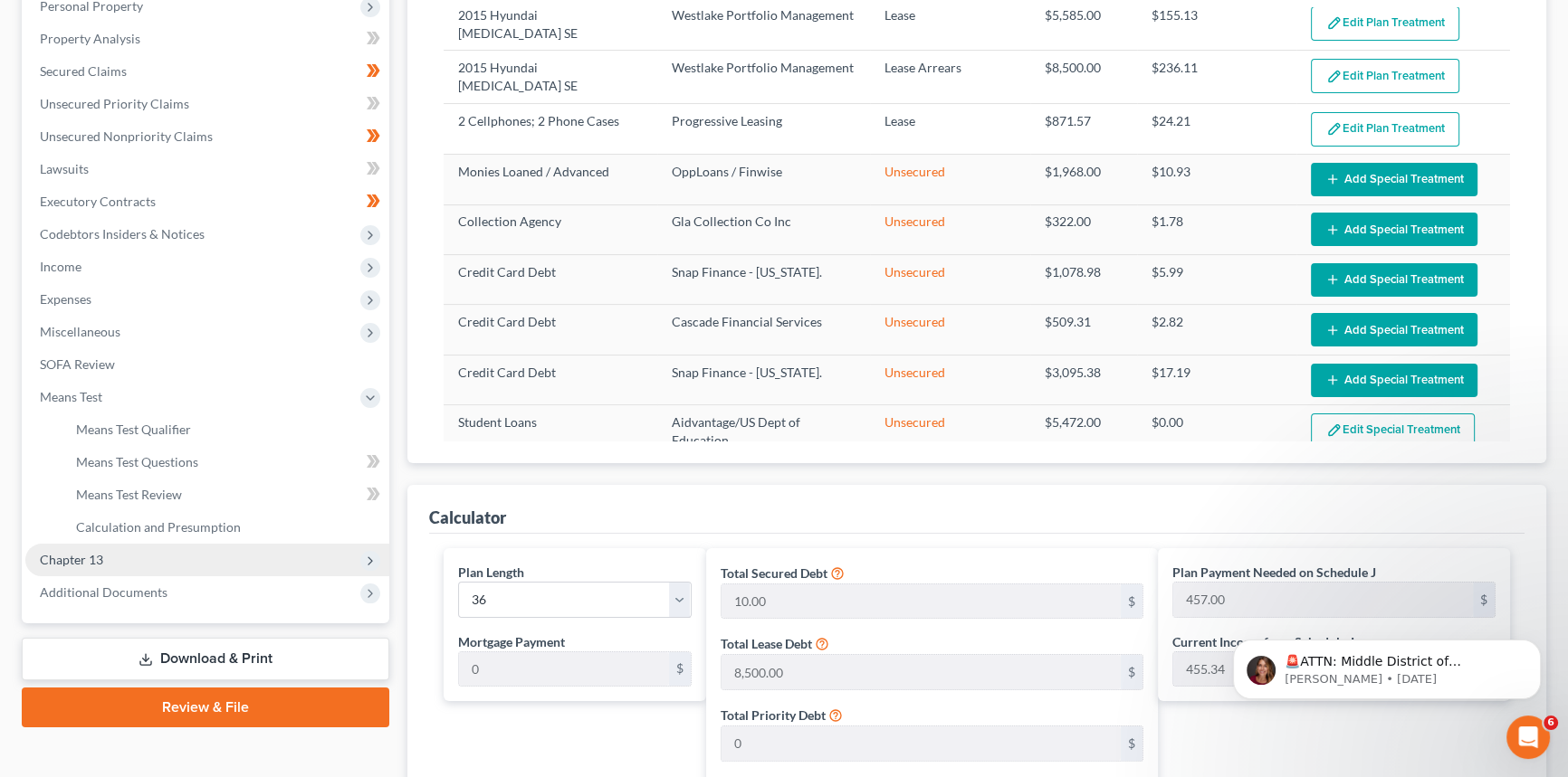
click at [83, 570] on span "Chapter 13" at bounding box center [207, 559] width 363 height 33
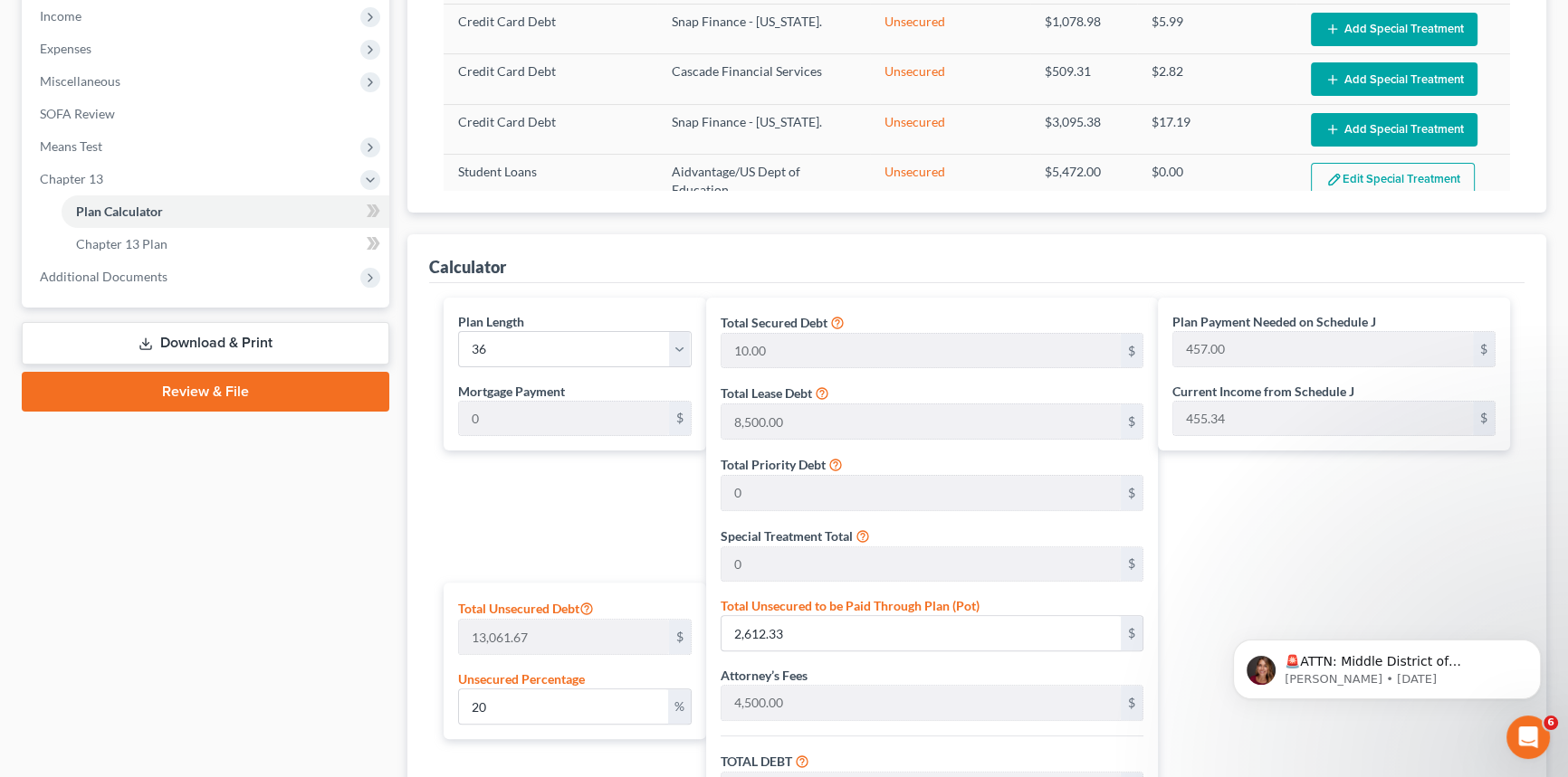
scroll to position [657, 0]
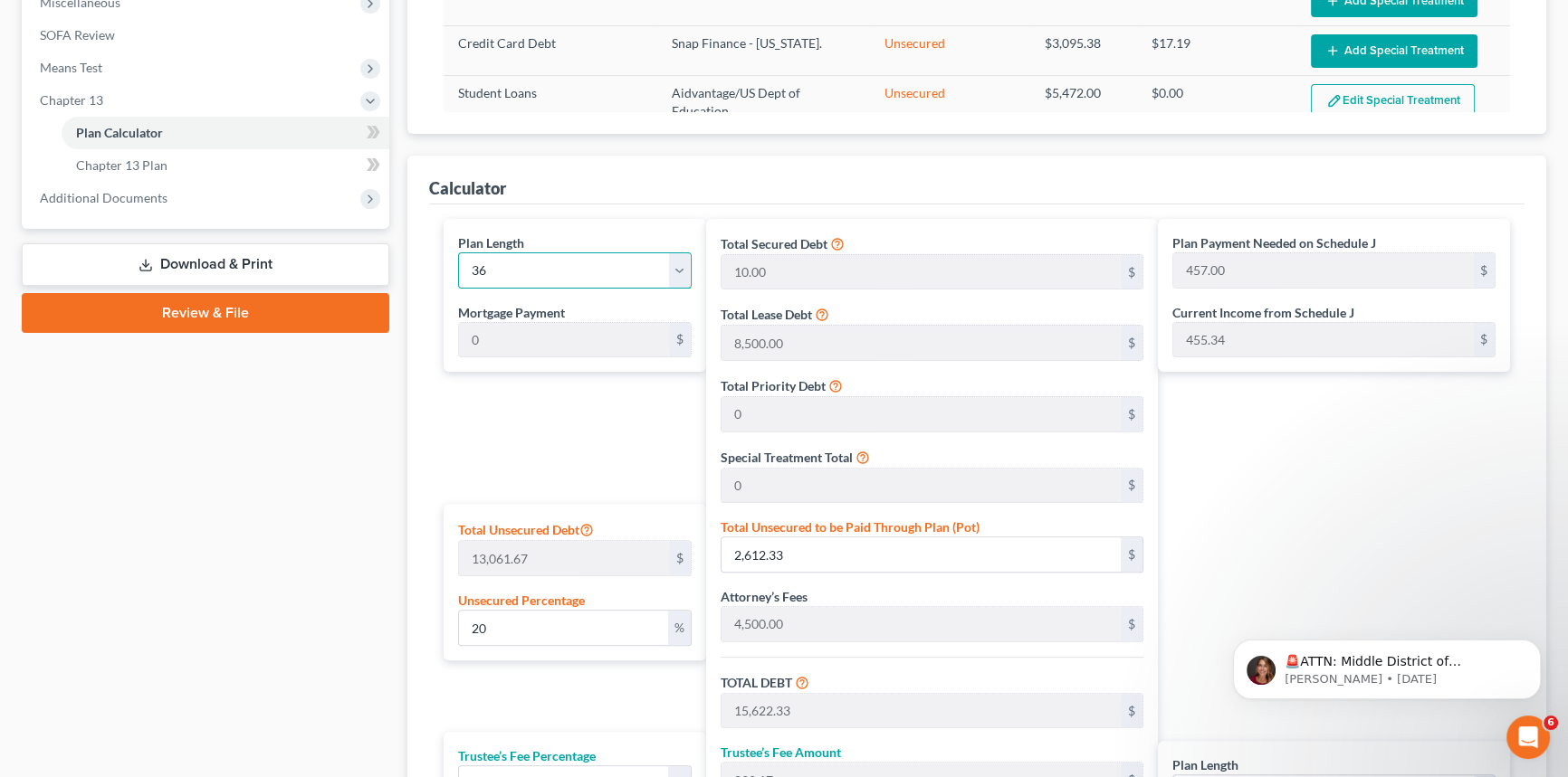
click at [590, 270] on select "1 2 3 4 5 6 7 8 9 10 11 12 13 14 15 16 17 18 19 20 21 22 23 24 25 26 27 28 29 3…" at bounding box center [575, 270] width 234 height 36
click at [458, 252] on select "1 2 3 4 5 6 7 8 9 10 11 12 13 14 15 16 17 18 19 20 21 22 23 24 25 26 27 28 29 3…" at bounding box center [575, 270] width 234 height 36
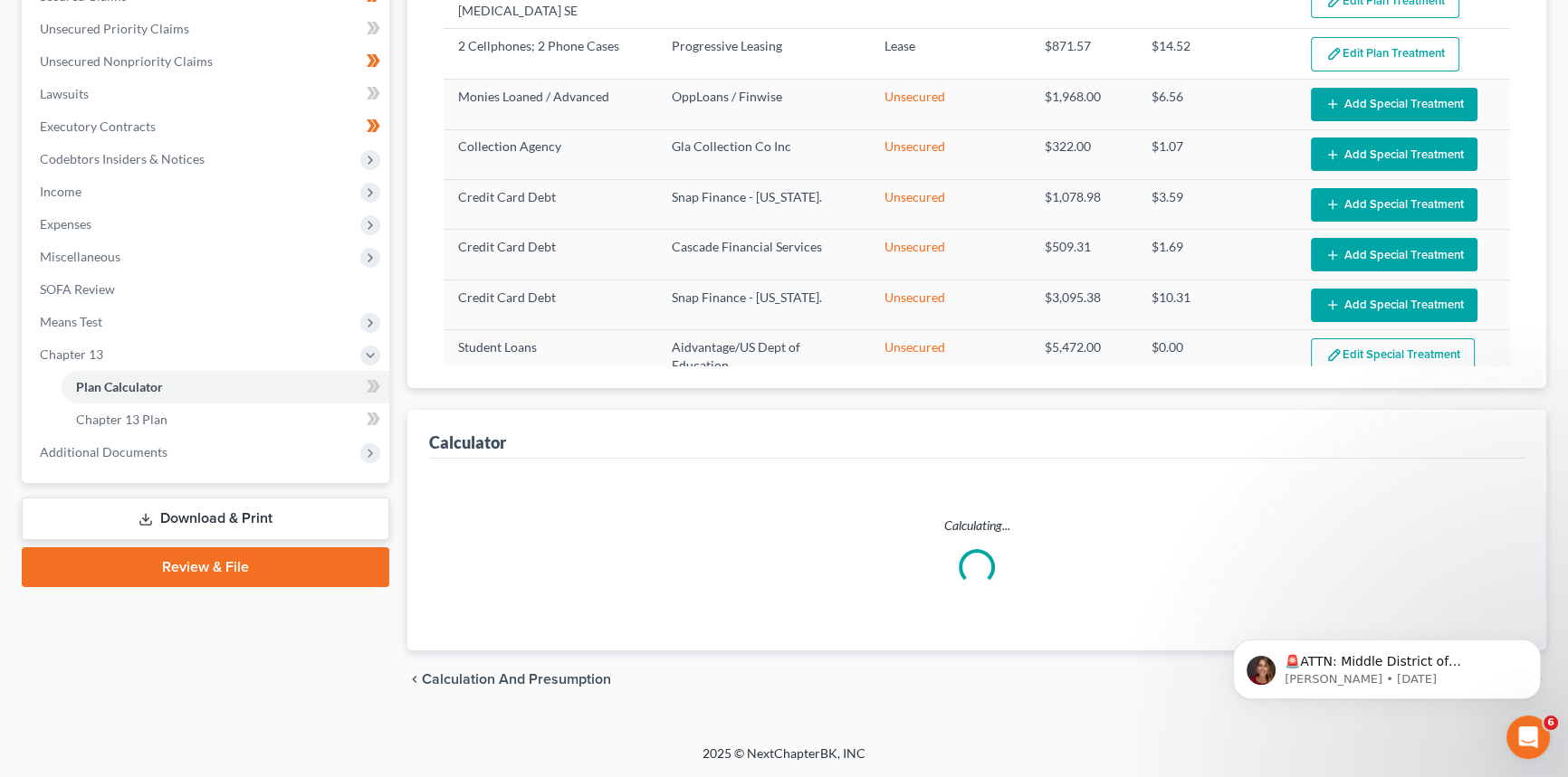
scroll to position [401, 0]
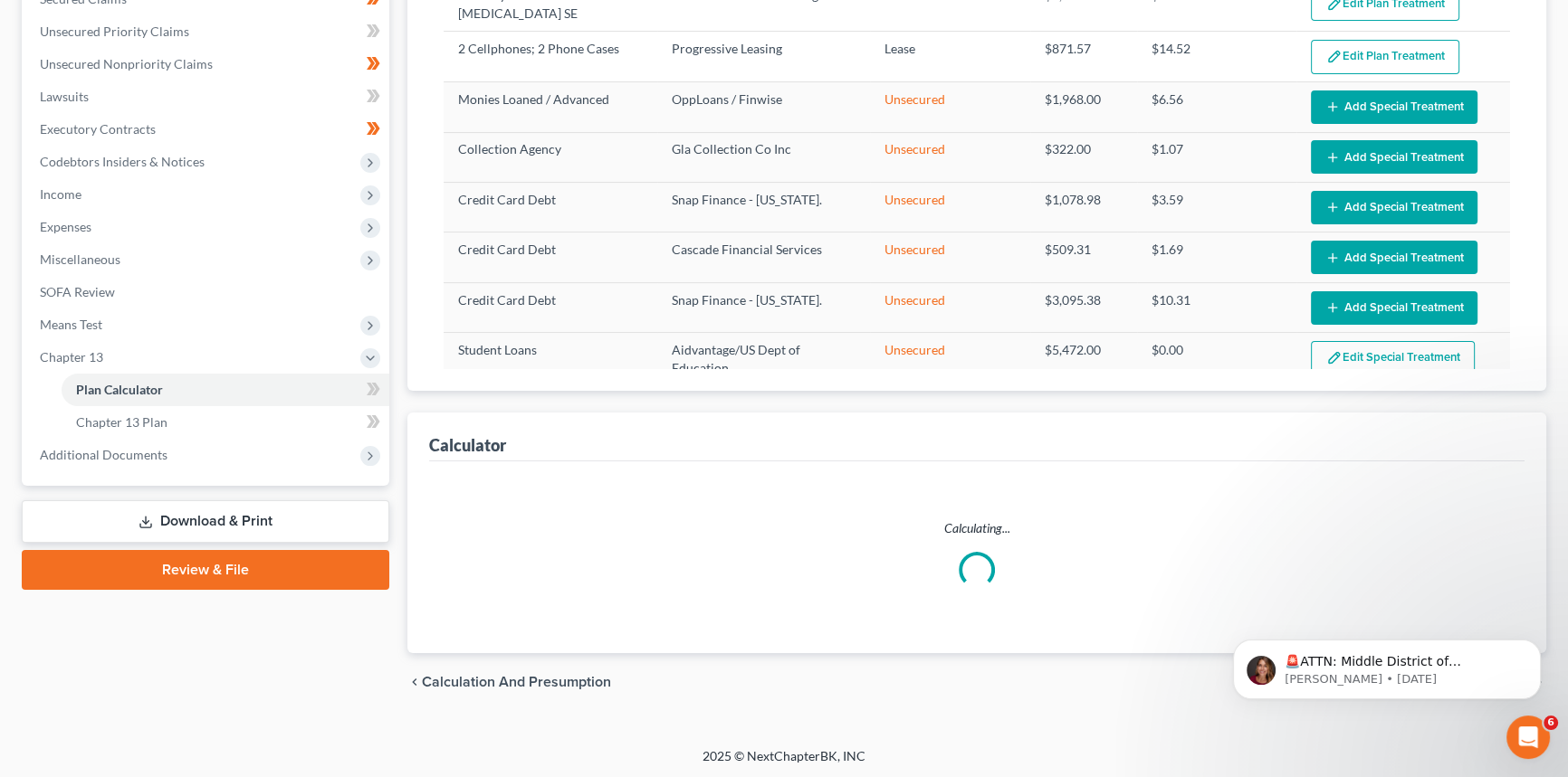
select select "59"
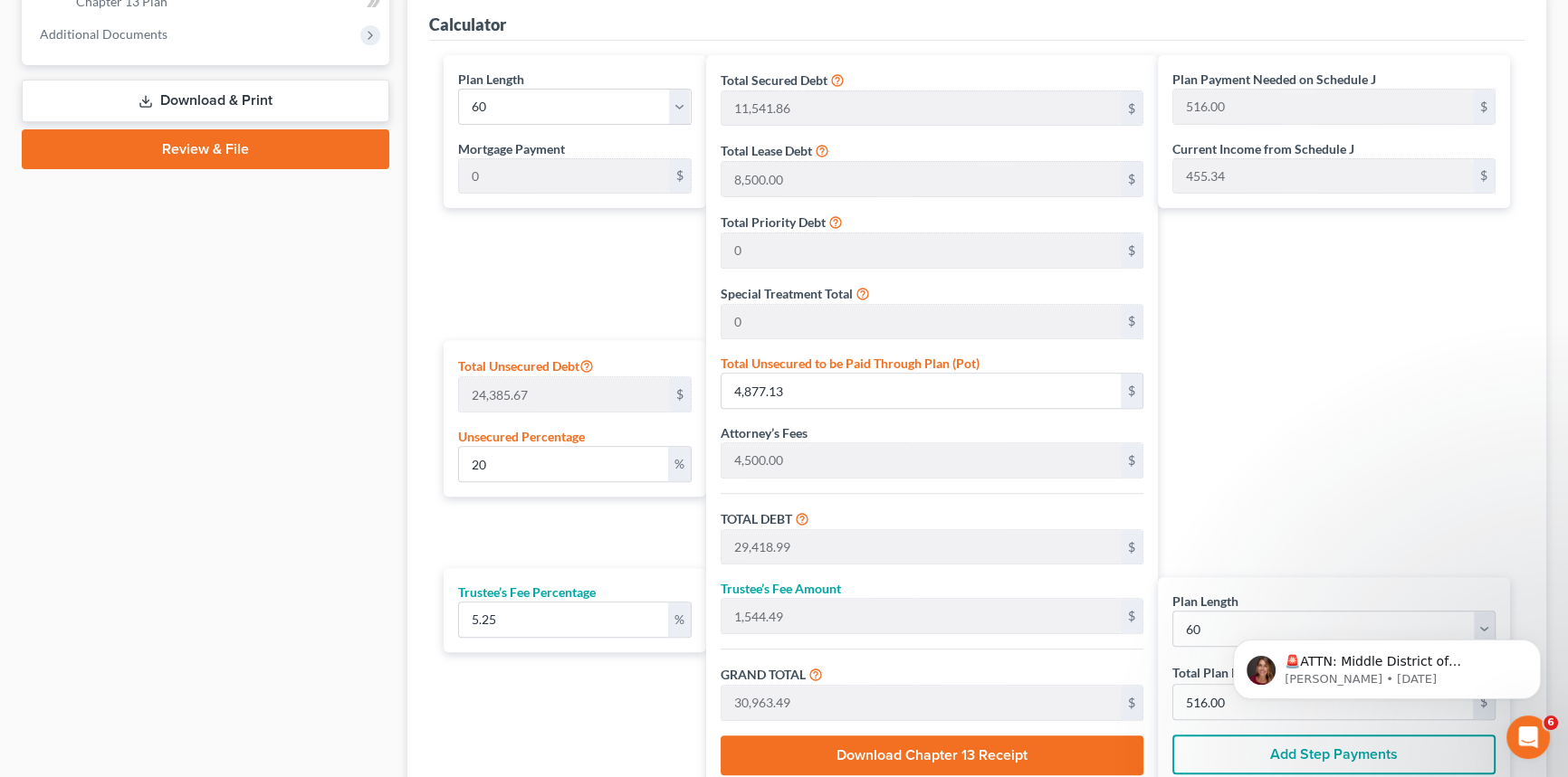
scroll to position [823, 0]
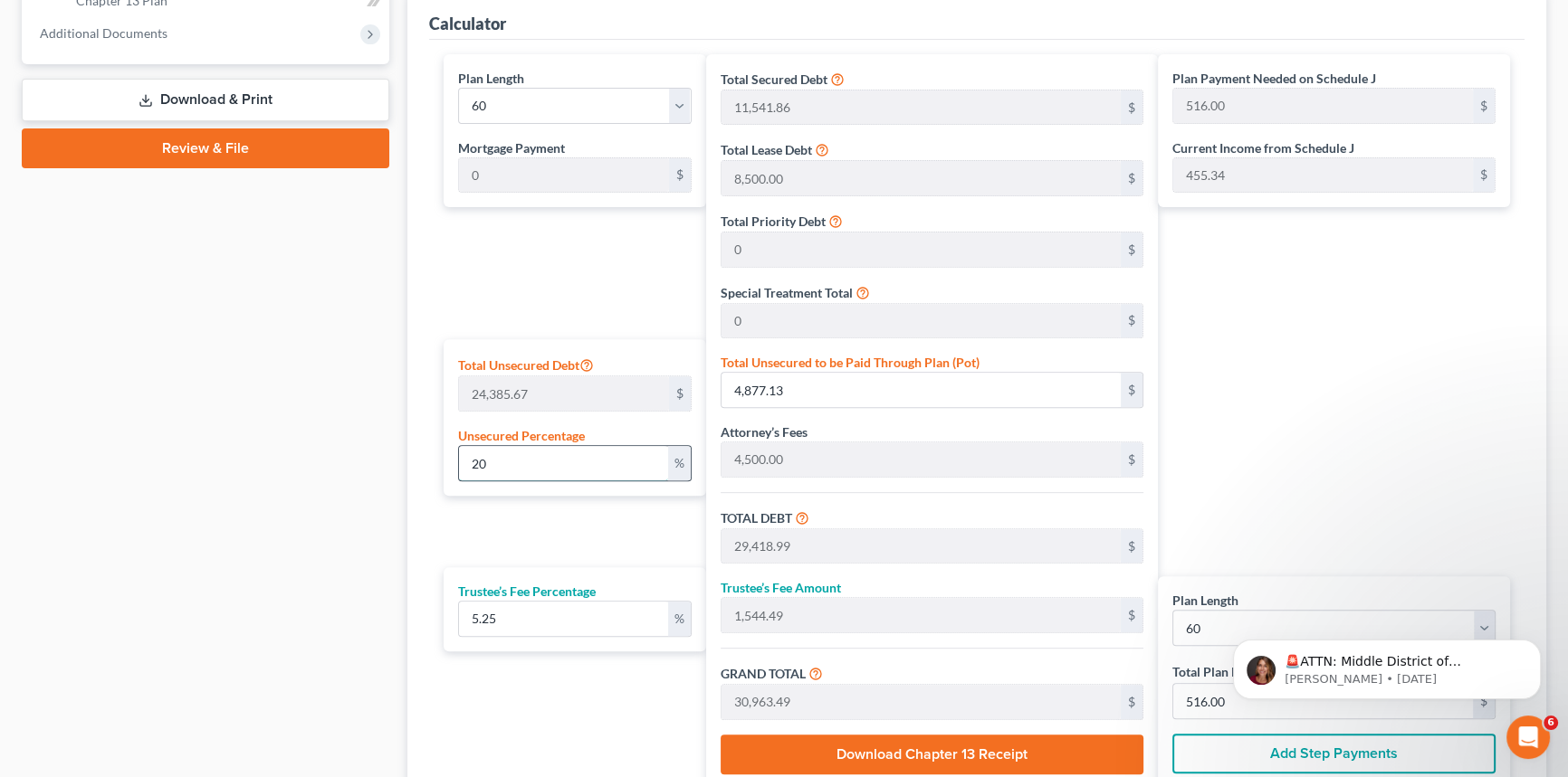
click at [483, 460] on input "20" at bounding box center [563, 463] width 209 height 35
drag, startPoint x: 483, startPoint y: 460, endPoint x: 416, endPoint y: 459, distance: 67.0
click at [416, 459] on div "Calculator Plan Length 1 2 3 4 5 6 7 8 9 10 11 12 13 14 15 16 17 18 19 20 21 22…" at bounding box center [976, 401] width 1139 height 820
type input "1"
type input "243.85"
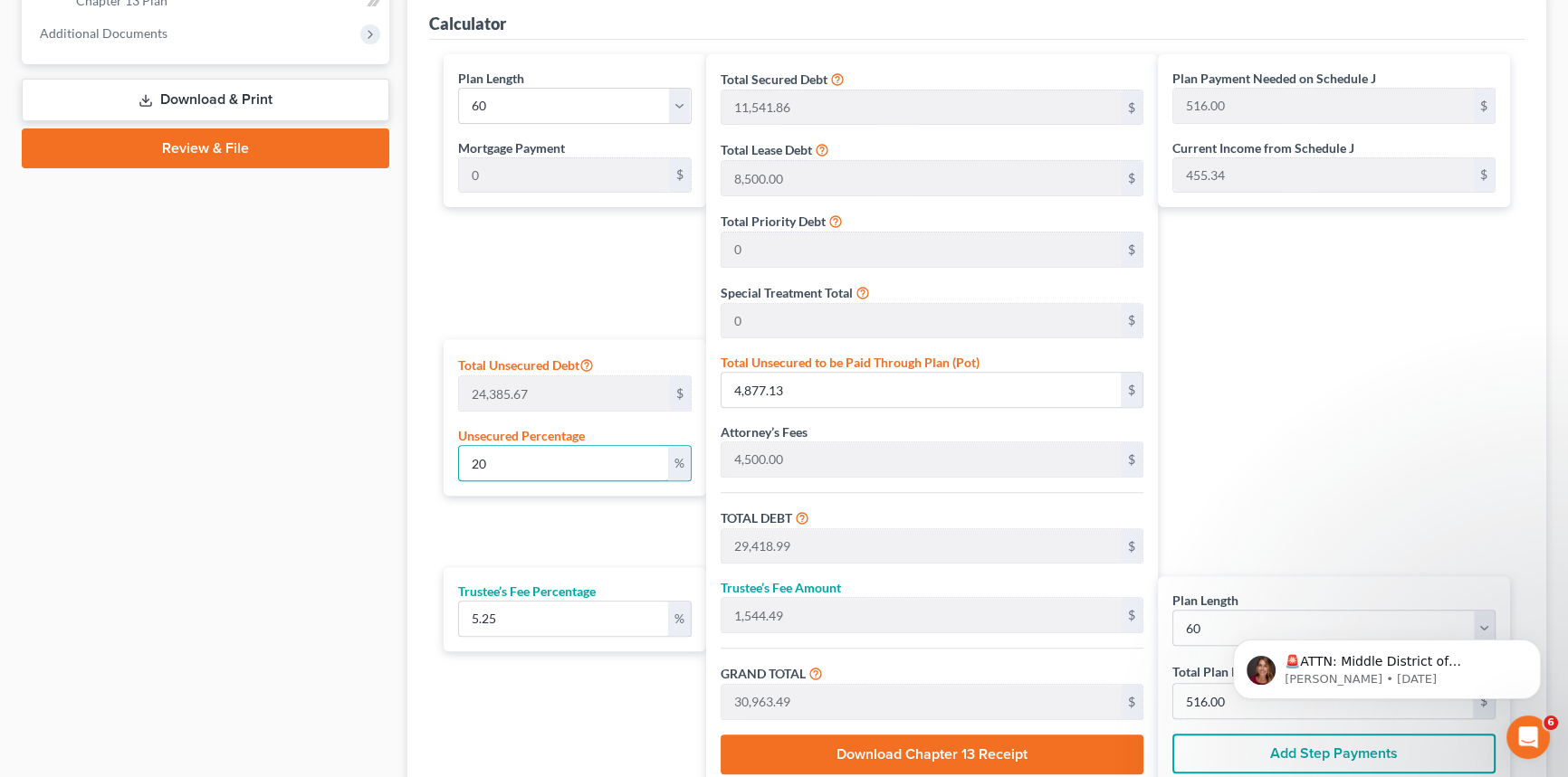
type input "24,785.71"
type input "1,301.25"
type input "26,086.96"
type input "435.00"
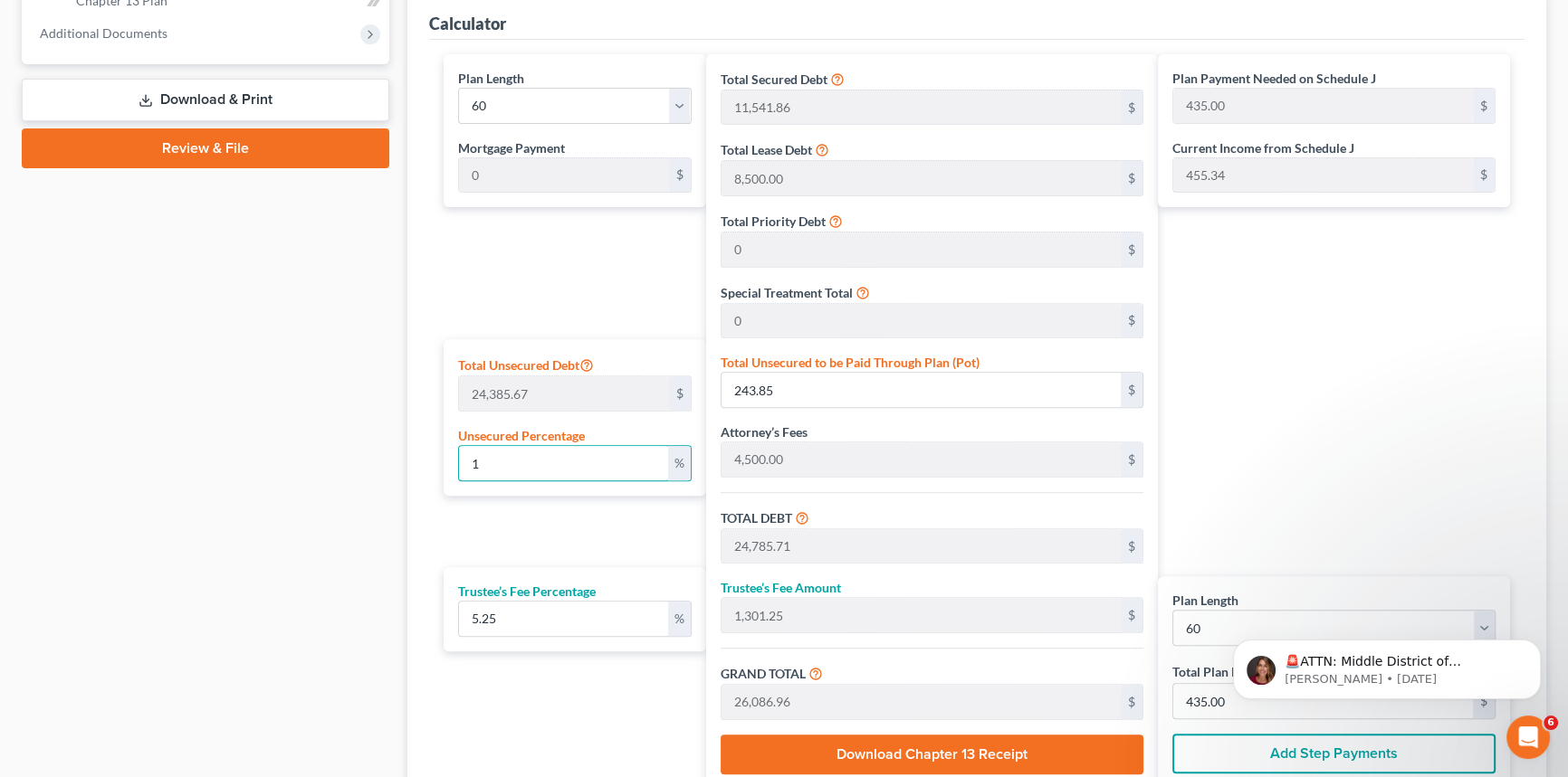
type input "15"
type input "3,657.85"
type input "28,199.71"
type input "1,480.48"
type input "29,680.19"
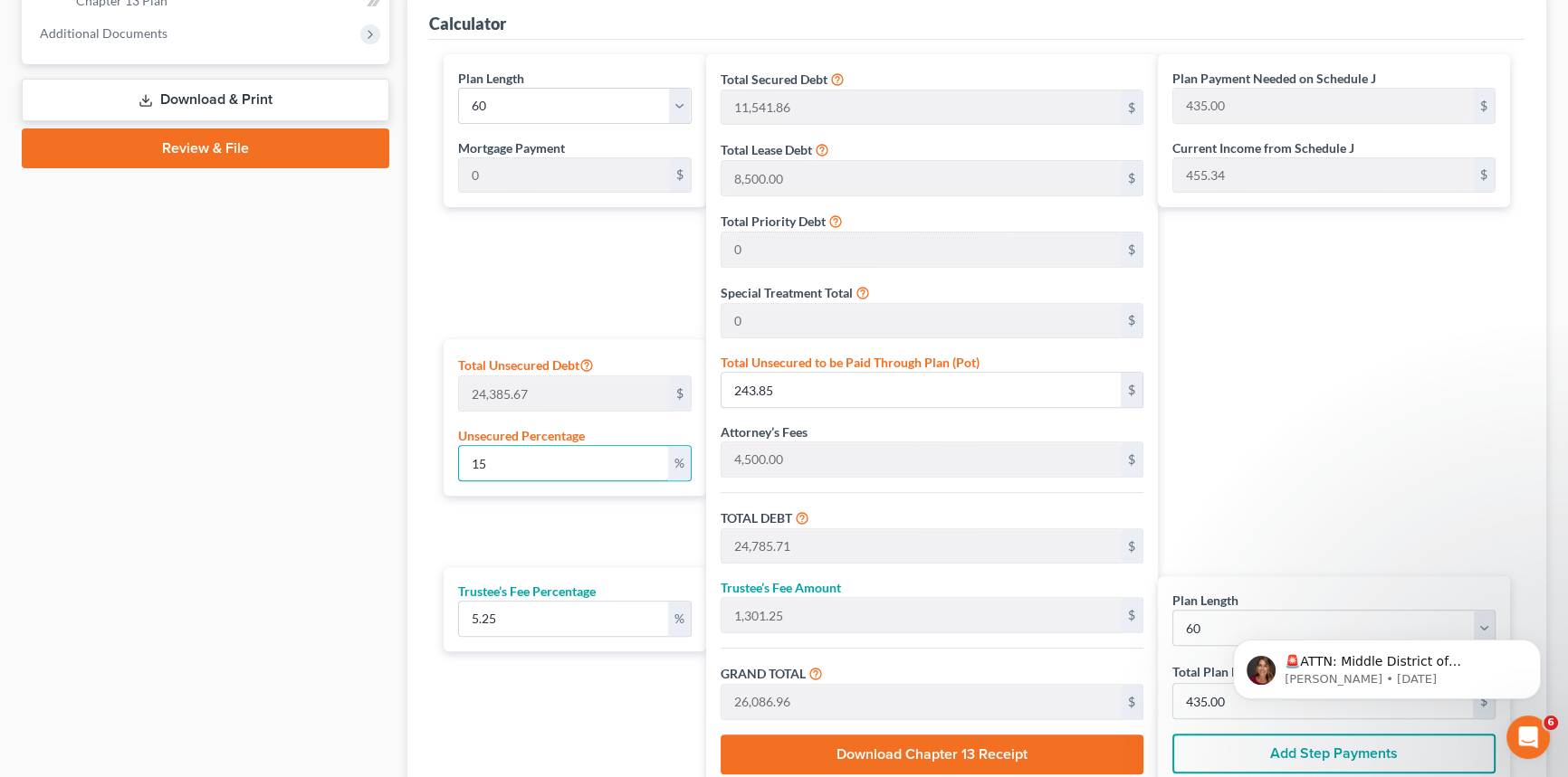
type input "495.00"
type input "15"
click at [535, 498] on div "Plan Length 1 2 3 4 5 6 7 8 9 10 11 12 13 14 15 16 17 18 19 20 21 22 23 24 25 2…" at bounding box center [570, 421] width 272 height 735
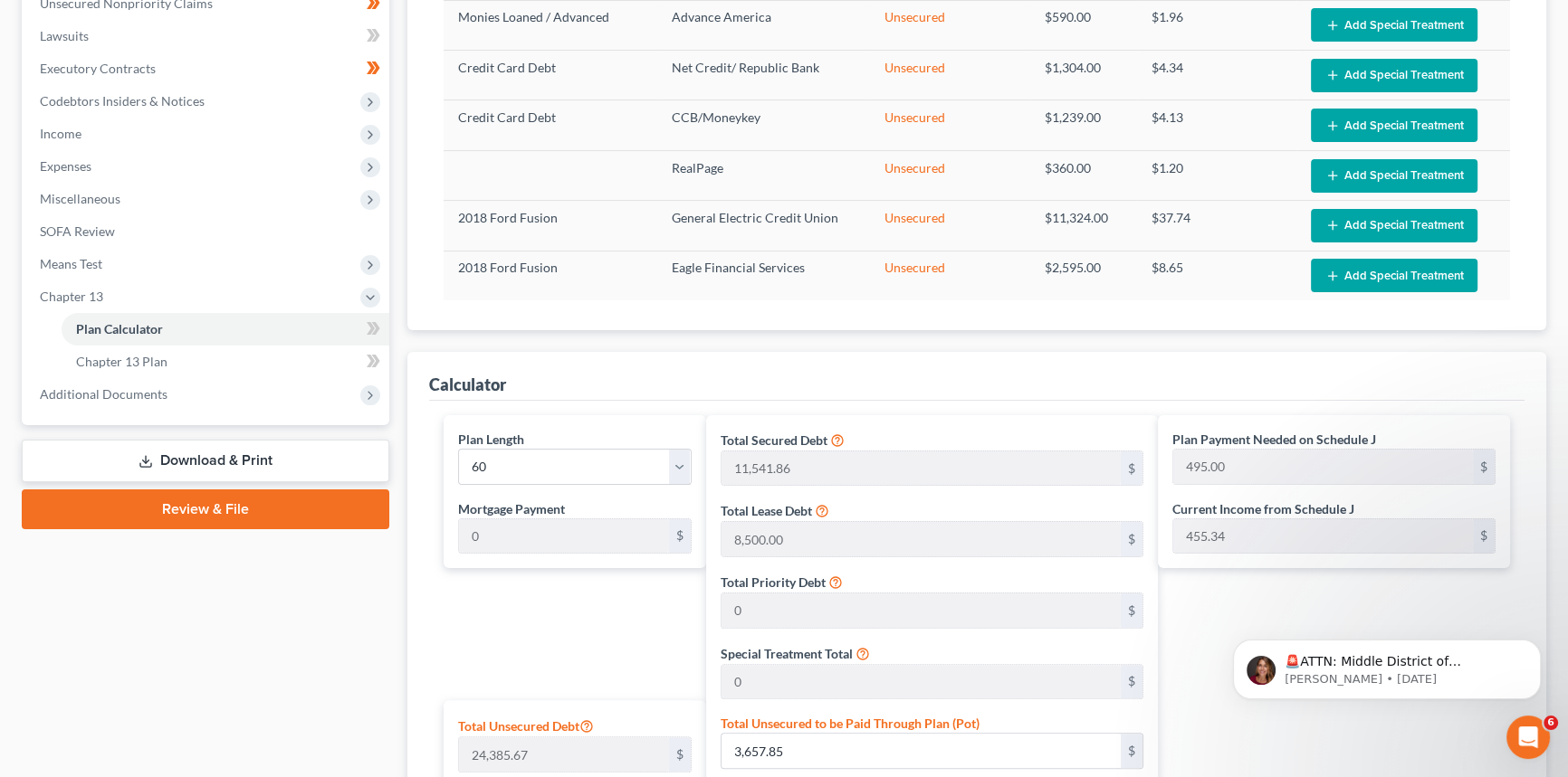
scroll to position [320, 0]
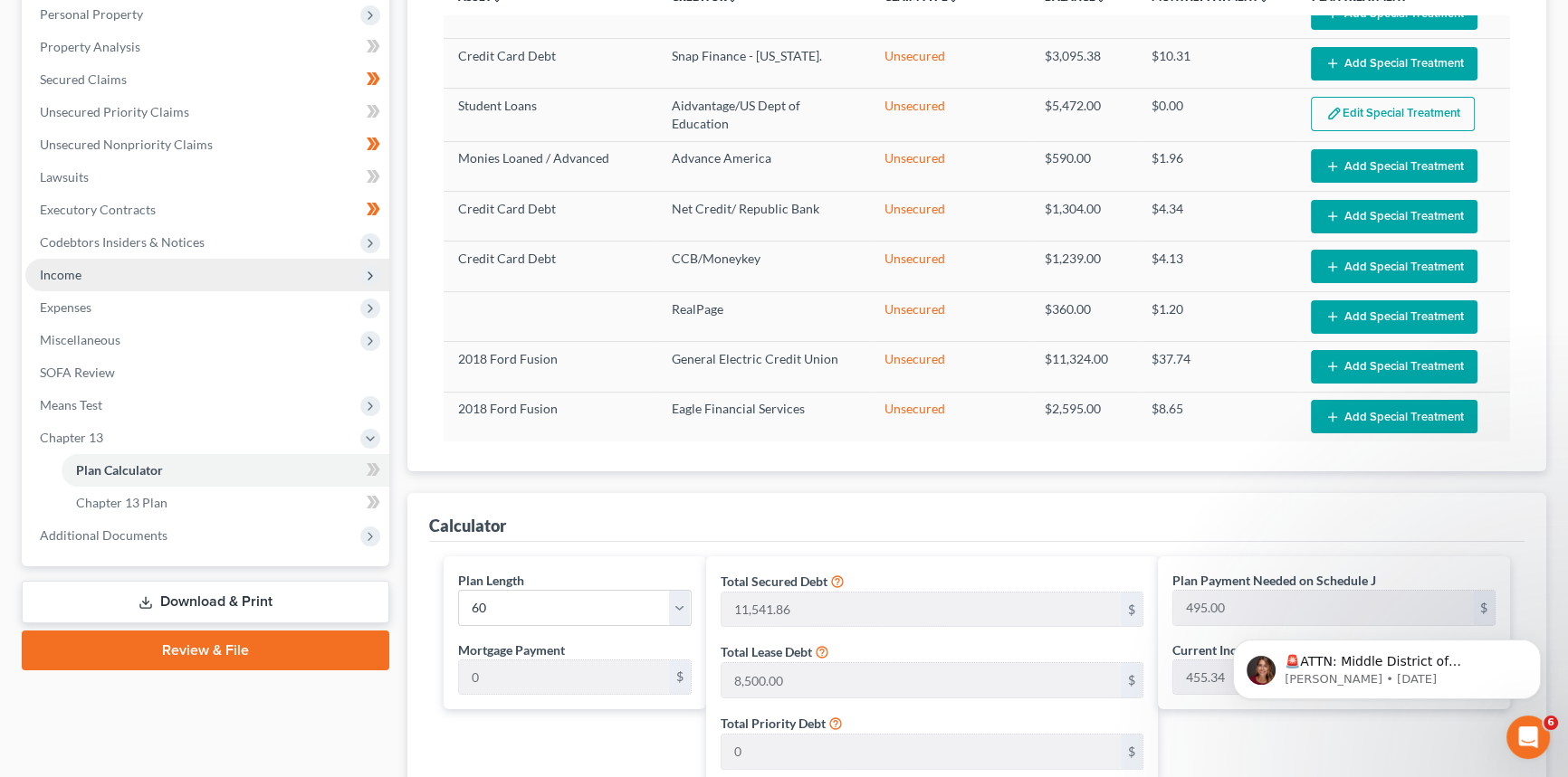
click at [82, 272] on span "Income" at bounding box center [207, 275] width 363 height 33
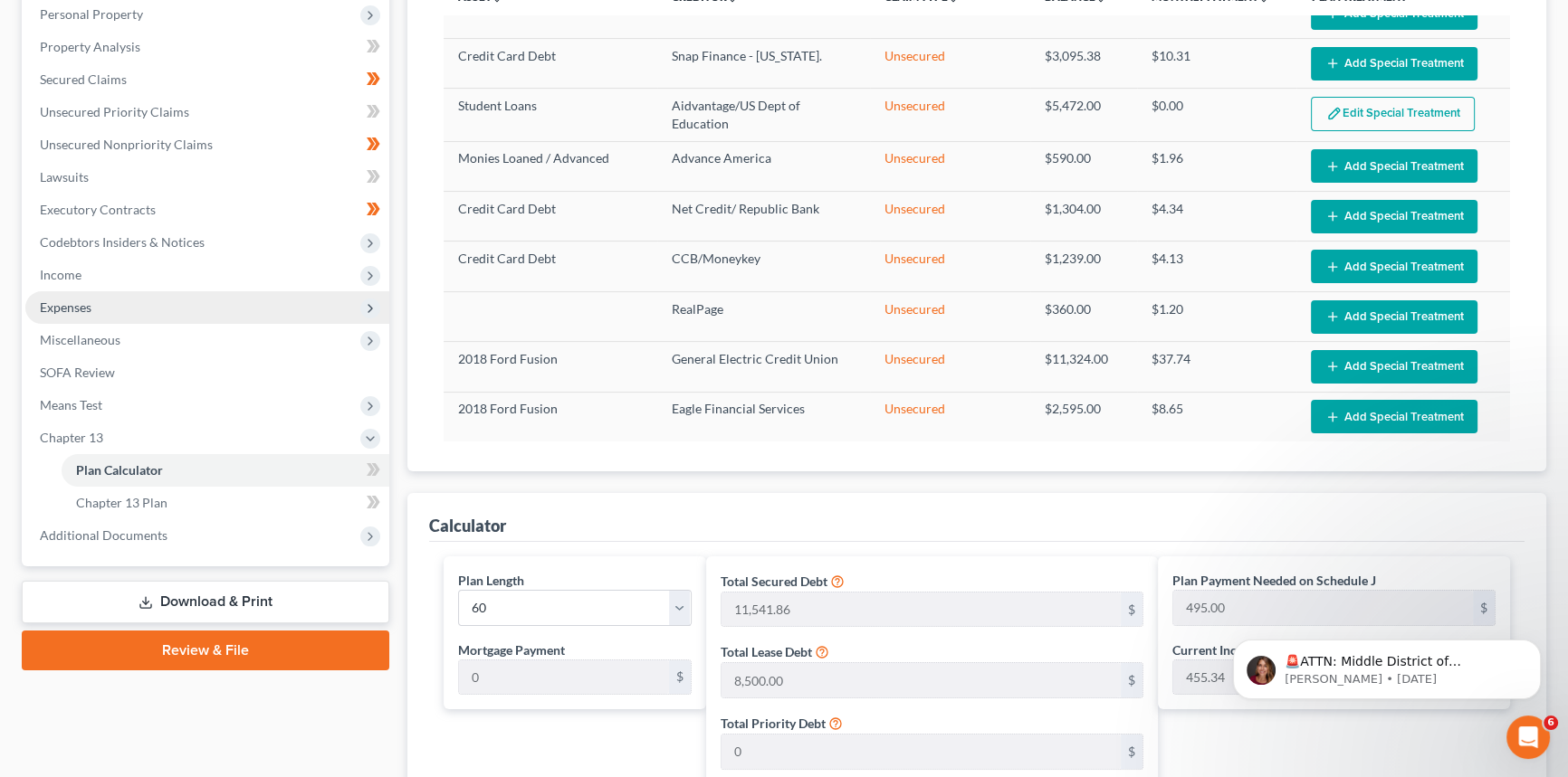
click at [81, 311] on ul "Case Dashboard Payments Invoices Payments Payments Credit Report Client Profile" at bounding box center [207, 210] width 363 height 684
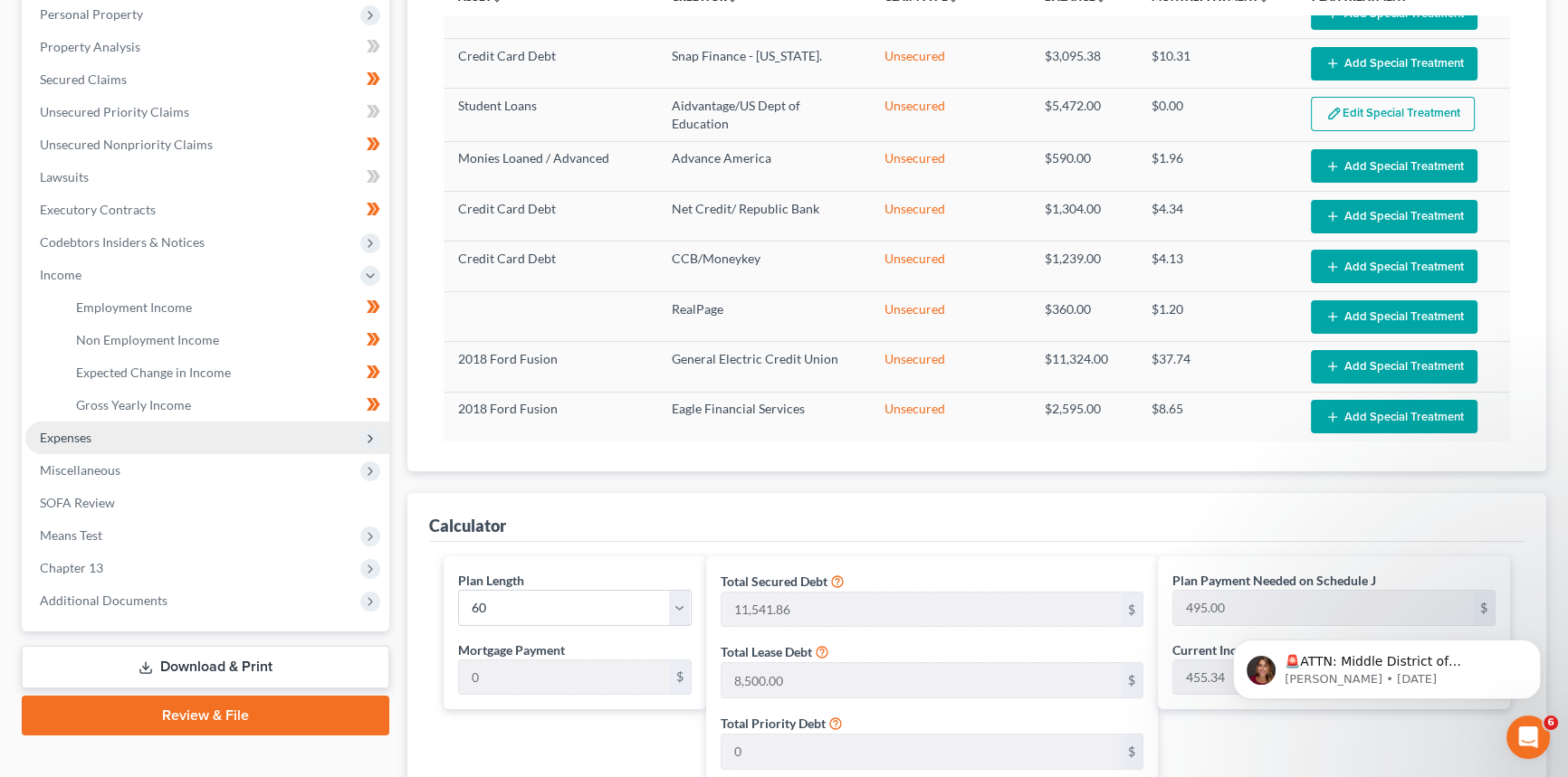
click at [77, 433] on span "Expenses" at bounding box center [65, 437] width 51 height 15
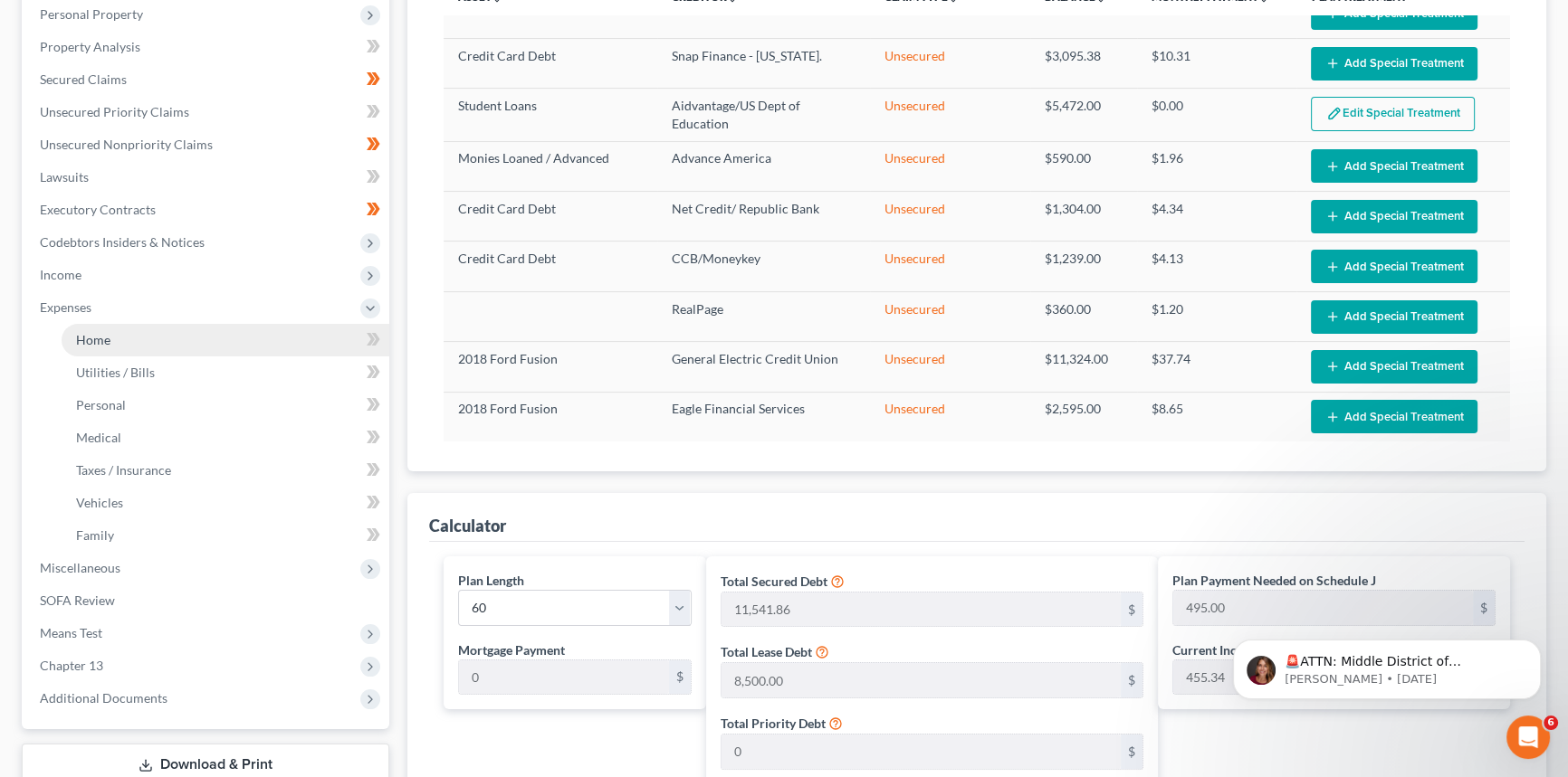
drag, startPoint x: 94, startPoint y: 342, endPoint x: 136, endPoint y: 344, distance: 42.0
click at [94, 341] on span "Home" at bounding box center [93, 340] width 35 height 15
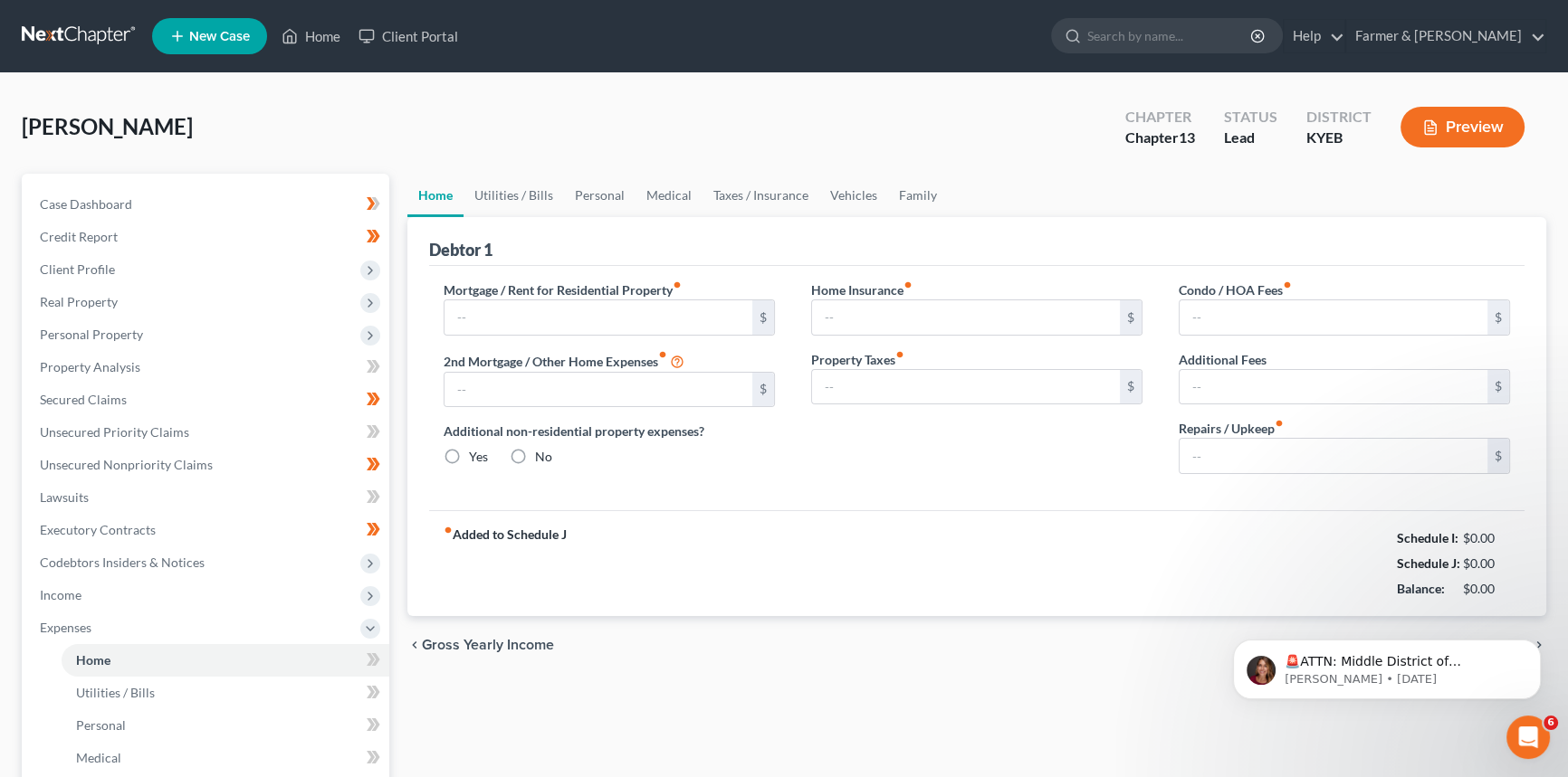
type input "400.00"
type input "0.00"
radio input "true"
type input "0.00"
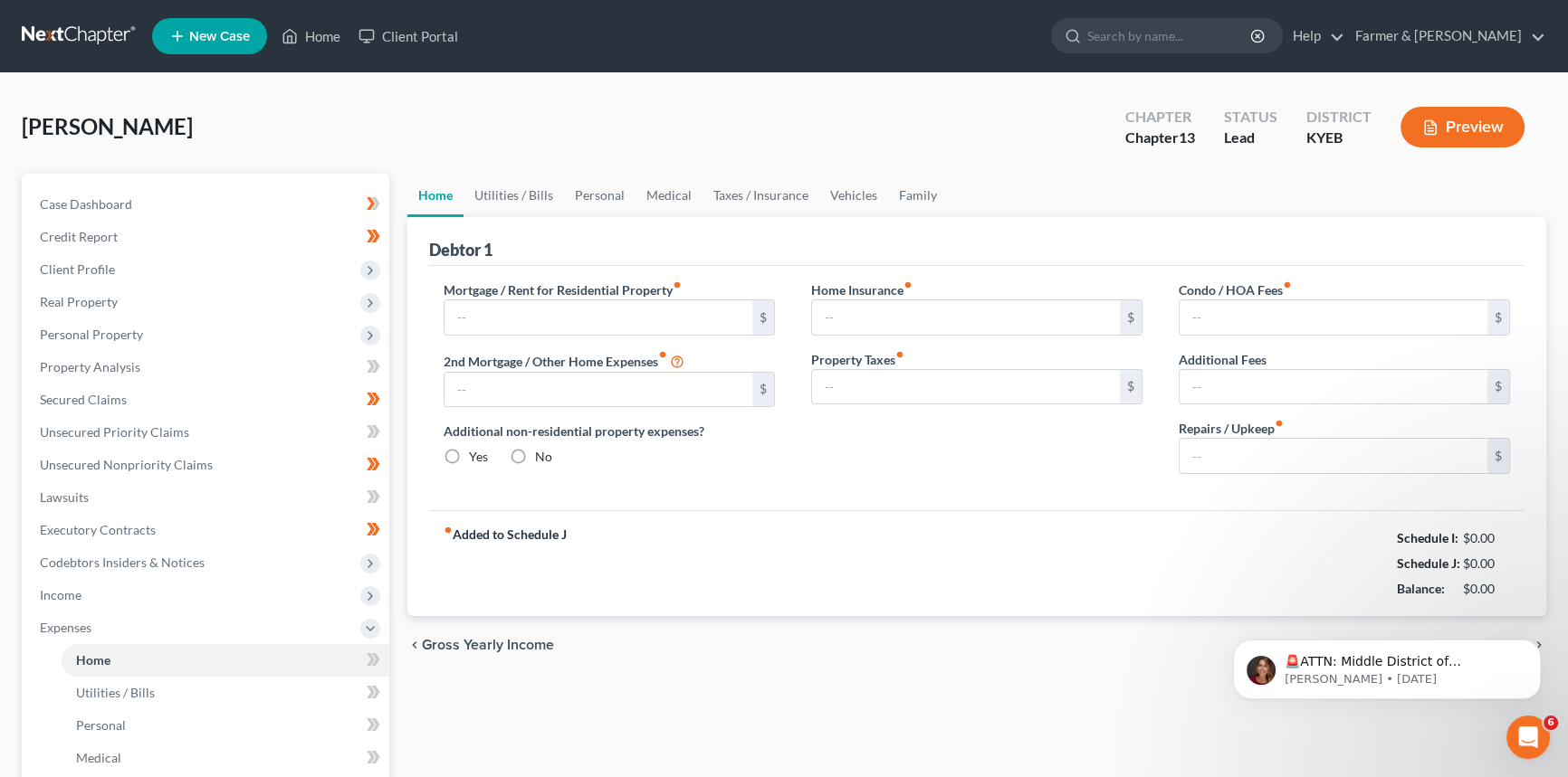
type input "0.00"
